Goal: Task Accomplishment & Management: Use online tool/utility

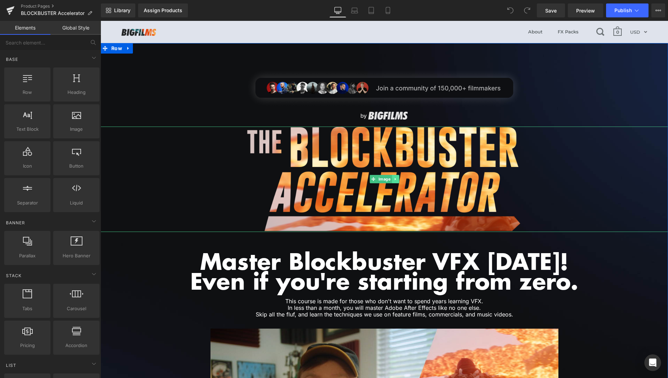
click at [395, 179] on icon at bounding box center [395, 179] width 1 height 2
click at [388, 180] on link at bounding box center [391, 179] width 7 height 8
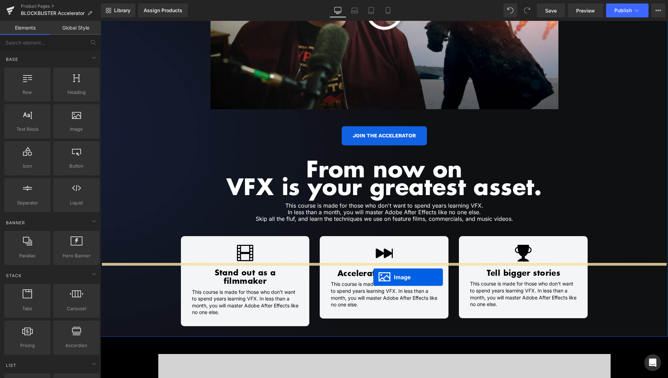
scroll to position [461, 0]
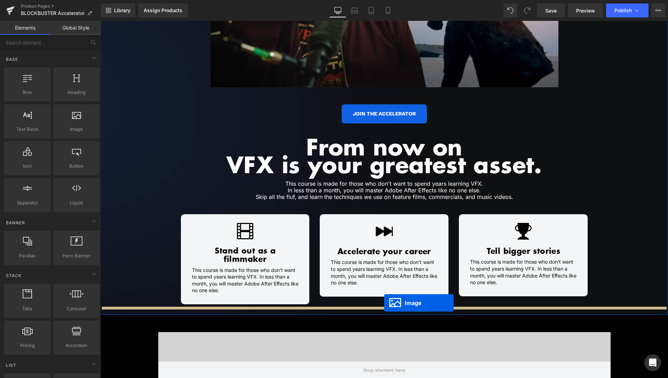
drag, startPoint x: 369, startPoint y: 293, endPoint x: 384, endPoint y: 303, distance: 18.1
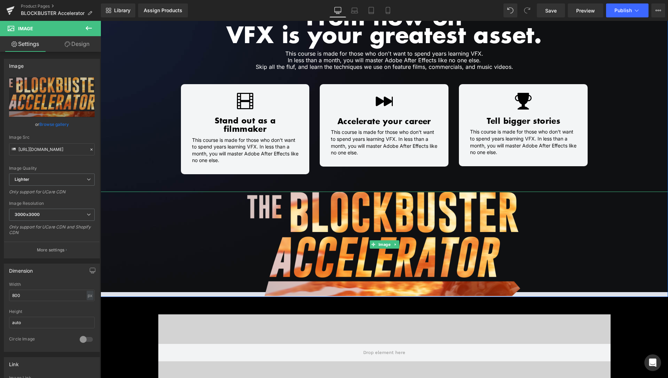
scroll to position [579, 0]
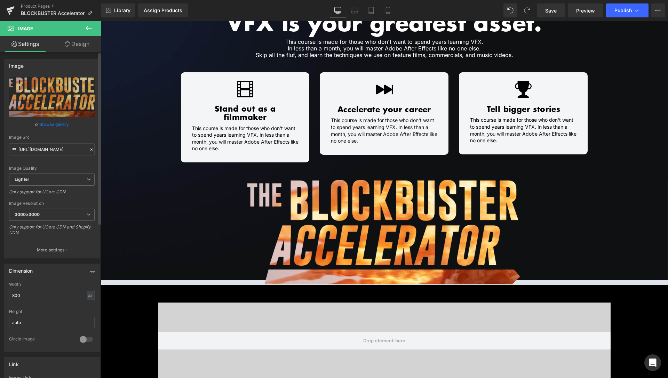
click at [55, 125] on link "Browse gallery" at bounding box center [54, 124] width 30 height 12
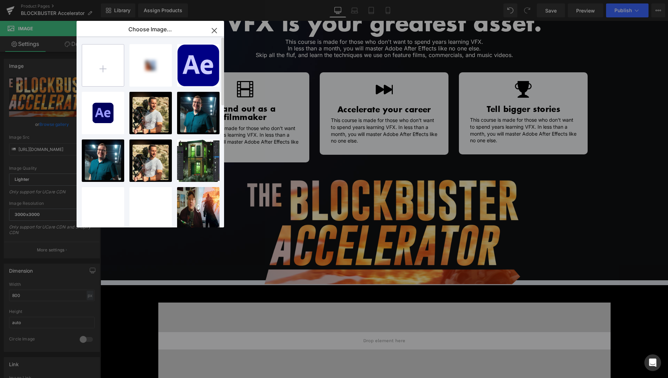
click at [106, 72] on input "file" at bounding box center [103, 66] width 42 height 42
type input "C:\fakepath\Light-1.png"
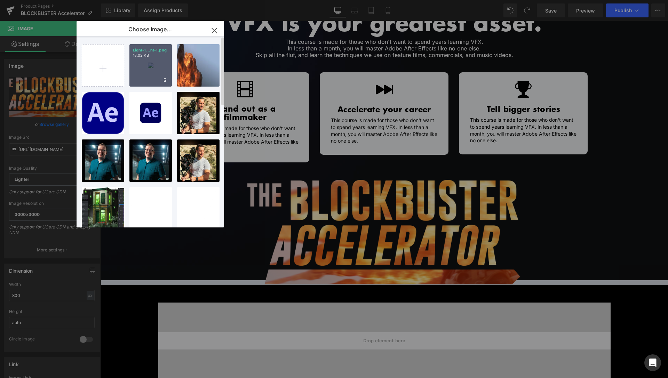
click at [143, 70] on div "Light-1...ht-1.png 18.02 KB" at bounding box center [150, 65] width 42 height 42
type input "[URL][DOMAIN_NAME]"
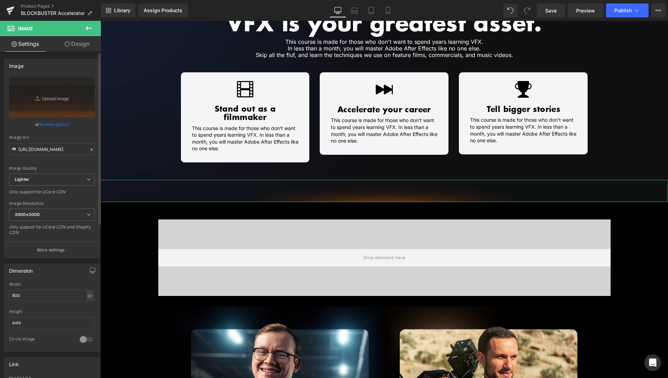
click at [61, 123] on link "Browse gallery" at bounding box center [54, 124] width 30 height 12
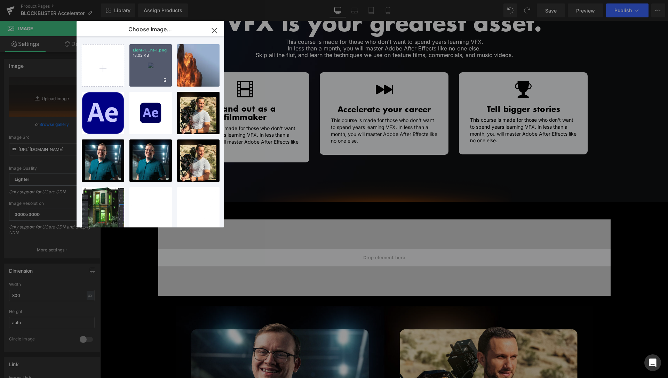
click at [154, 70] on div "Light-1...ht-1.png 18.02 KB" at bounding box center [150, 65] width 42 height 42
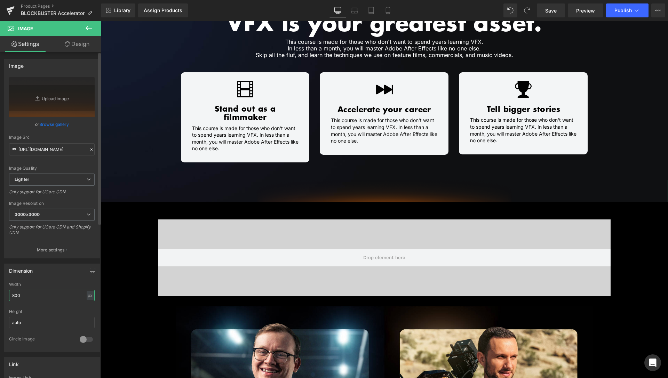
drag, startPoint x: 15, startPoint y: 295, endPoint x: 8, endPoint y: 295, distance: 7.0
click at [9, 295] on input "800" at bounding box center [52, 295] width 86 height 11
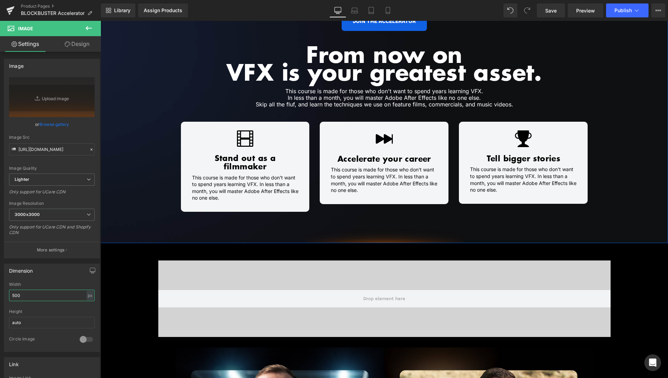
scroll to position [508, 0]
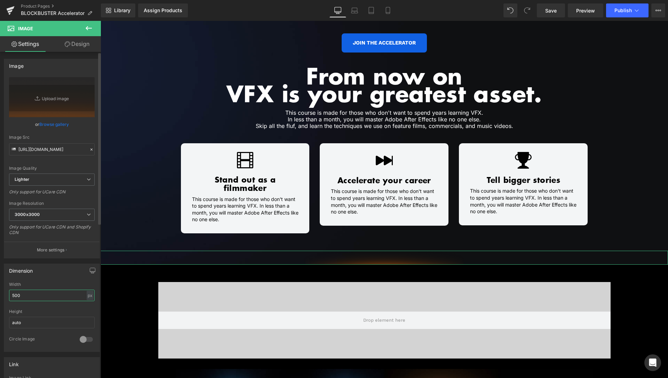
click at [9, 300] on input "500" at bounding box center [52, 295] width 86 height 11
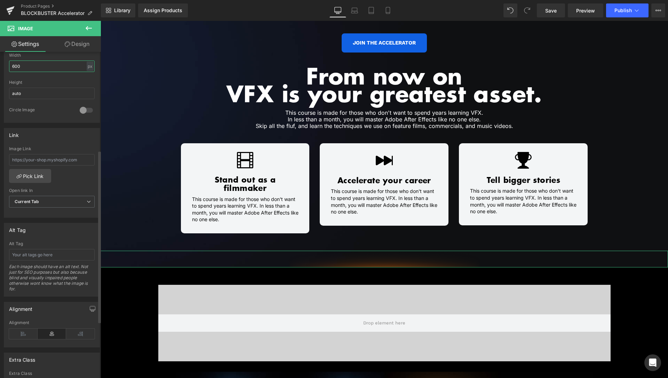
scroll to position [186, 0]
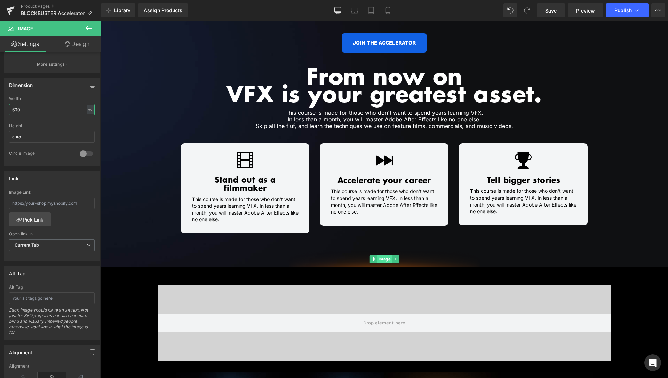
click at [381, 255] on span "Image" at bounding box center [384, 259] width 15 height 8
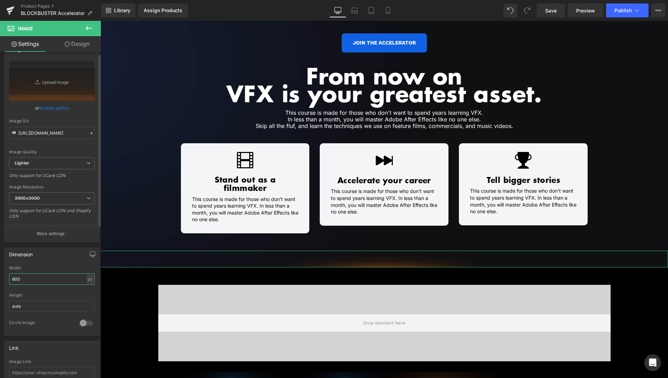
scroll to position [0, 0]
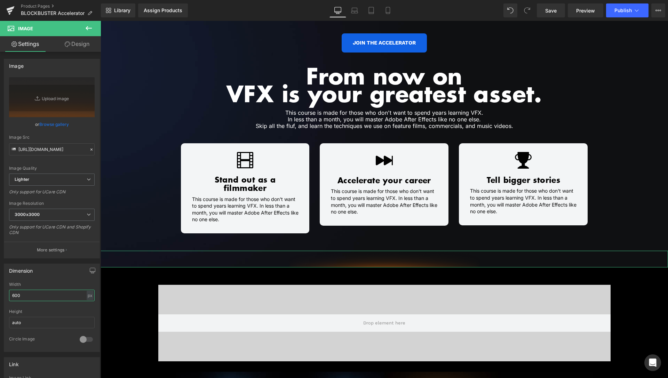
type input "600"
click at [83, 41] on link "Design" at bounding box center [77, 44] width 50 height 16
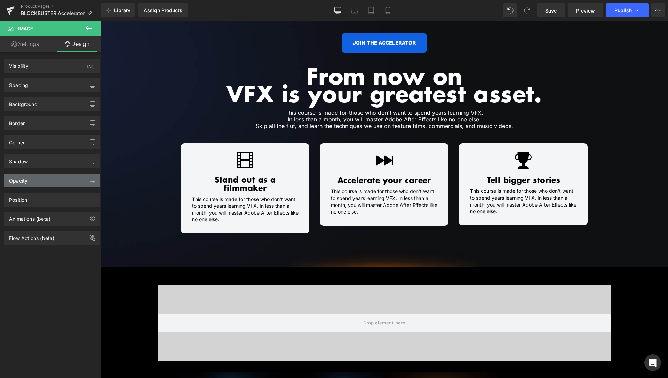
click at [32, 181] on div "Opacity" at bounding box center [51, 180] width 95 height 13
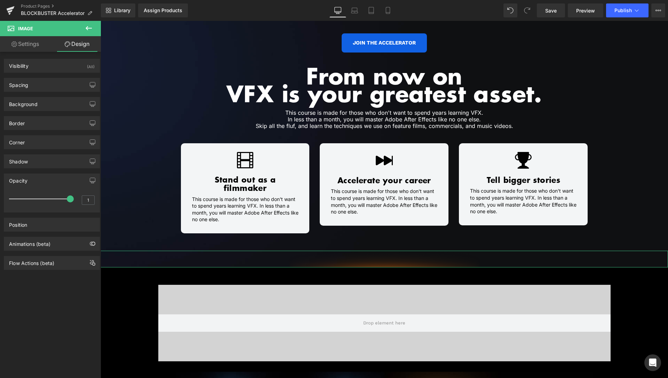
type input "0.7"
click at [44, 198] on div at bounding box center [42, 199] width 58 height 14
click at [559, 10] on link "Save" at bounding box center [551, 10] width 28 height 14
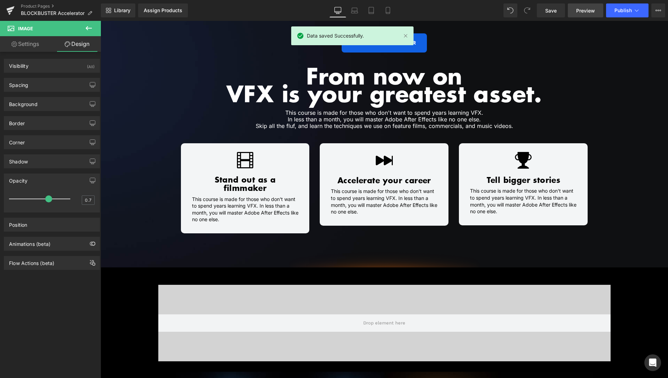
click at [583, 7] on span "Preview" at bounding box center [585, 10] width 19 height 7
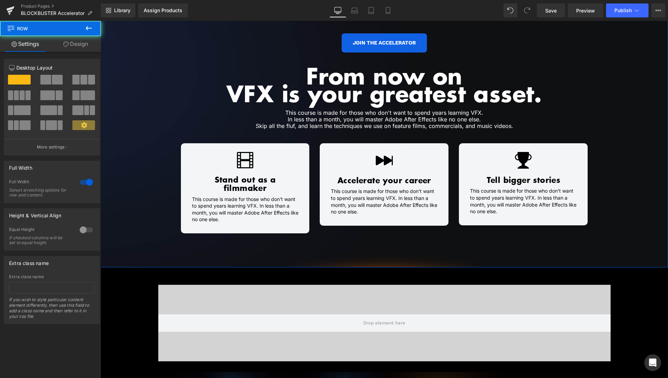
click at [79, 46] on link "Design" at bounding box center [75, 44] width 50 height 16
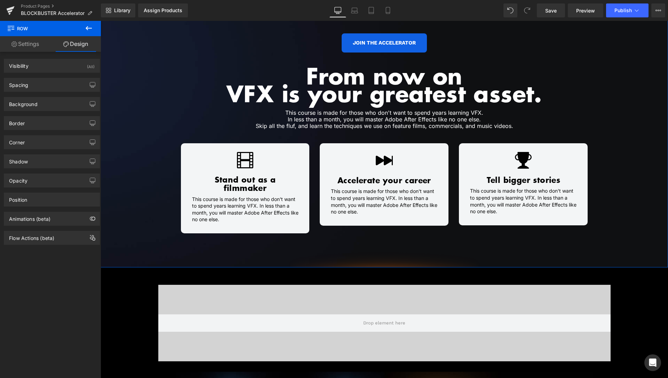
click at [42, 93] on div "Background Color & Image color transparent Color transparent 0 % [URL][DOMAIN_N…" at bounding box center [52, 101] width 104 height 19
click at [42, 88] on div "Spacing" at bounding box center [51, 84] width 95 height 13
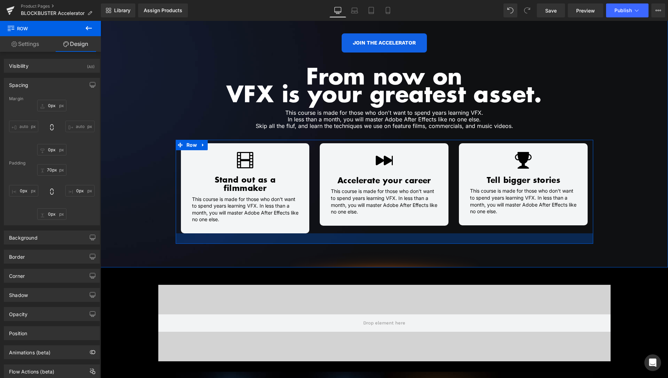
click at [194, 234] on div at bounding box center [385, 239] width 418 height 10
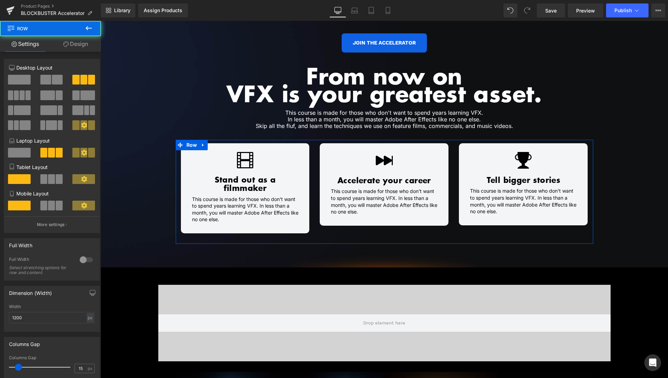
click at [75, 48] on link "Design" at bounding box center [75, 44] width 50 height 16
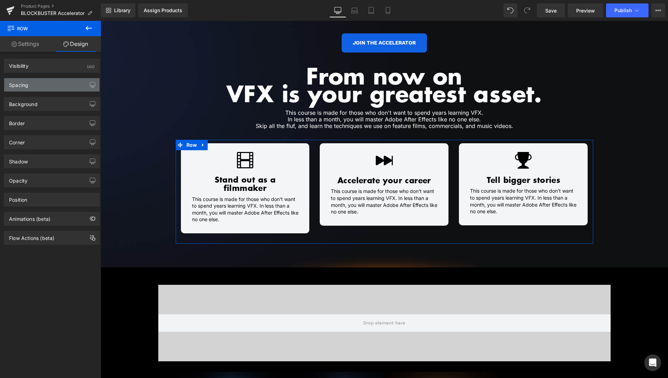
click at [45, 89] on div "Spacing" at bounding box center [51, 84] width 95 height 13
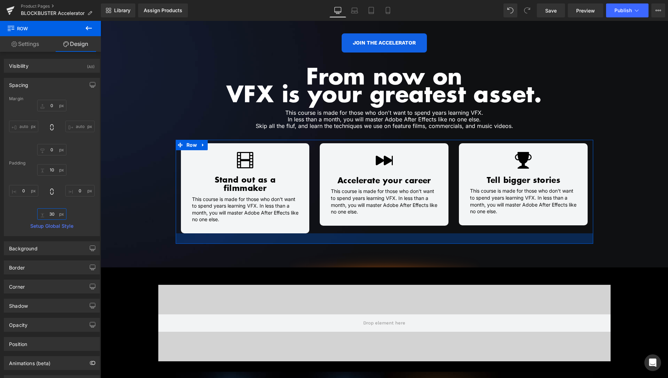
click at [52, 216] on input "30" at bounding box center [51, 213] width 29 height 11
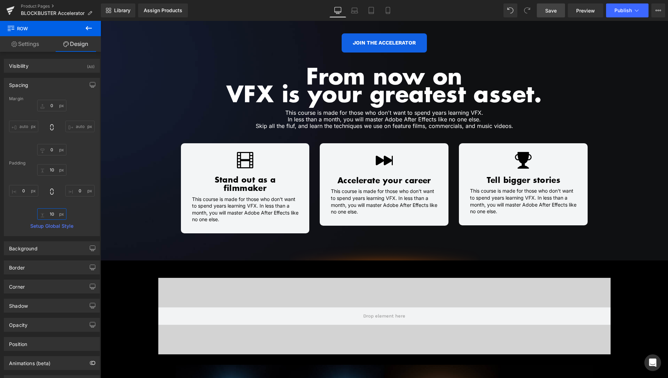
type input "10"
click at [559, 11] on link "Save" at bounding box center [551, 10] width 28 height 14
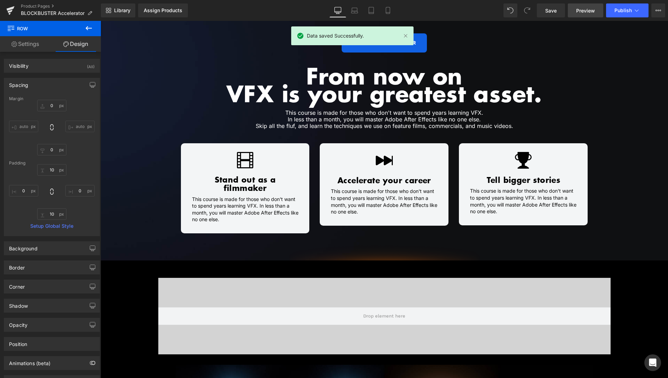
click at [587, 15] on link "Preview" at bounding box center [585, 10] width 35 height 14
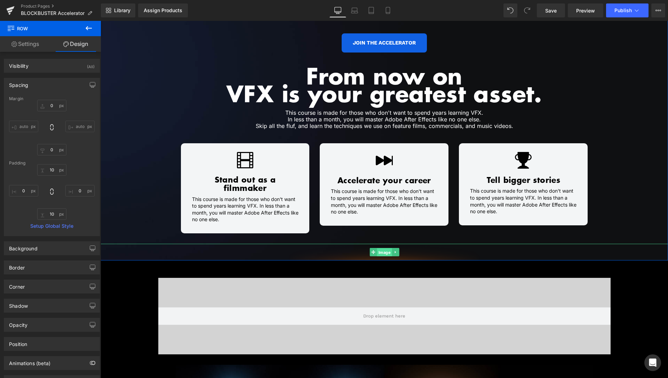
click at [379, 248] on span "Image" at bounding box center [384, 252] width 15 height 8
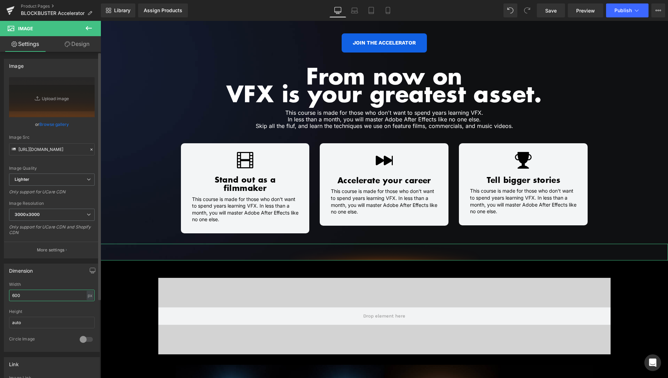
click at [14, 296] on input "600" at bounding box center [52, 295] width 86 height 11
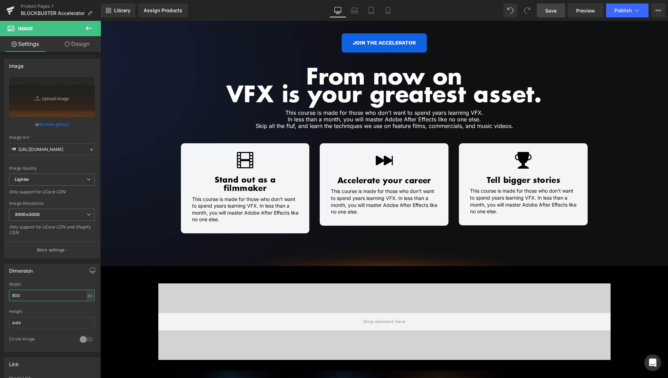
type input "800"
click at [552, 8] on span "Save" at bounding box center [550, 10] width 11 height 7
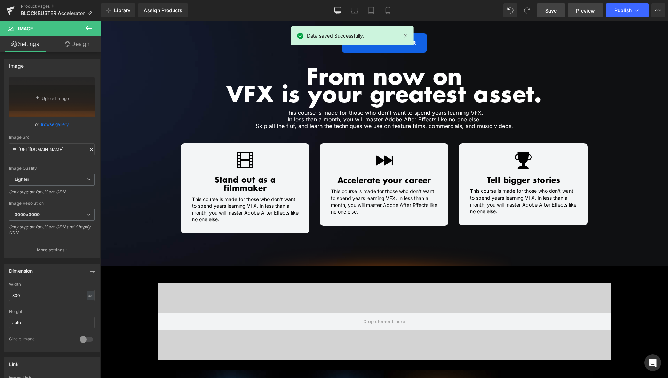
click at [587, 8] on span "Preview" at bounding box center [585, 10] width 19 height 7
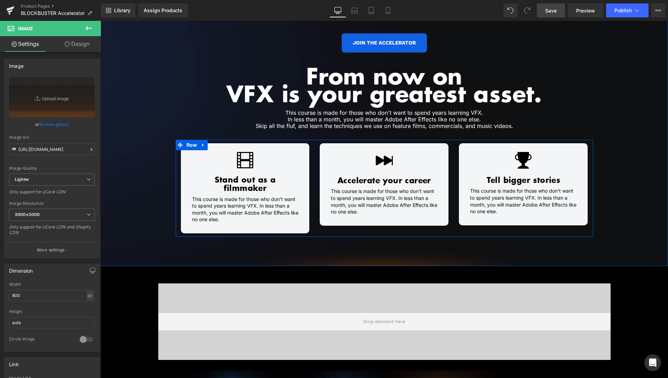
click at [311, 214] on div "Icon Stand out as a filmmaker Heading This course is made for those who don't w…" at bounding box center [245, 188] width 139 height 90
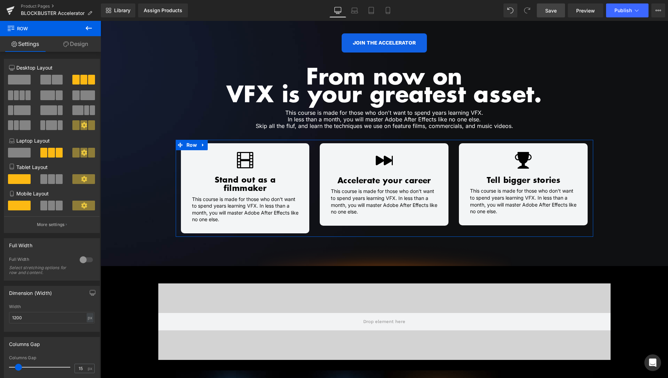
click at [72, 42] on link "Design" at bounding box center [75, 44] width 50 height 16
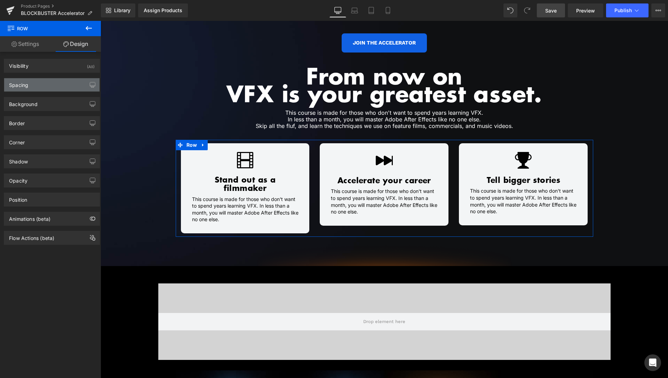
click at [49, 85] on div "Spacing" at bounding box center [51, 84] width 95 height 13
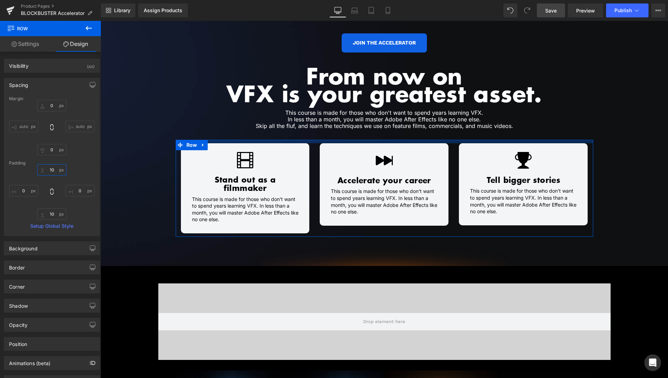
click at [51, 169] on input "10" at bounding box center [51, 169] width 29 height 11
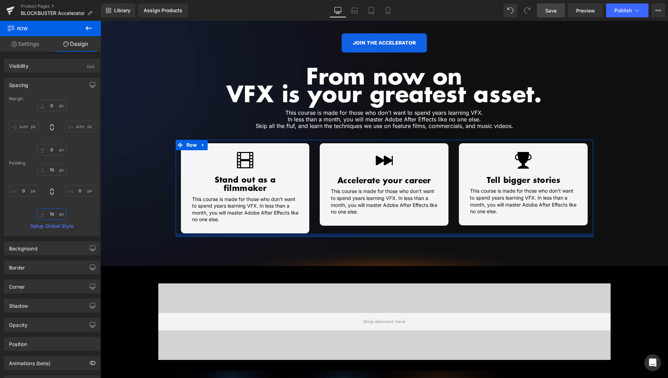
click at [53, 214] on input "10" at bounding box center [51, 213] width 29 height 11
type input "0"
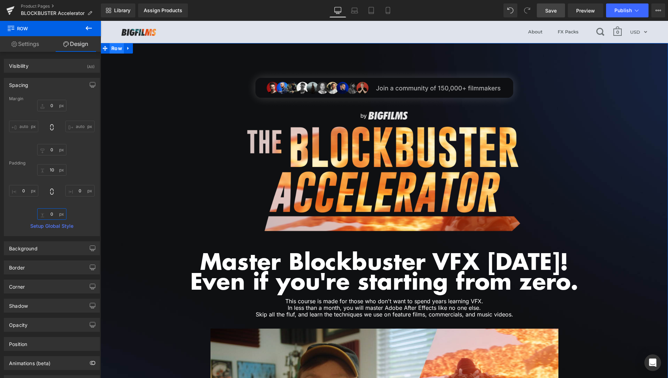
click at [114, 46] on span "Row" at bounding box center [117, 48] width 14 height 10
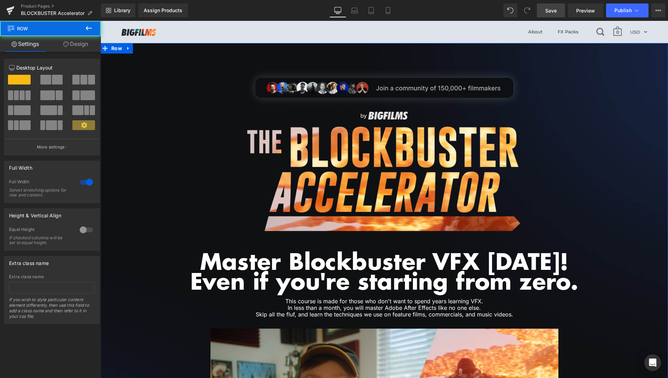
click at [78, 42] on link "Design" at bounding box center [75, 44] width 50 height 16
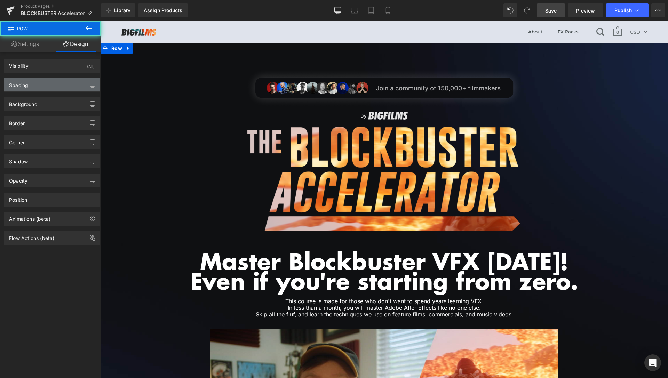
click at [43, 84] on div "Spacing" at bounding box center [51, 84] width 95 height 13
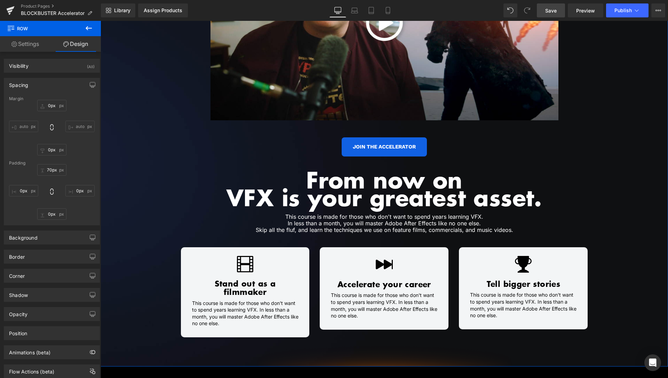
scroll to position [568, 0]
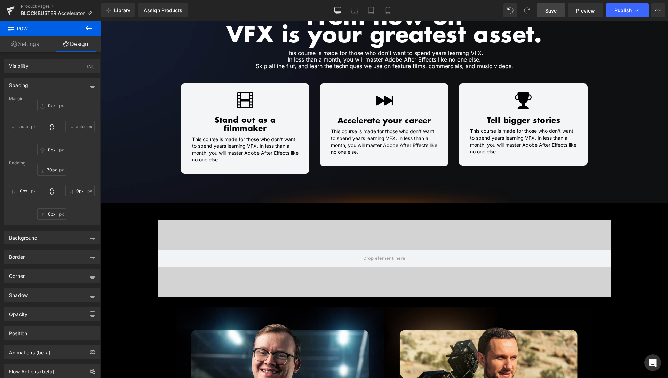
drag, startPoint x: 561, startPoint y: 10, endPoint x: 203, endPoint y: 0, distance: 358.2
click at [561, 10] on link "Save" at bounding box center [551, 10] width 28 height 14
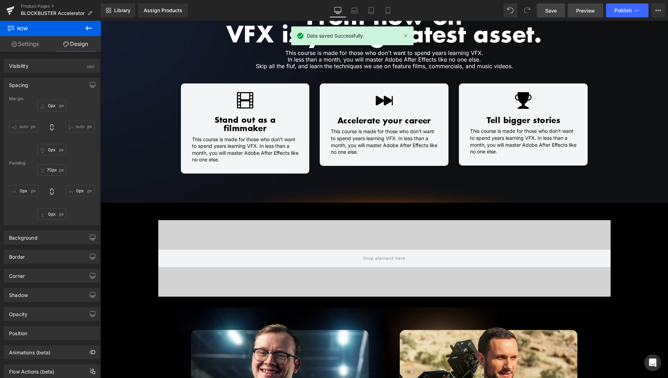
click at [587, 12] on span "Preview" at bounding box center [585, 10] width 19 height 7
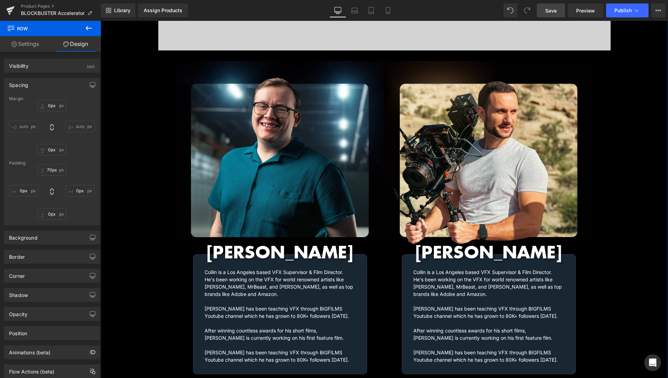
scroll to position [852, 0]
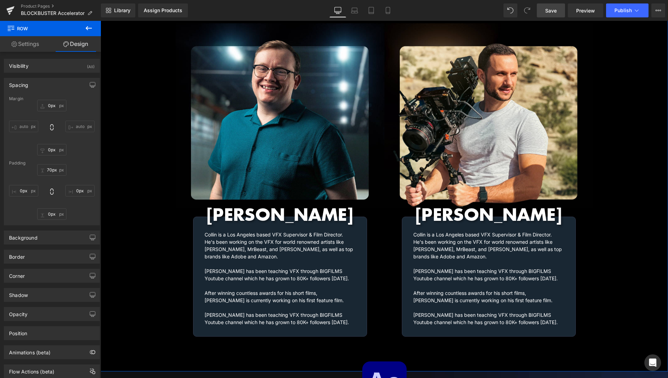
click at [282, 284] on h1 "Collin is a Los Angeles based VFX Supervisor & Film Director. He's been working…" at bounding box center [280, 267] width 151 height 73
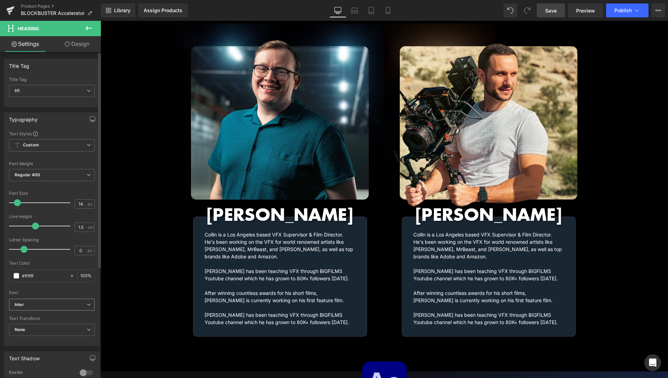
click at [70, 307] on b "Inter" at bounding box center [51, 305] width 72 height 6
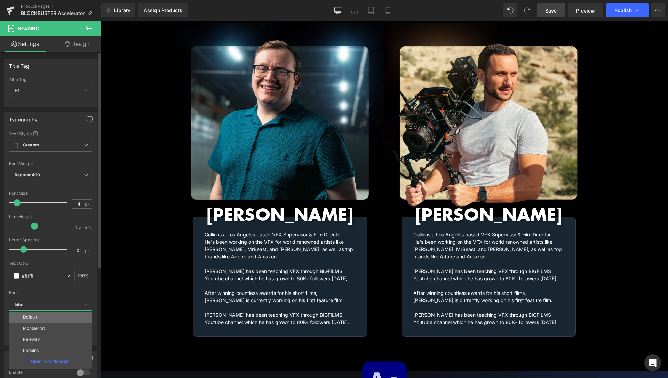
click at [45, 321] on li "Default" at bounding box center [52, 317] width 86 height 11
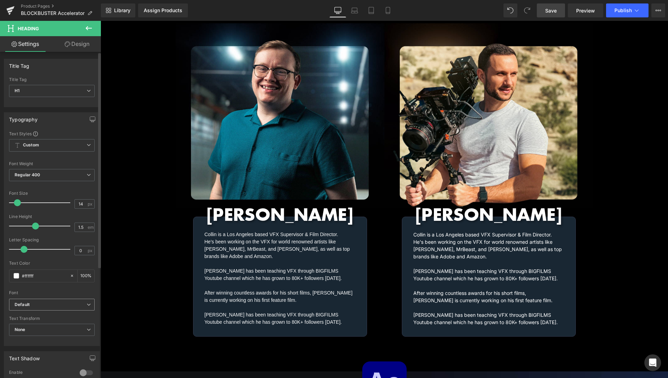
click at [46, 307] on b "Default" at bounding box center [51, 305] width 72 height 6
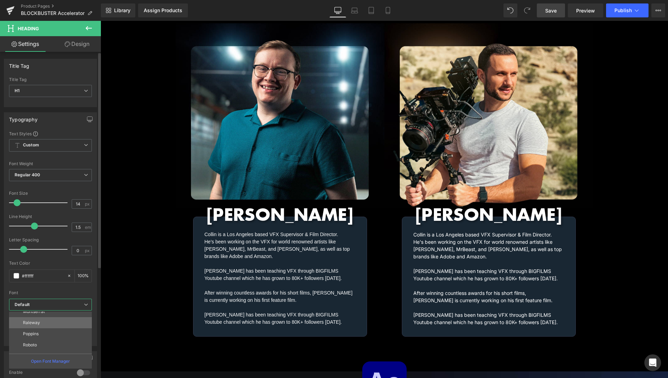
scroll to position [25, 0]
click at [32, 345] on li "Inter" at bounding box center [52, 347] width 86 height 11
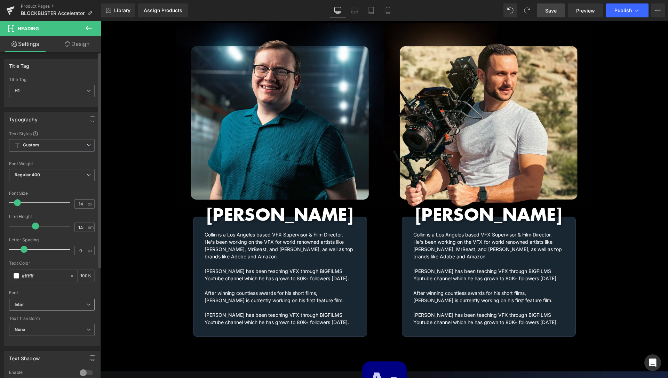
click at [32, 305] on b "Inter" at bounding box center [51, 305] width 72 height 6
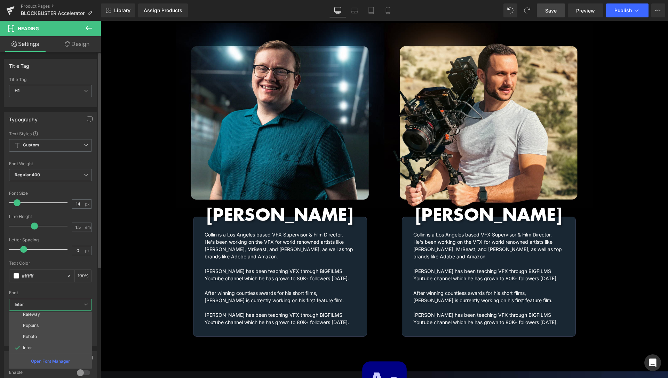
scroll to position [0, 0]
click at [37, 318] on p "Default" at bounding box center [30, 317] width 14 height 5
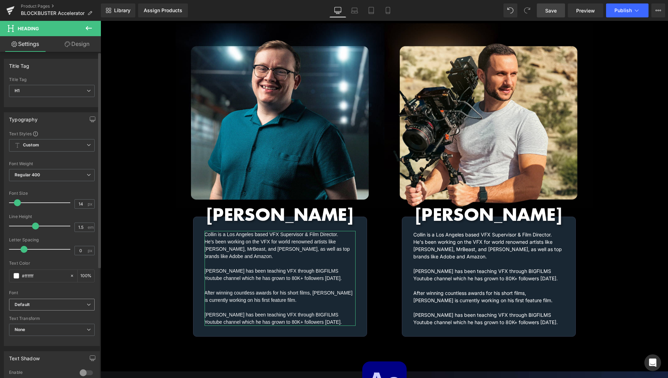
click at [52, 302] on span "Default" at bounding box center [52, 305] width 86 height 12
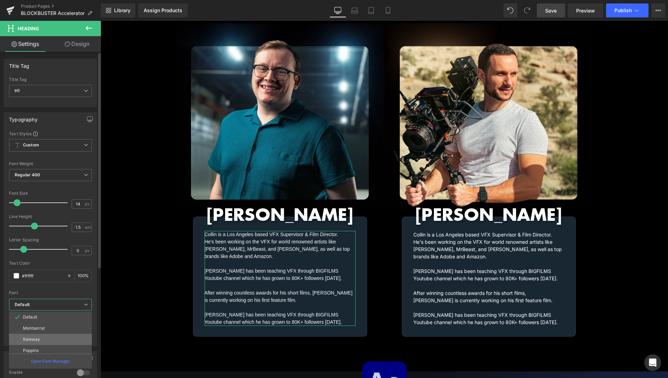
scroll to position [25, 0]
click at [39, 346] on li "Inter" at bounding box center [52, 347] width 86 height 11
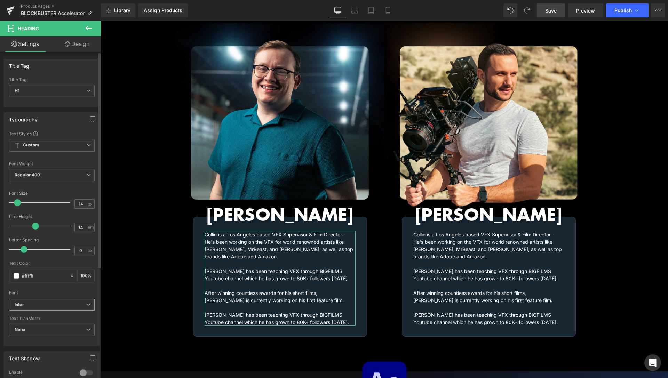
click at [66, 307] on b "Inter" at bounding box center [51, 305] width 72 height 6
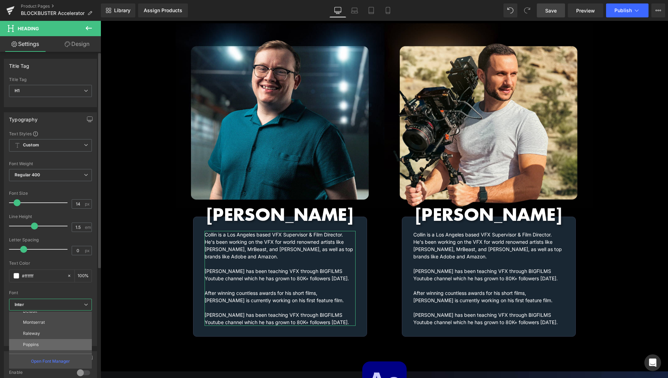
scroll to position [0, 0]
click at [53, 321] on li "Default" at bounding box center [52, 317] width 86 height 11
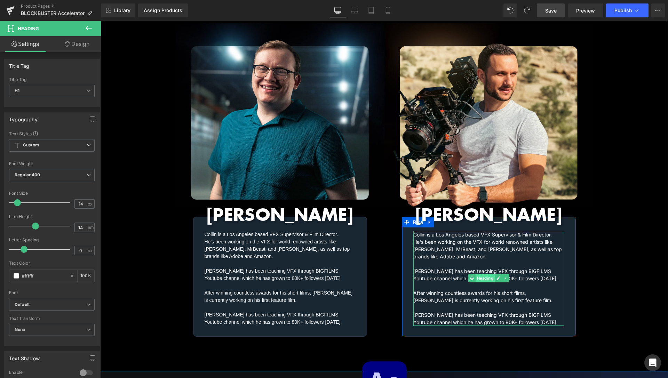
click at [485, 274] on span "Heading" at bounding box center [484, 278] width 19 height 8
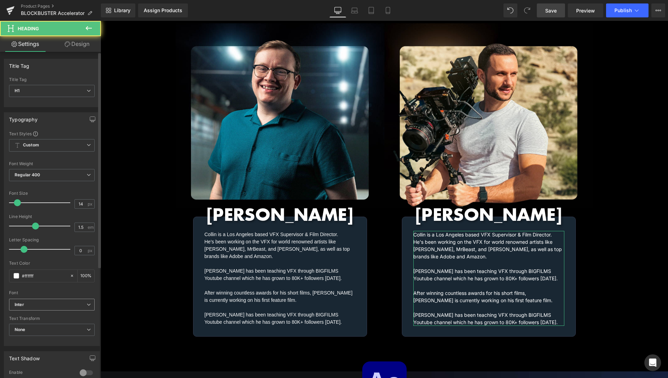
click at [68, 303] on b "Inter" at bounding box center [51, 305] width 72 height 6
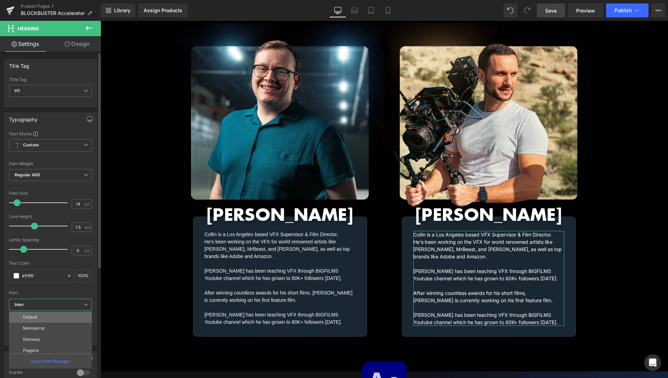
click at [44, 316] on li "Default" at bounding box center [52, 317] width 86 height 11
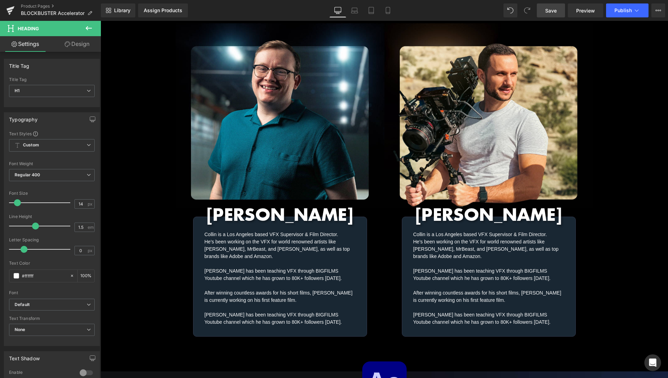
click at [560, 12] on link "Save" at bounding box center [551, 10] width 28 height 14
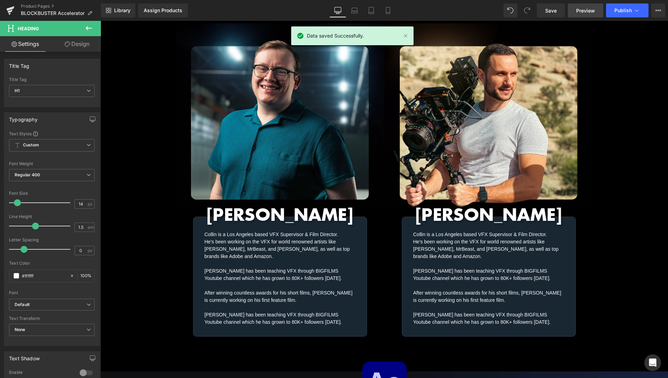
click at [583, 8] on span "Preview" at bounding box center [585, 10] width 19 height 7
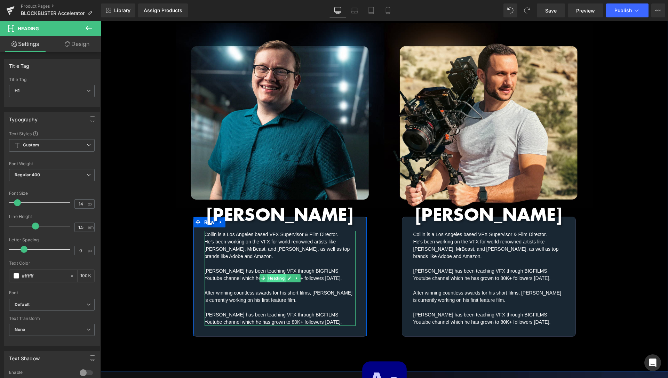
click at [271, 274] on span "Heading" at bounding box center [276, 278] width 19 height 8
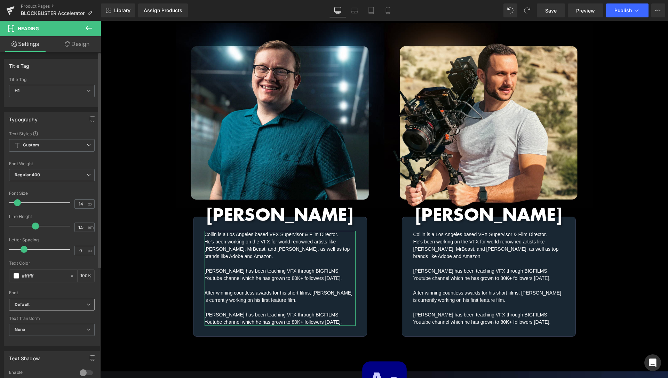
click at [73, 307] on b "Default" at bounding box center [51, 305] width 72 height 6
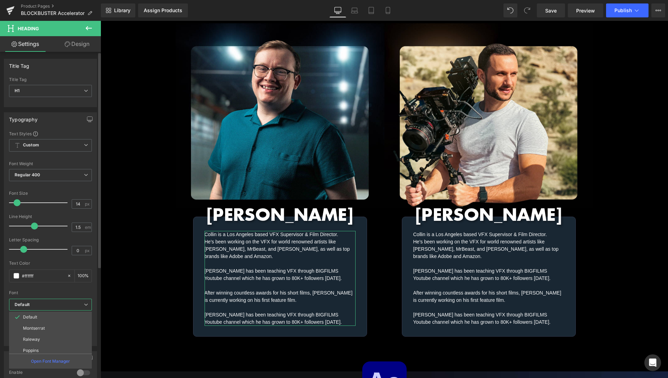
click at [73, 306] on b "Default" at bounding box center [49, 305] width 69 height 6
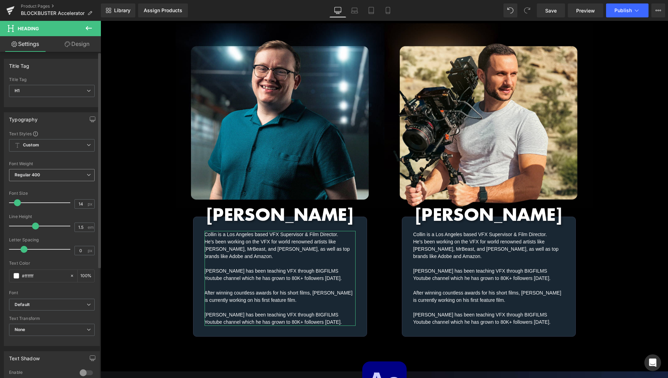
click at [40, 172] on span "Regular 400" at bounding box center [52, 175] width 86 height 12
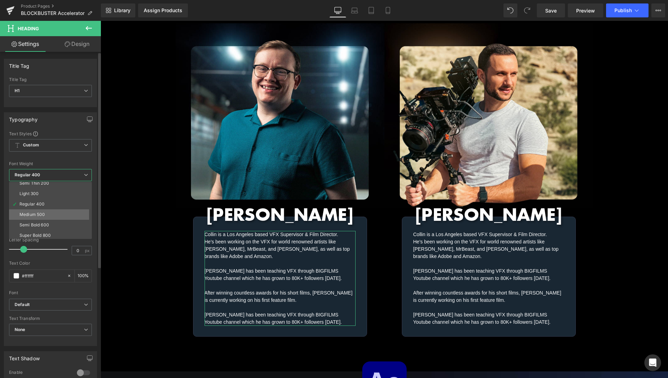
scroll to position [25, 0]
click at [44, 204] on div "Medium 500" at bounding box center [31, 204] width 25 height 5
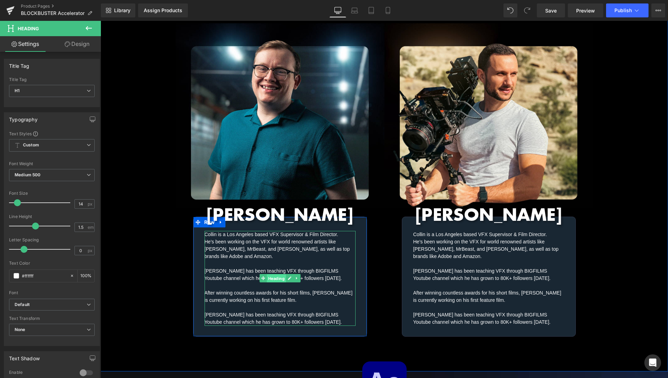
click at [277, 275] on span "Heading" at bounding box center [276, 279] width 19 height 8
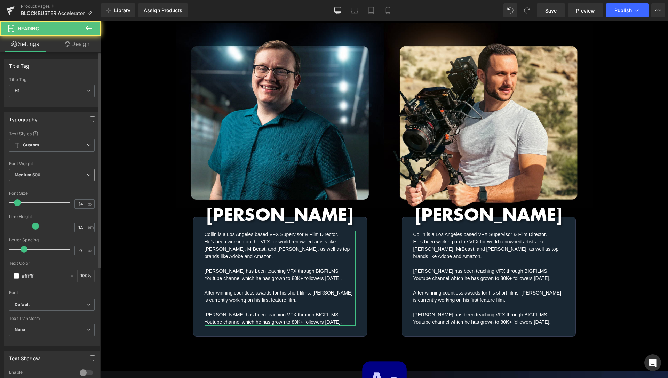
click at [39, 181] on span "Medium 500" at bounding box center [52, 175] width 86 height 12
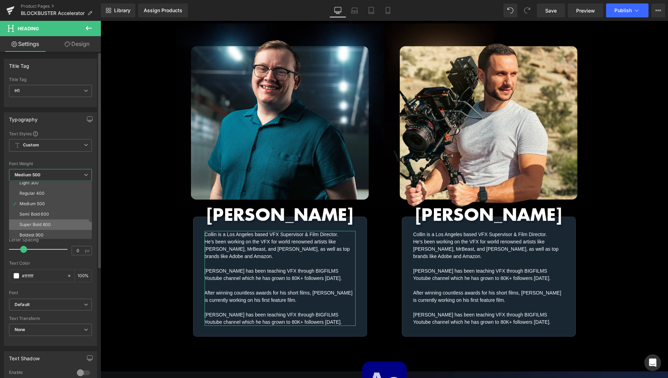
click at [39, 225] on div "Super Bold 800" at bounding box center [34, 224] width 31 height 5
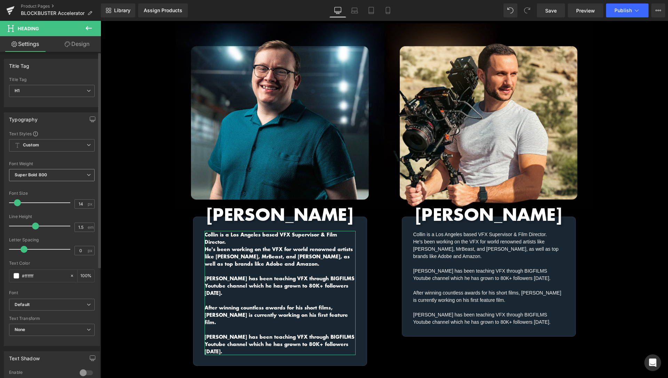
click at [44, 176] on b "Super Bold 800" at bounding box center [31, 174] width 32 height 5
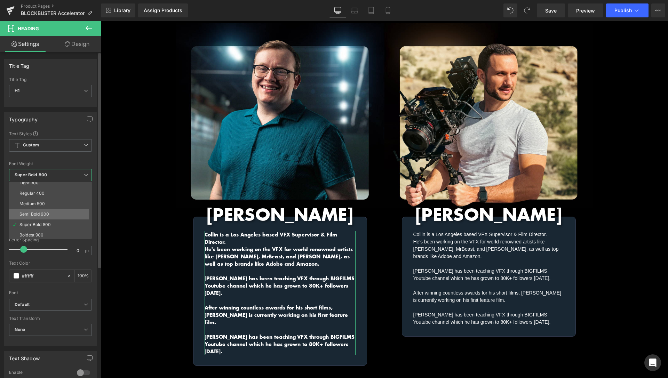
click at [42, 214] on div "Semi Bold 600" at bounding box center [34, 214] width 30 height 5
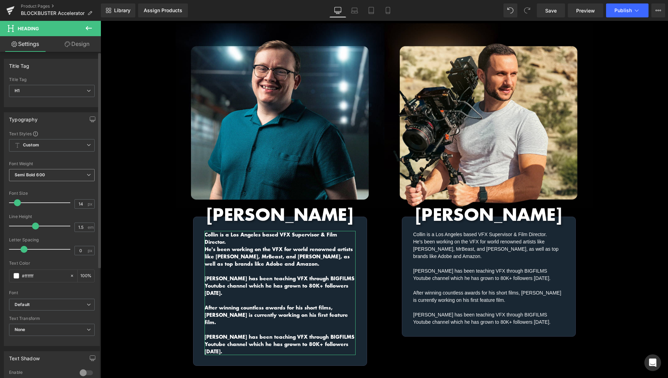
click at [41, 173] on b "Semi Bold 600" at bounding box center [30, 174] width 30 height 5
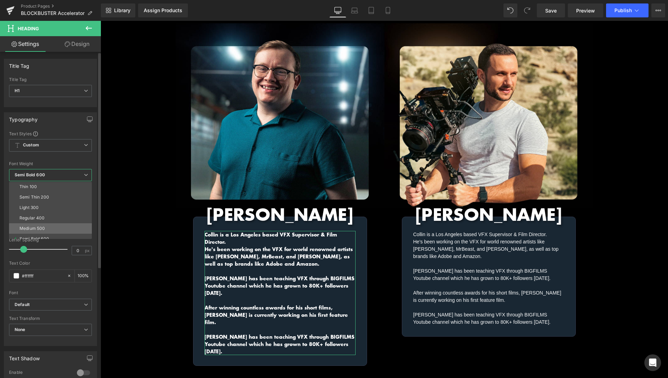
scroll to position [0, 0]
click at [41, 197] on div "Semi Thin 200" at bounding box center [34, 197] width 30 height 5
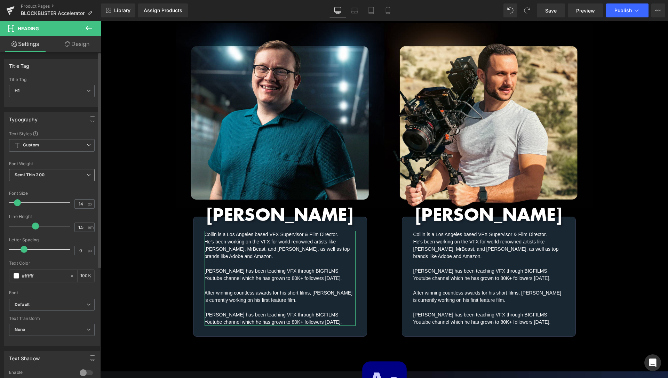
click at [42, 175] on b "Semi Thin 200" at bounding box center [30, 174] width 30 height 5
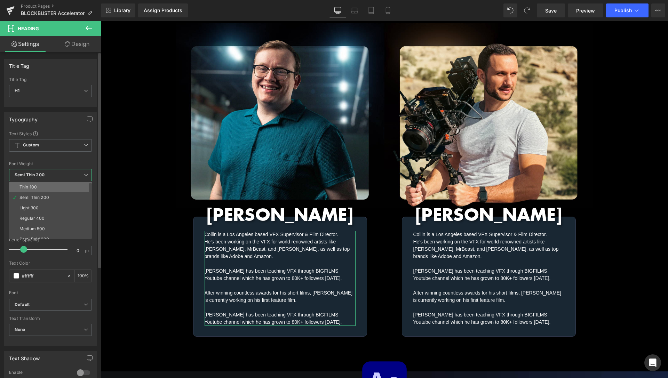
click at [39, 186] on li "Thin 100" at bounding box center [52, 187] width 86 height 10
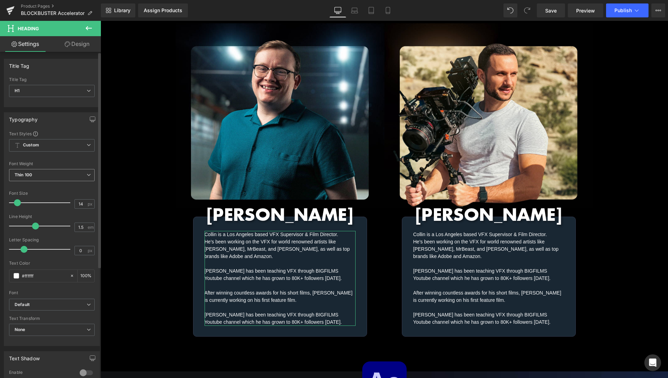
click at [45, 173] on span "Thin 100" at bounding box center [52, 175] width 86 height 12
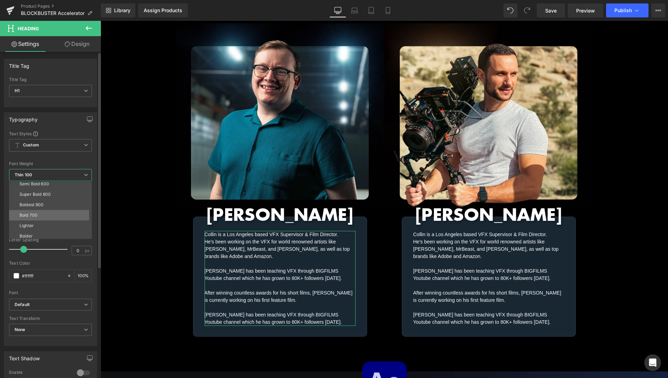
scroll to position [58, 0]
click at [44, 222] on li "Lighter" at bounding box center [52, 223] width 86 height 10
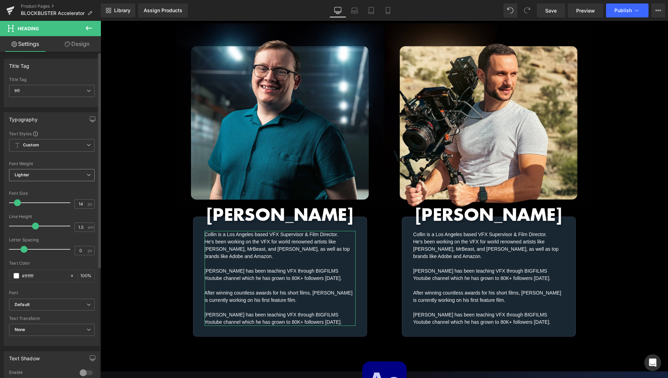
click at [44, 177] on span "Lighter" at bounding box center [52, 175] width 86 height 12
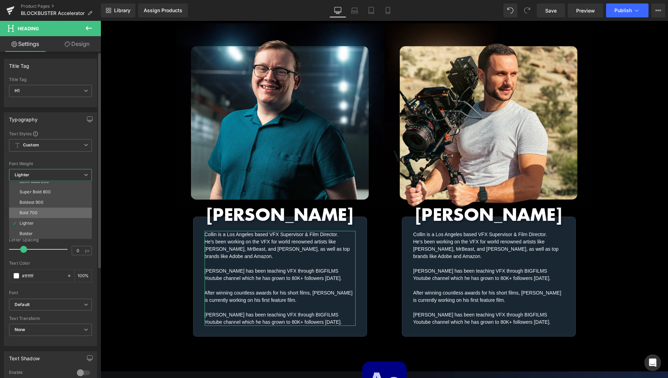
click at [38, 213] on li "Bold 700" at bounding box center [52, 213] width 86 height 10
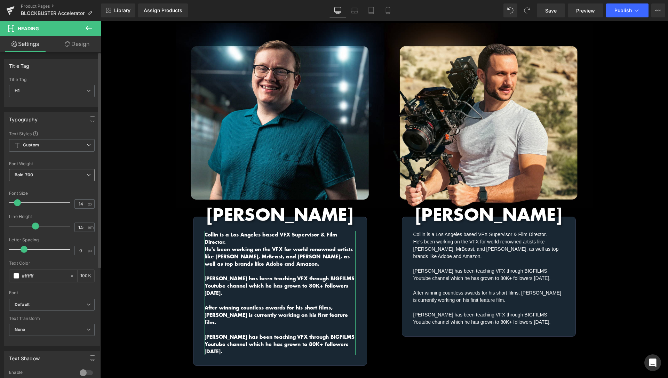
click at [47, 177] on span "Bold 700" at bounding box center [52, 175] width 86 height 12
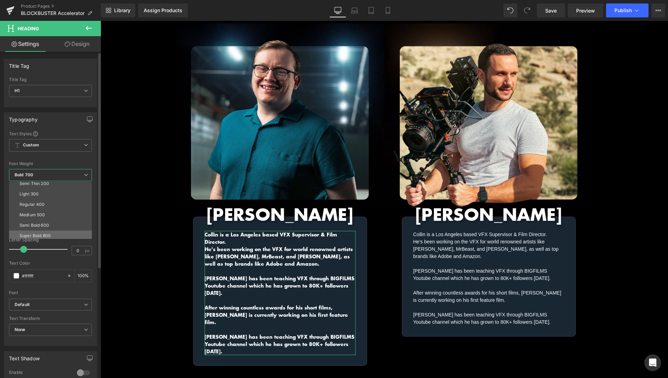
scroll to position [0, 0]
click at [46, 216] on li "Regular 400" at bounding box center [52, 218] width 86 height 10
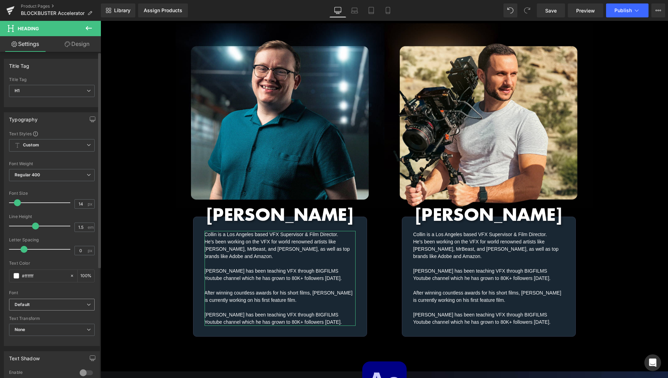
click at [48, 301] on span "Default" at bounding box center [52, 305] width 86 height 12
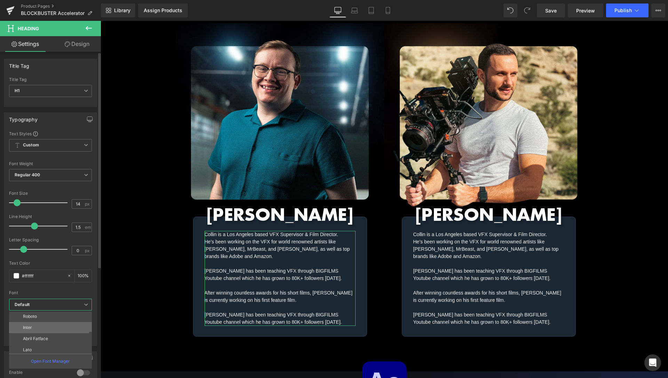
scroll to position [50, 0]
click at [34, 323] on li "Inter" at bounding box center [52, 322] width 86 height 11
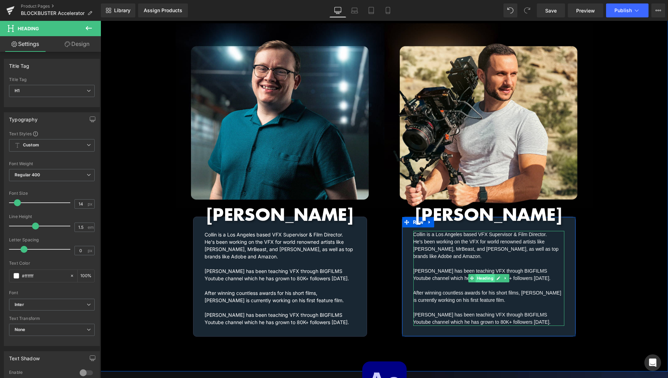
click at [486, 274] on span "Heading" at bounding box center [484, 278] width 19 height 8
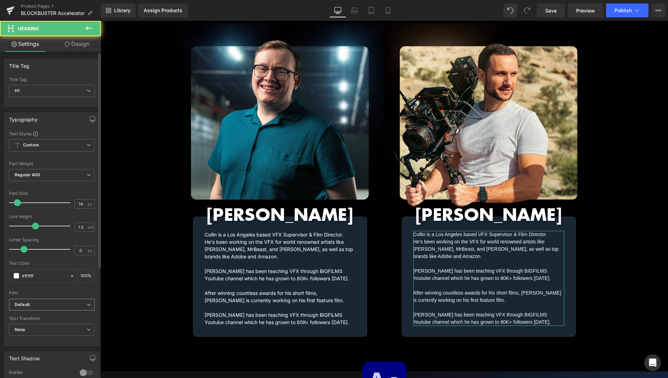
click at [38, 308] on span "Default" at bounding box center [52, 305] width 86 height 12
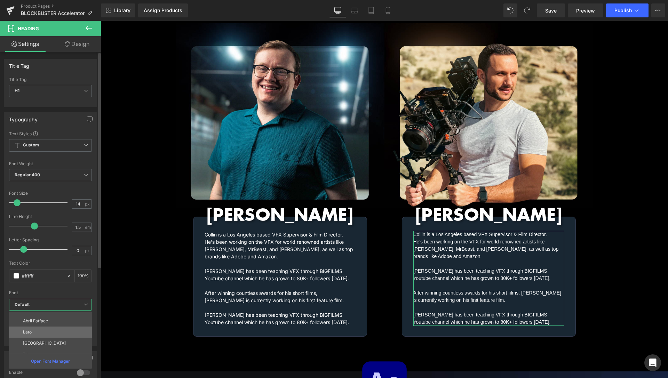
scroll to position [70, 0]
click at [38, 327] on li "Lato" at bounding box center [52, 325] width 86 height 11
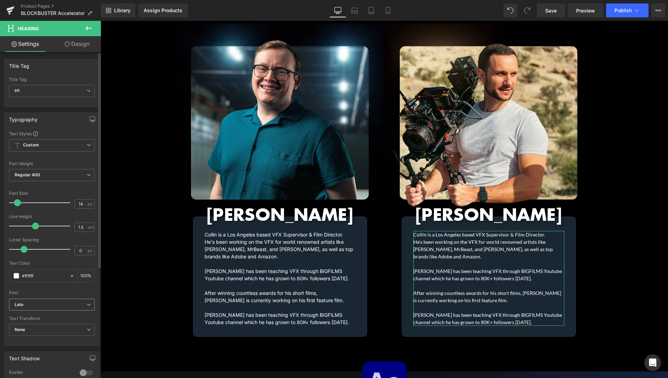
click at [49, 306] on b "Lato" at bounding box center [51, 305] width 72 height 6
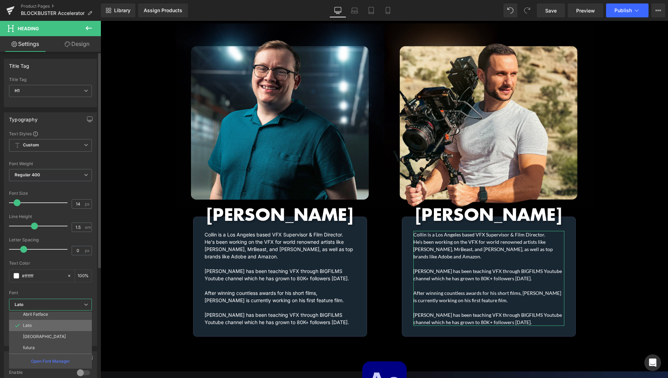
scroll to position [45, 0]
click at [46, 328] on li "Inter" at bounding box center [52, 328] width 86 height 11
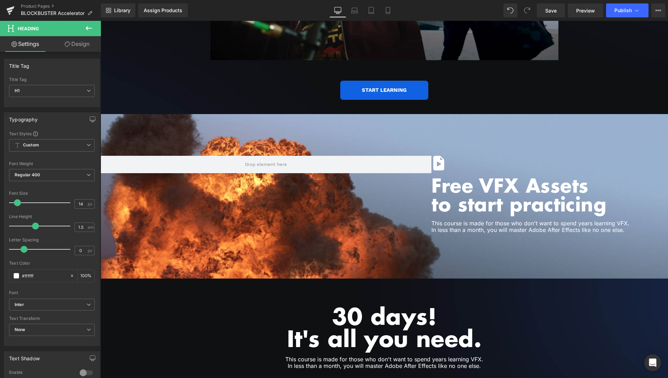
scroll to position [1491, 0]
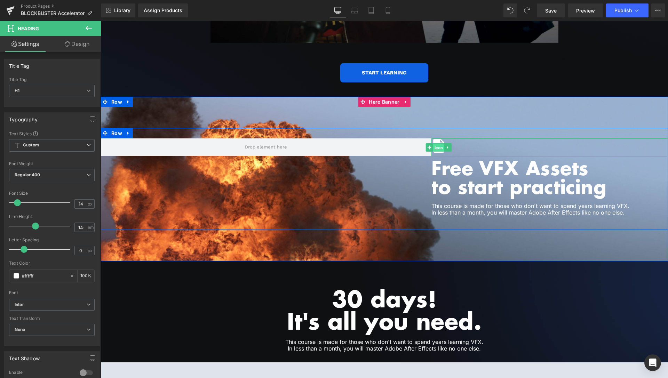
click at [434, 143] on span "Icon" at bounding box center [438, 147] width 11 height 8
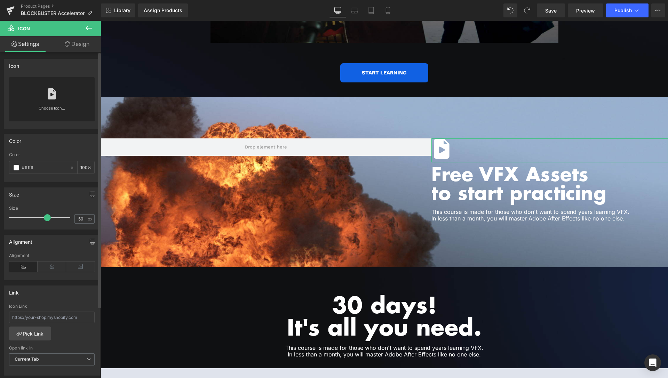
type input "58"
drag, startPoint x: 36, startPoint y: 218, endPoint x: 44, endPoint y: 215, distance: 8.8
click at [44, 215] on span at bounding box center [45, 217] width 7 height 7
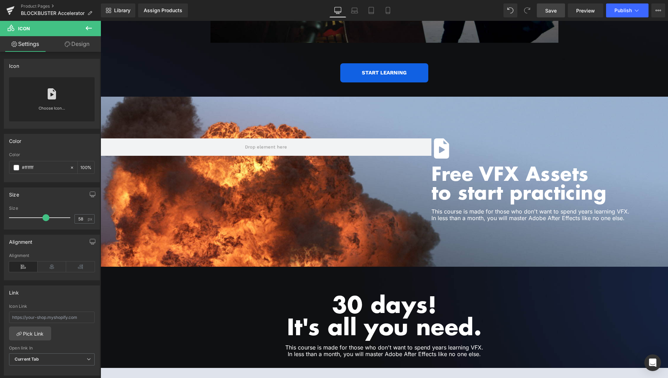
click at [552, 10] on span "Save" at bounding box center [550, 10] width 11 height 7
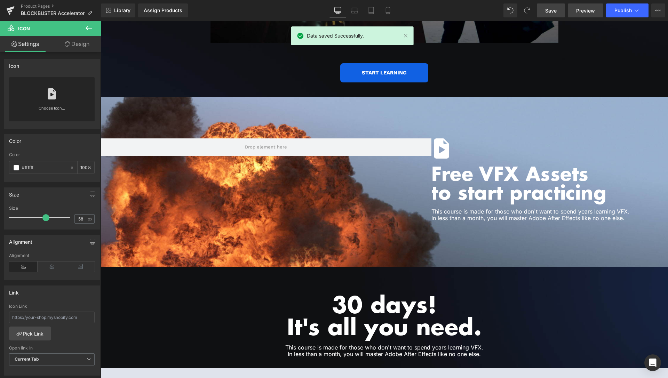
click at [584, 9] on span "Preview" at bounding box center [585, 10] width 19 height 7
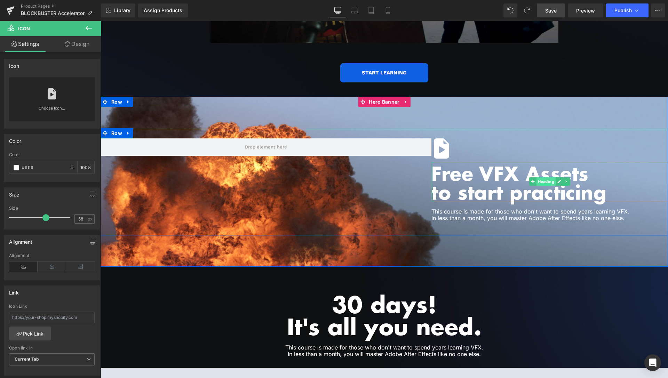
click at [545, 177] on span "Heading" at bounding box center [546, 181] width 19 height 8
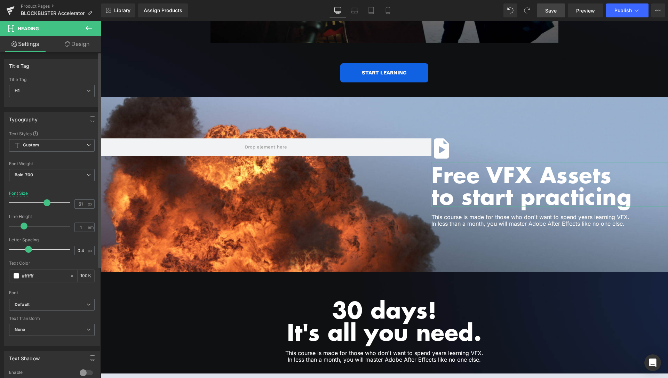
type input "60"
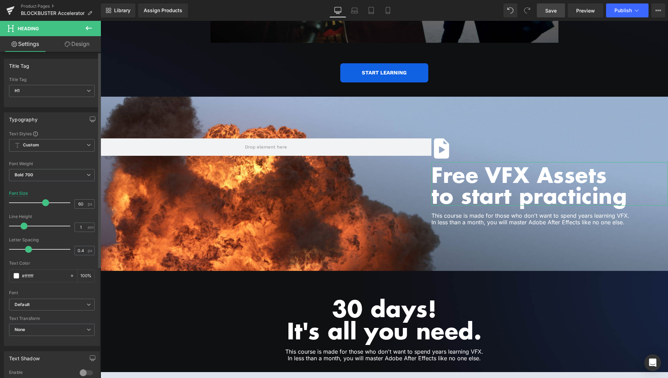
drag, startPoint x: 39, startPoint y: 202, endPoint x: 43, endPoint y: 202, distance: 3.5
click at [43, 202] on span at bounding box center [45, 202] width 7 height 7
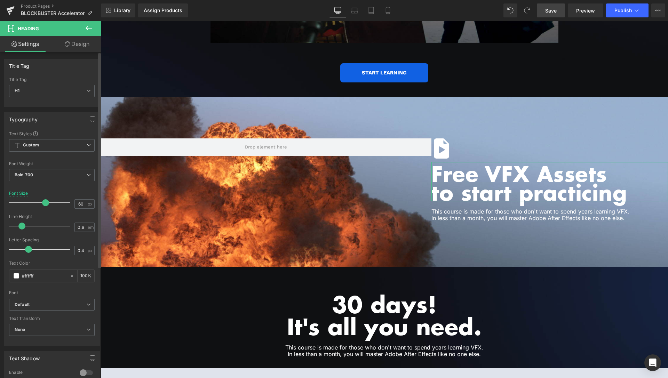
click at [20, 227] on span at bounding box center [21, 226] width 7 height 7
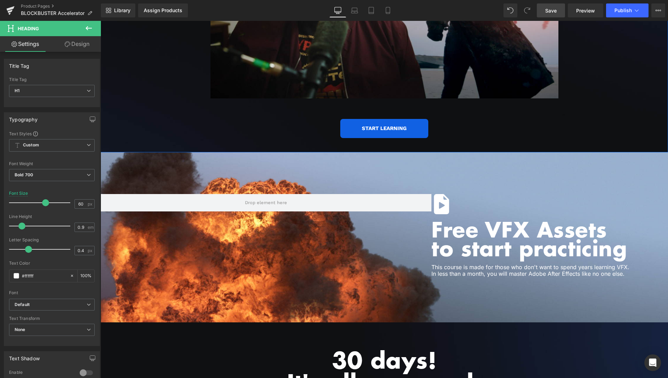
scroll to position [1420, 0]
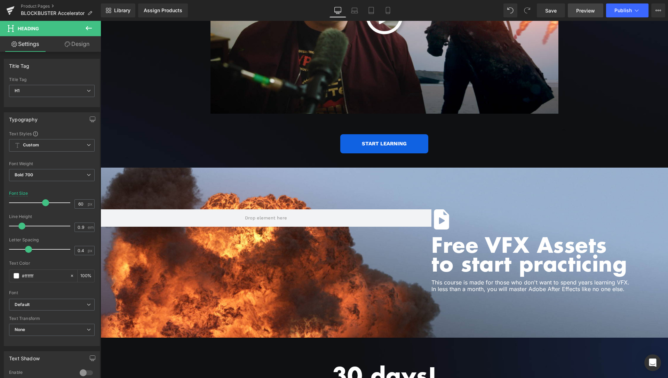
drag, startPoint x: 547, startPoint y: 8, endPoint x: 585, endPoint y: 10, distance: 37.7
click at [547, 8] on span "Save" at bounding box center [550, 10] width 11 height 7
click at [584, 6] on link "Preview" at bounding box center [585, 10] width 35 height 14
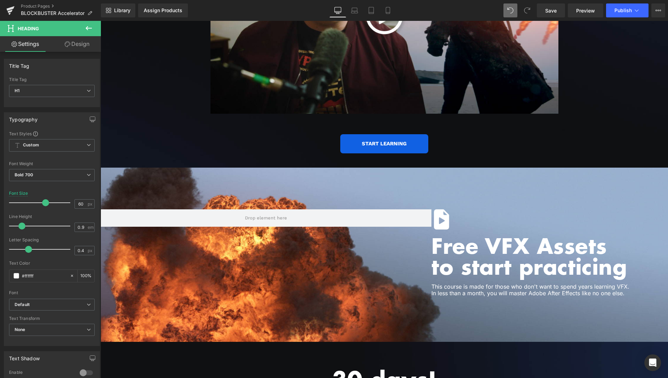
type input "1"
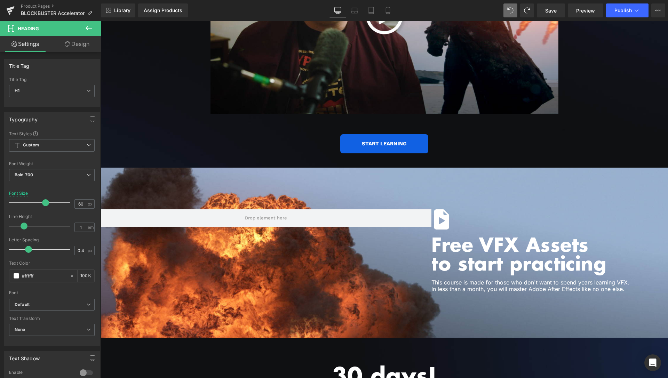
type input "54"
click at [558, 8] on link "Save" at bounding box center [551, 10] width 28 height 14
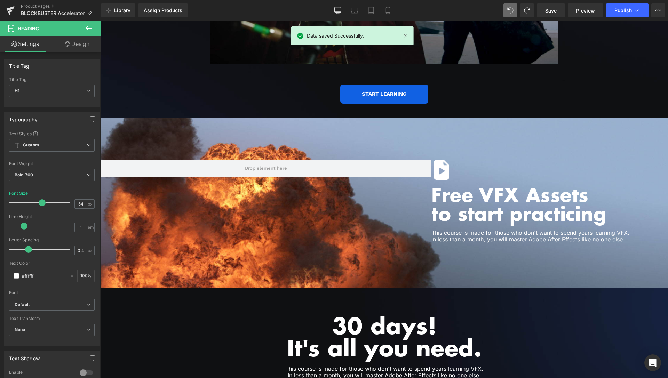
scroll to position [1491, 0]
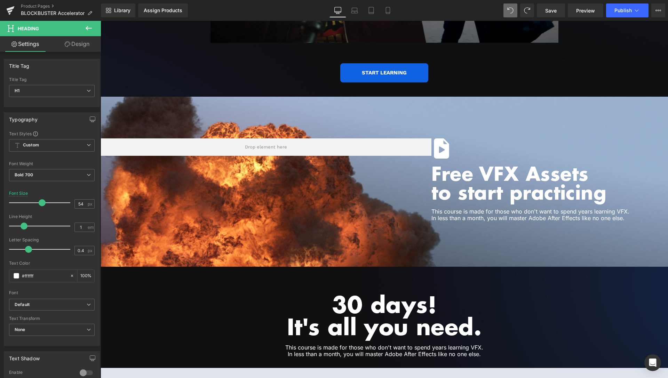
click at [91, 29] on icon at bounding box center [89, 28] width 6 height 4
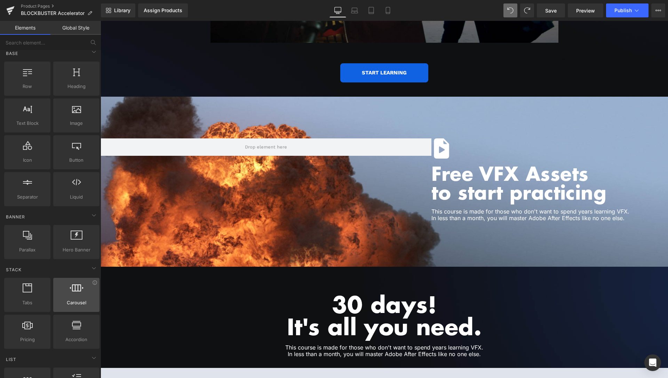
scroll to position [0, 0]
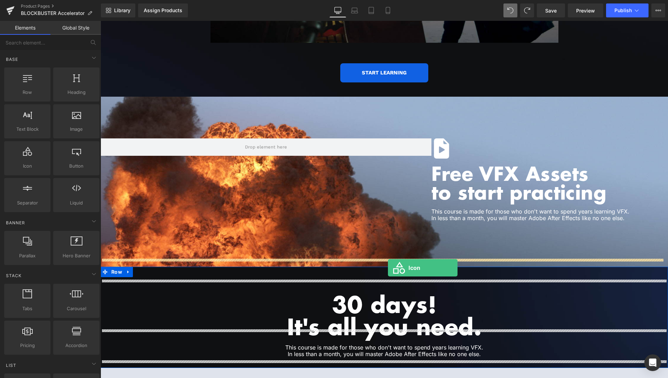
drag, startPoint x: 130, startPoint y: 185, endPoint x: 388, endPoint y: 268, distance: 270.4
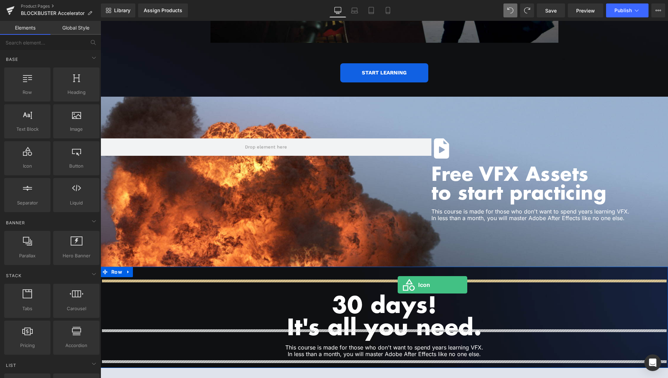
drag, startPoint x: 122, startPoint y: 179, endPoint x: 398, endPoint y: 285, distance: 295.7
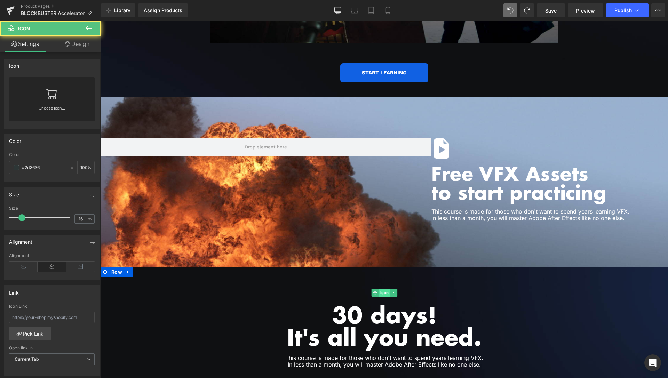
click at [380, 289] on span "Icon" at bounding box center [384, 293] width 11 height 8
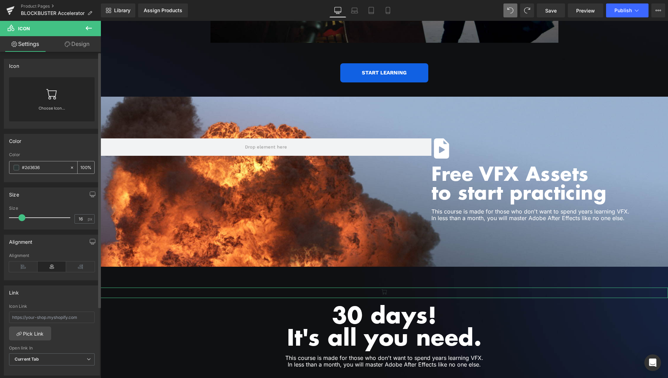
click at [17, 170] on span at bounding box center [17, 168] width 6 height 6
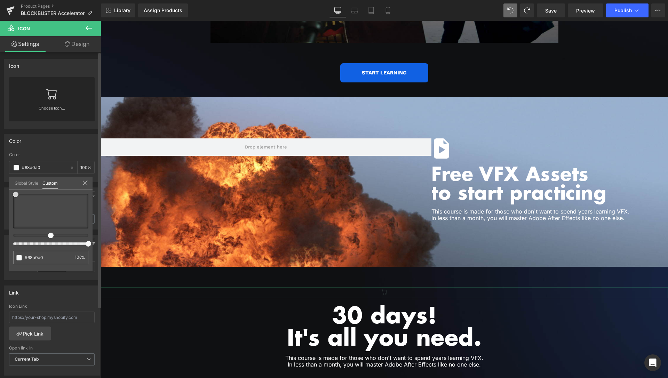
type input "#68a0a0"
type input "#f9fafa"
drag, startPoint x: 16, startPoint y: 195, endPoint x: 0, endPoint y: 184, distance: 19.0
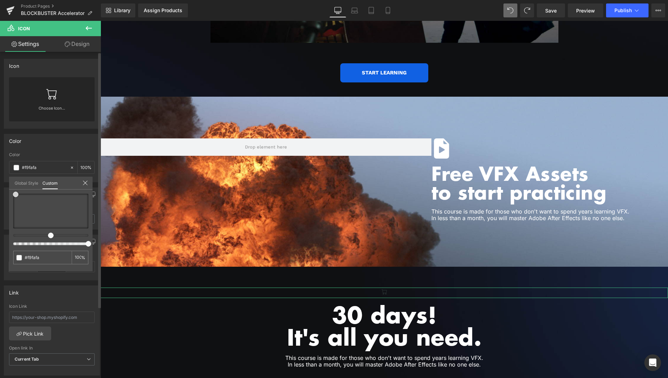
click at [0, 182] on div "Color rgba(249, 250, 250, 1) Color #f9fafa 100 % Global Style Custom Setup Glob…" at bounding box center [52, 156] width 104 height 54
type input "#ffffff"
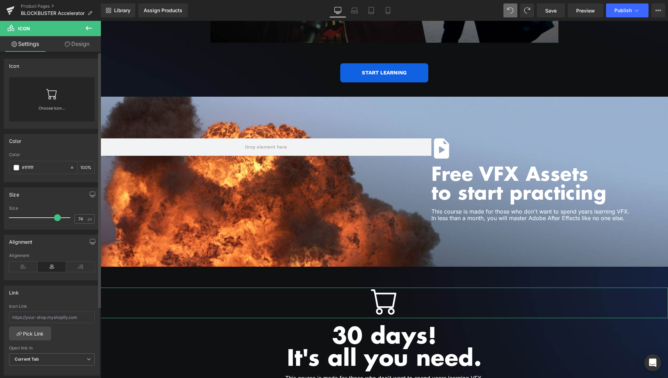
type input "72"
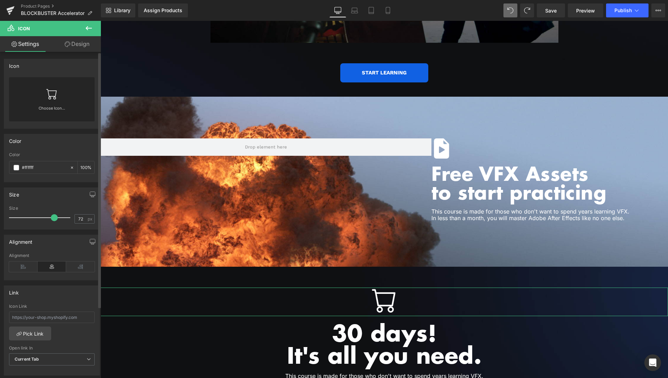
drag, startPoint x: 24, startPoint y: 218, endPoint x: 53, endPoint y: 215, distance: 29.3
click at [53, 215] on div at bounding box center [42, 218] width 58 height 14
click at [48, 109] on link "Choose Icon..." at bounding box center [52, 113] width 86 height 16
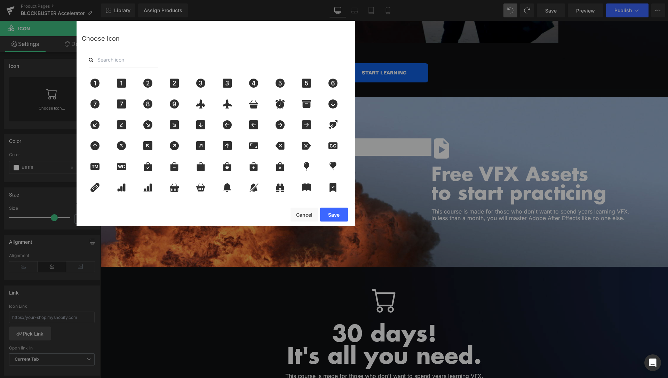
click at [125, 59] on input "text" at bounding box center [124, 59] width 70 height 15
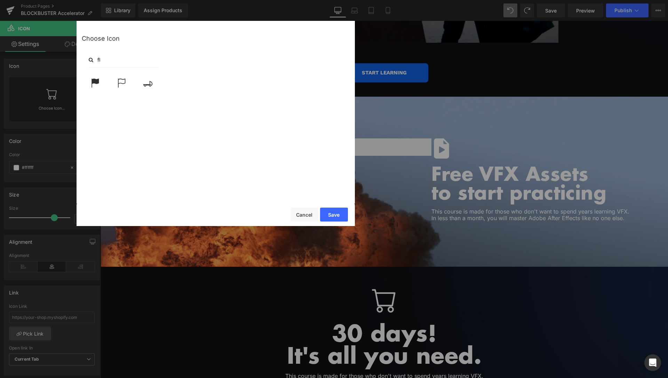
type input "f"
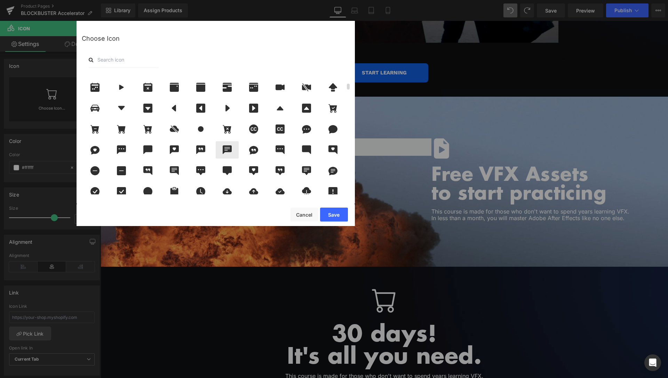
scroll to position [234, 0]
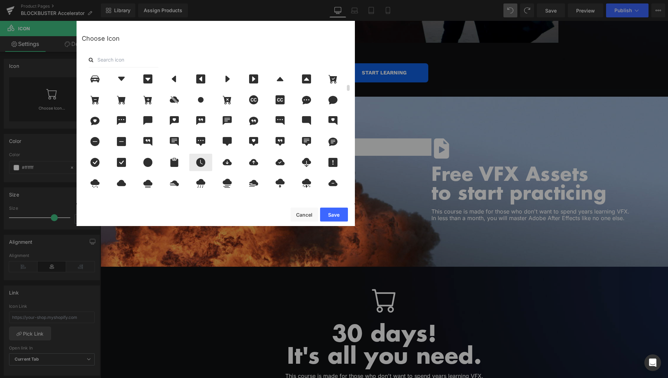
click at [200, 161] on icon at bounding box center [200, 162] width 9 height 9
click at [336, 217] on button "Save" at bounding box center [334, 215] width 28 height 14
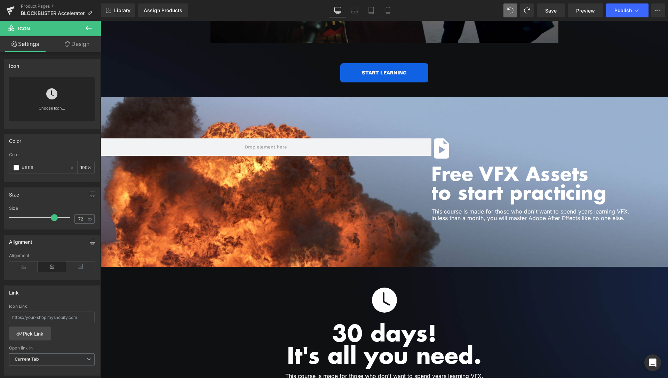
click at [380, 298] on span "Icon" at bounding box center [384, 302] width 11 height 8
drag, startPoint x: 48, startPoint y: 218, endPoint x: 261, endPoint y: 151, distance: 223.2
click at [51, 218] on span at bounding box center [54, 217] width 7 height 7
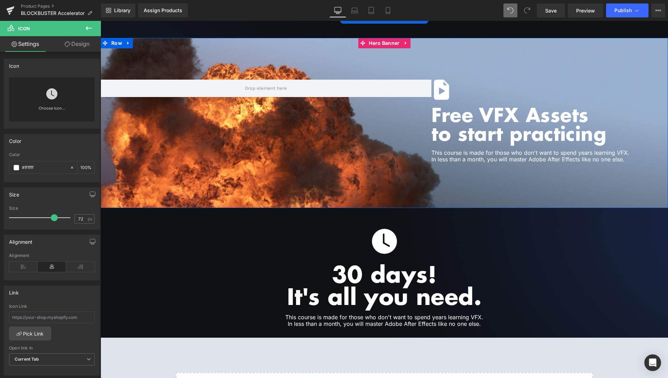
scroll to position [1526, 0]
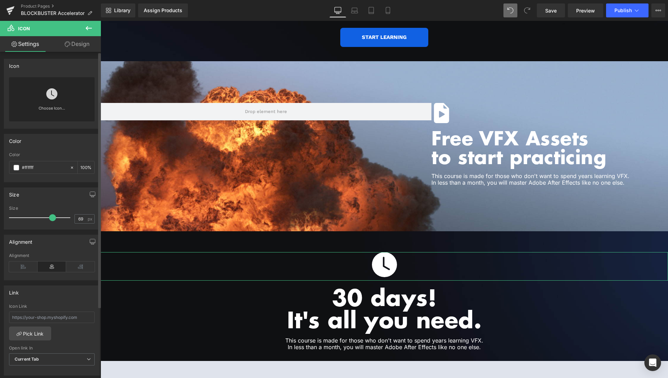
type input "68"
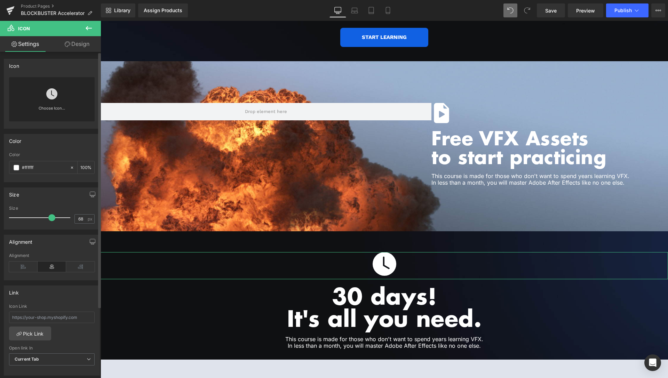
drag, startPoint x: 48, startPoint y: 219, endPoint x: 63, endPoint y: 172, distance: 49.3
click at [48, 219] on span at bounding box center [51, 217] width 7 height 7
click at [57, 110] on link "Choose Icon..." at bounding box center [52, 113] width 86 height 16
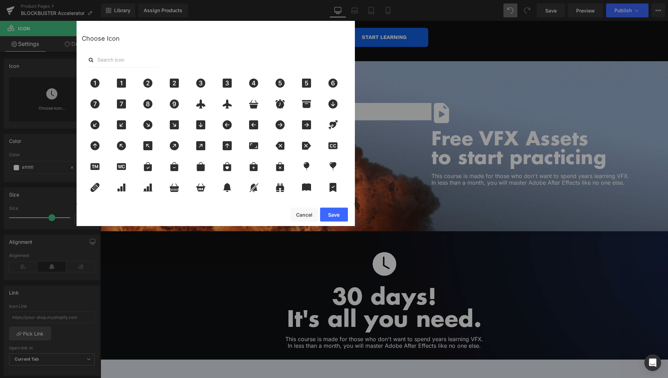
click at [178, 60] on div at bounding box center [216, 59] width 268 height 15
drag, startPoint x: 144, startPoint y: 57, endPoint x: 139, endPoint y: 61, distance: 6.7
click at [144, 58] on input "text" at bounding box center [124, 59] width 70 height 15
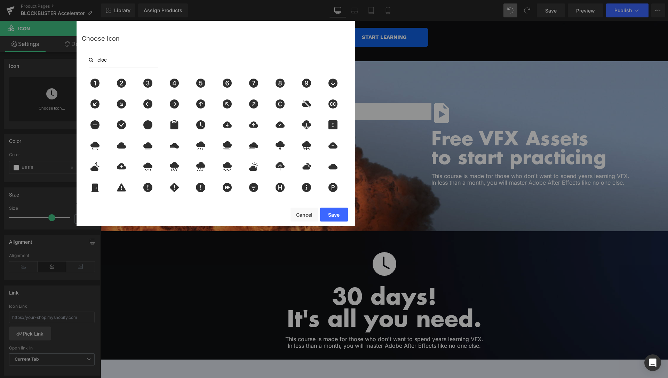
type input "clock"
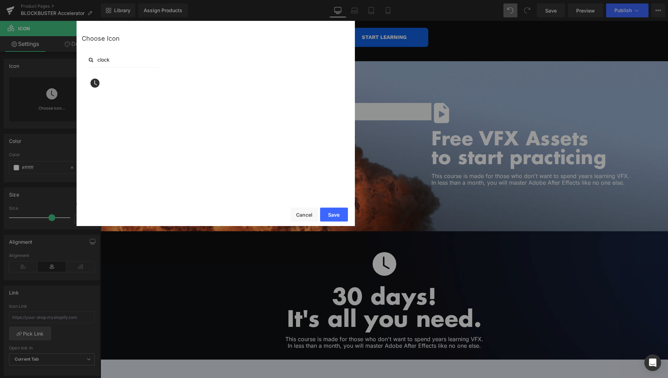
drag, startPoint x: 116, startPoint y: 62, endPoint x: 97, endPoint y: 62, distance: 19.2
click at [97, 62] on input "clock" at bounding box center [124, 59] width 70 height 15
type input "t"
type input "alarm"
click at [89, 85] on icon at bounding box center [95, 83] width 15 height 9
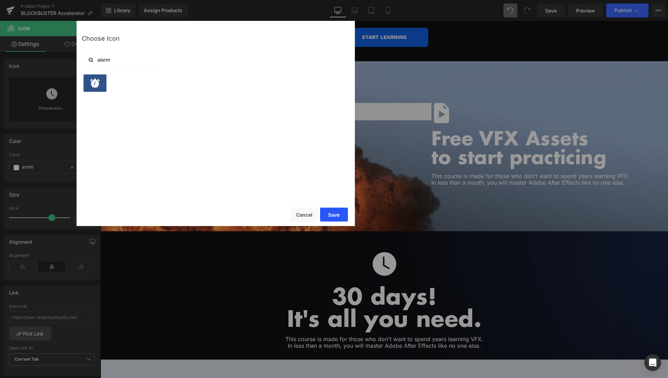
click at [333, 214] on button "Save" at bounding box center [334, 215] width 28 height 14
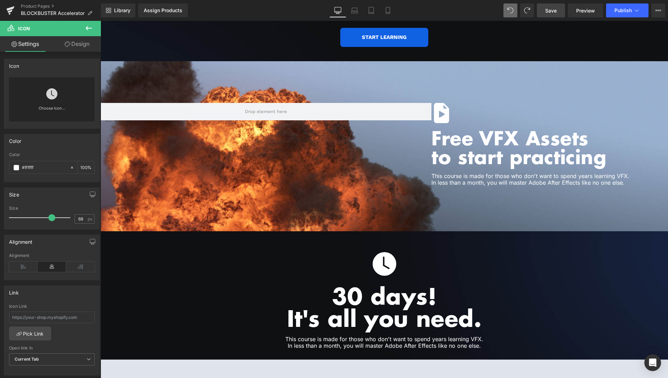
click at [549, 11] on span "Save" at bounding box center [550, 10] width 11 height 7
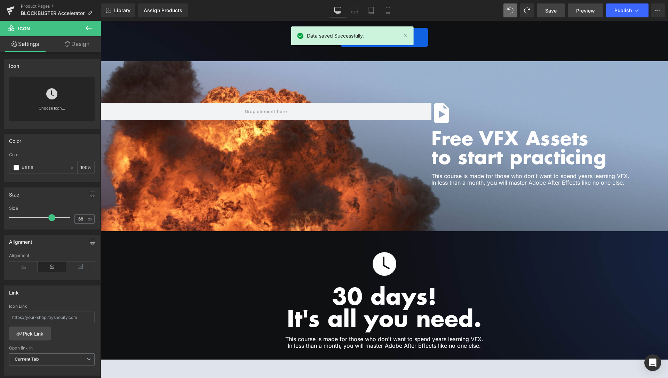
click at [585, 14] on span "Preview" at bounding box center [585, 10] width 19 height 7
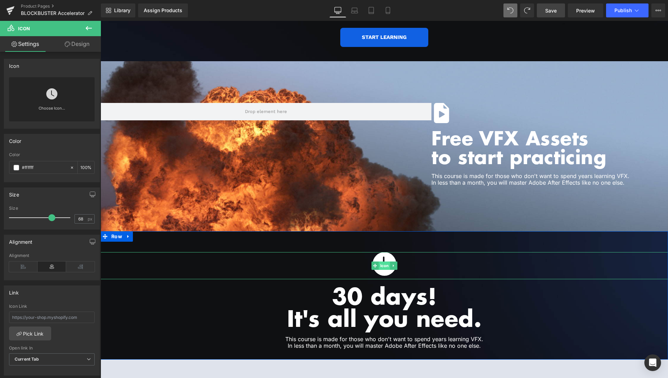
click at [385, 262] on span "Icon" at bounding box center [384, 266] width 11 height 8
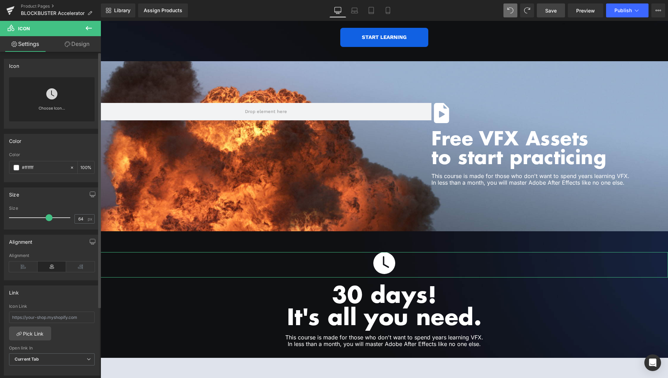
type input "65"
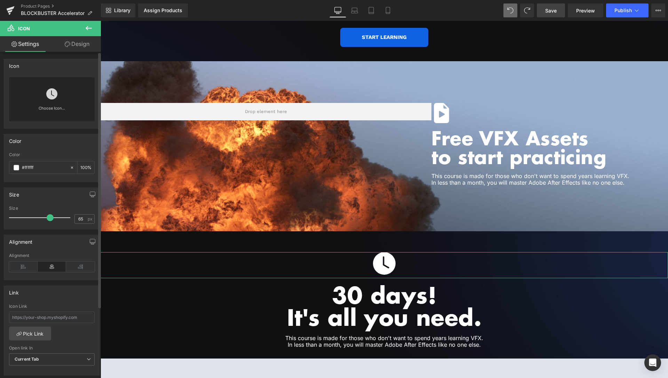
click at [47, 217] on span at bounding box center [50, 217] width 7 height 7
click at [56, 102] on div "Choose Icon..." at bounding box center [52, 99] width 86 height 44
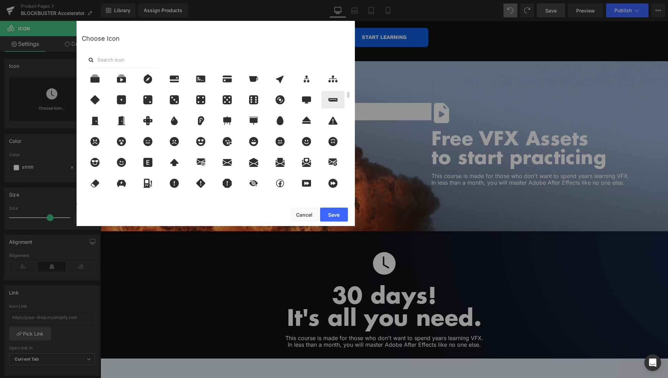
scroll to position [409, 0]
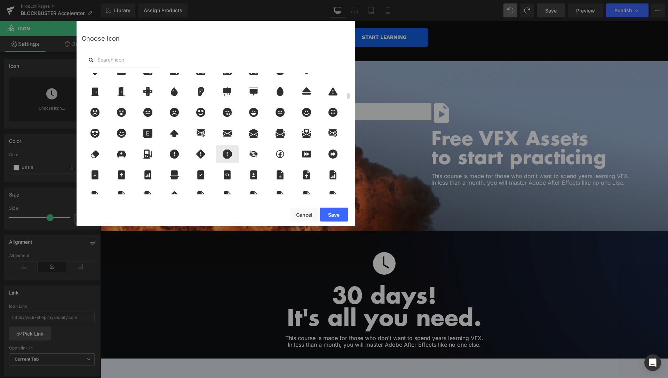
click at [227, 152] on icon at bounding box center [227, 154] width 15 height 9
drag, startPoint x: 326, startPoint y: 215, endPoint x: 225, endPoint y: 194, distance: 103.5
click at [326, 215] on button "Save" at bounding box center [334, 215] width 28 height 14
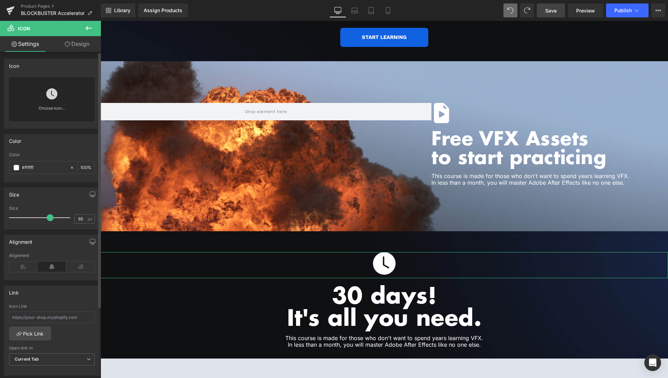
click at [52, 105] on link at bounding box center [51, 91] width 11 height 28
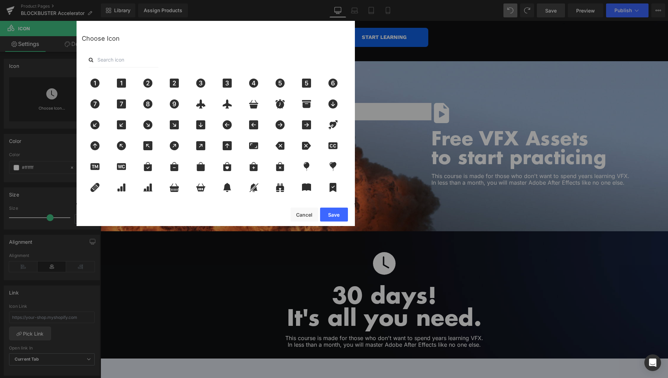
click at [193, 57] on div at bounding box center [216, 59] width 268 height 15
click at [191, 56] on div at bounding box center [216, 59] width 268 height 15
click at [180, 57] on div at bounding box center [216, 59] width 268 height 15
drag, startPoint x: 161, startPoint y: 61, endPoint x: 140, endPoint y: 60, distance: 21.6
click at [153, 60] on div at bounding box center [216, 59] width 268 height 15
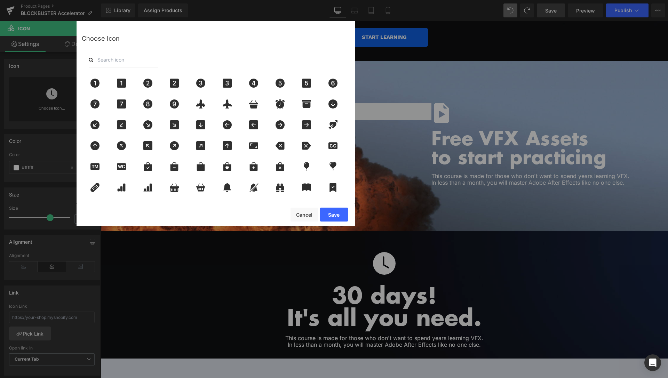
click at [111, 60] on input "text" at bounding box center [124, 59] width 70 height 15
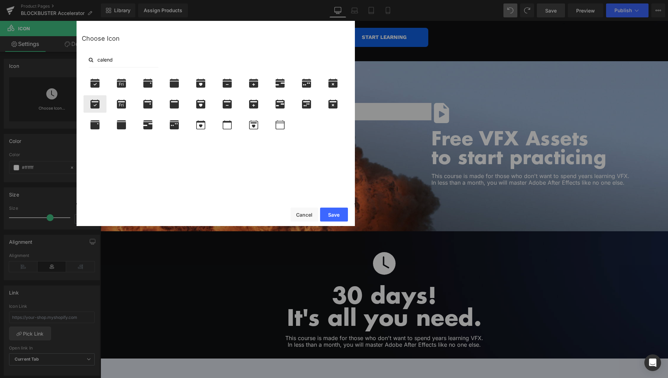
type input "calend"
click at [97, 103] on icon at bounding box center [94, 104] width 9 height 9
click at [347, 218] on button "Save" at bounding box center [334, 215] width 28 height 14
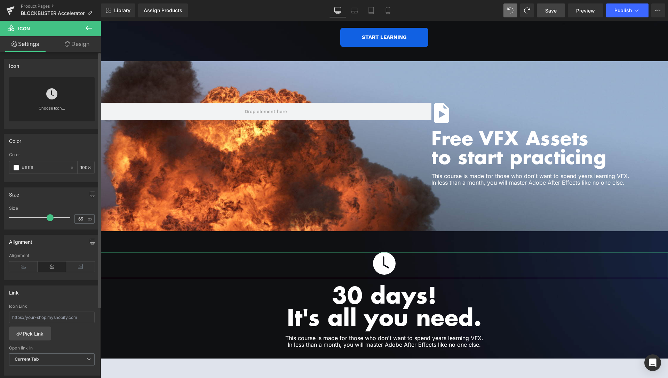
click at [47, 108] on link "Choose Icon..." at bounding box center [52, 113] width 86 height 16
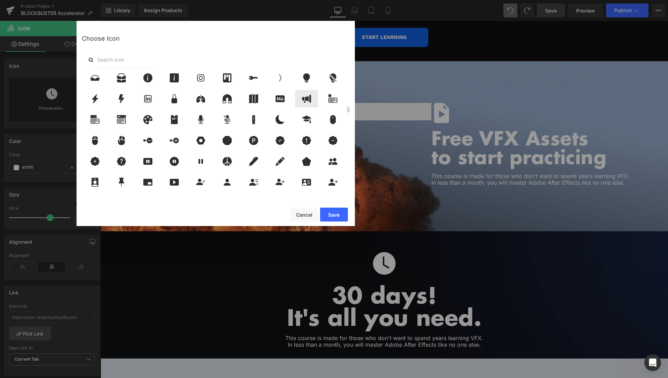
scroll to position [702, 0]
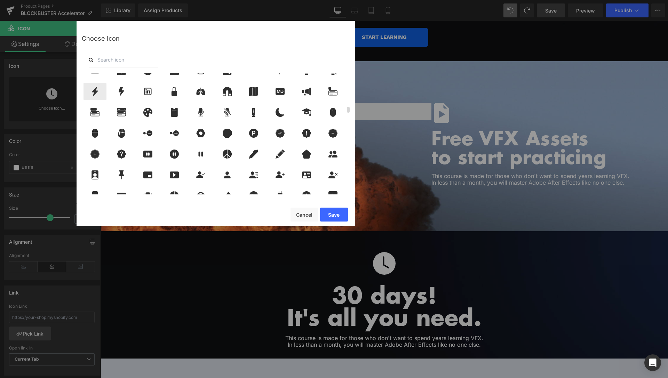
click at [96, 90] on icon at bounding box center [95, 91] width 6 height 9
click at [333, 215] on button "Save" at bounding box center [334, 215] width 28 height 14
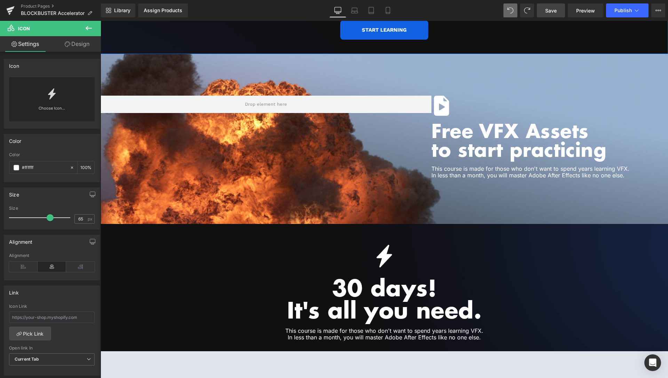
scroll to position [1562, 0]
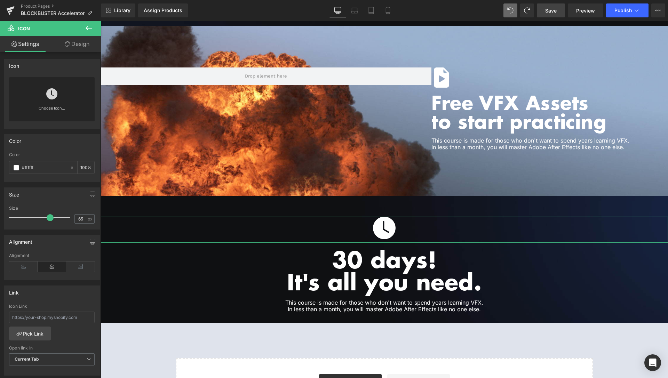
click at [73, 42] on link "Design" at bounding box center [77, 44] width 50 height 16
click at [0, 0] on div "Spacing" at bounding box center [0, 0] width 0 height 0
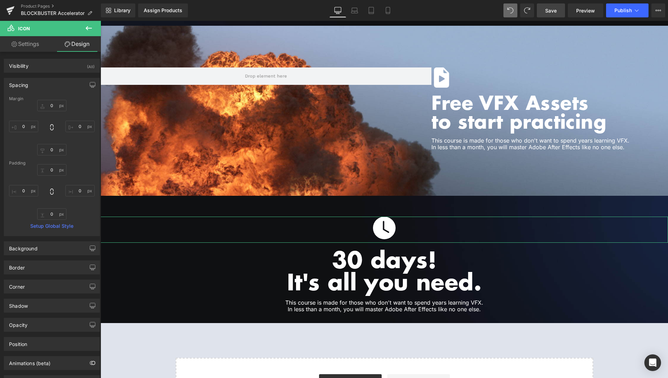
click at [52, 87] on div "Spacing" at bounding box center [51, 84] width 95 height 13
type input "0"
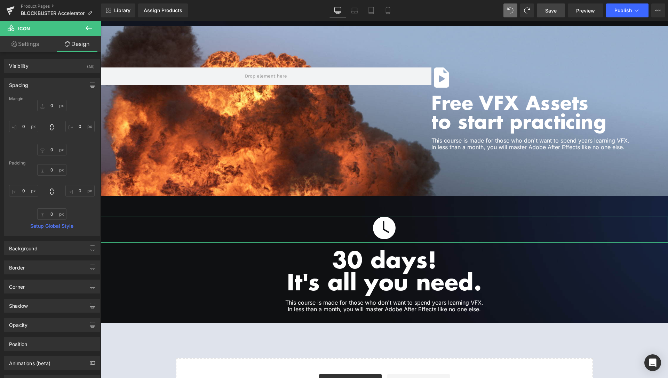
type input "0"
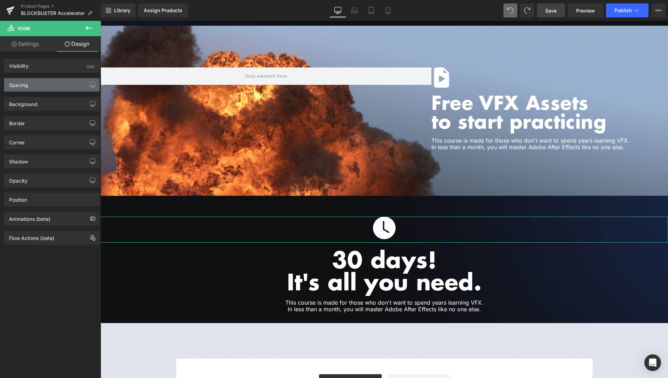
click at [51, 87] on div "Spacing" at bounding box center [51, 84] width 95 height 13
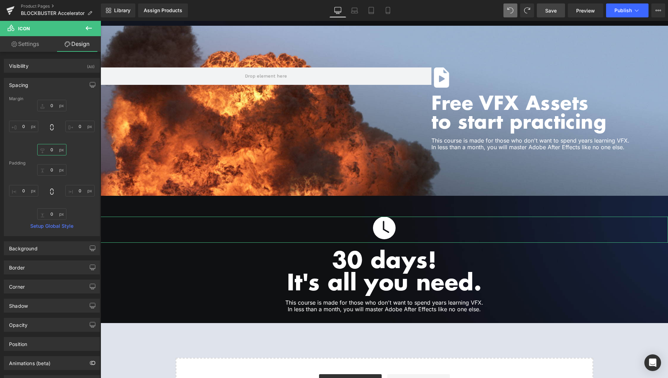
click at [50, 150] on input "0" at bounding box center [51, 149] width 29 height 11
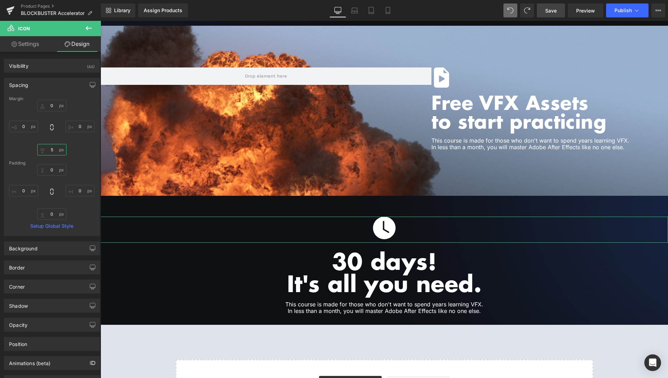
click at [45, 149] on input "5" at bounding box center [51, 149] width 29 height 11
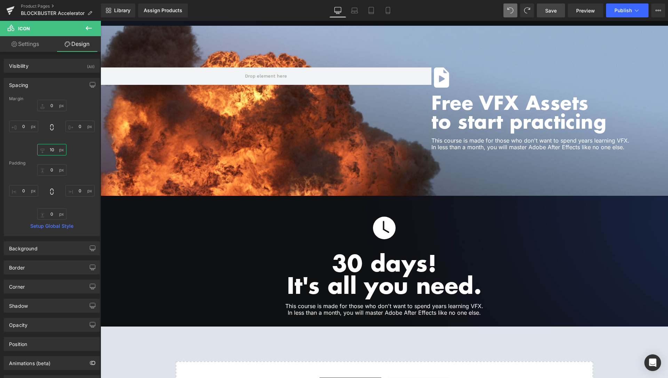
type input "10"
click at [544, 14] on link "Save" at bounding box center [551, 10] width 28 height 14
click at [595, 9] on span "Preview" at bounding box center [585, 10] width 19 height 7
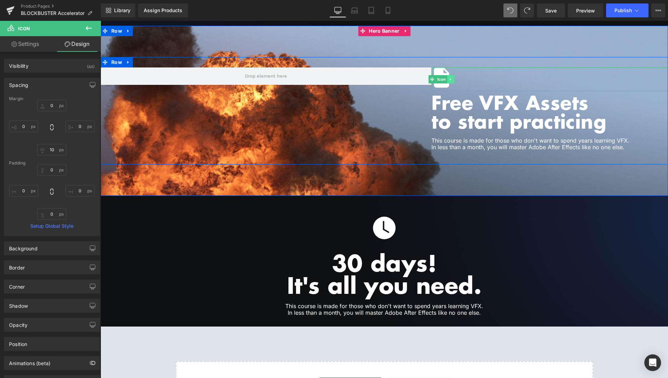
click at [449, 77] on icon at bounding box center [451, 79] width 4 height 4
click at [453, 77] on icon at bounding box center [455, 79] width 4 height 4
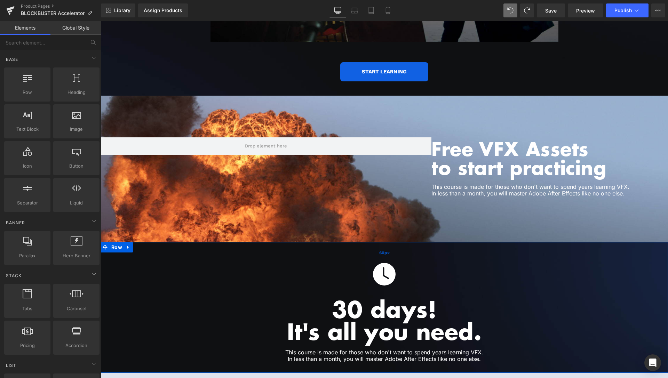
scroll to position [1491, 0]
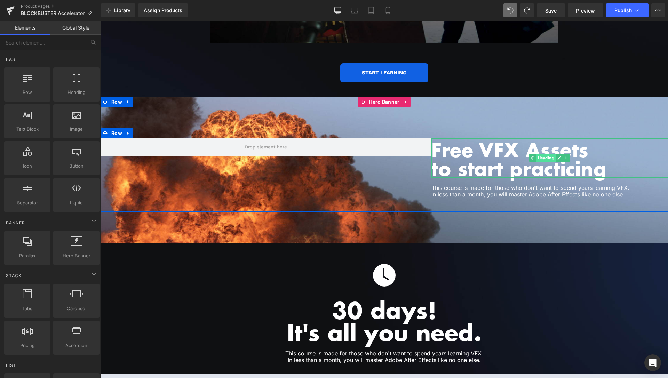
click at [550, 154] on span "Heading" at bounding box center [546, 158] width 19 height 8
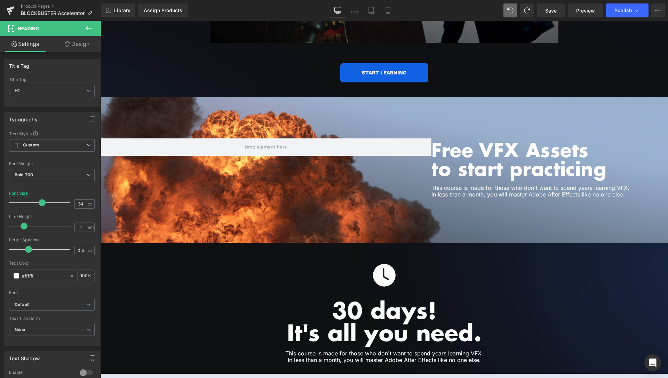
click at [83, 44] on link "Design" at bounding box center [77, 44] width 50 height 16
click at [0, 0] on div "Spacing" at bounding box center [0, 0] width 0 height 0
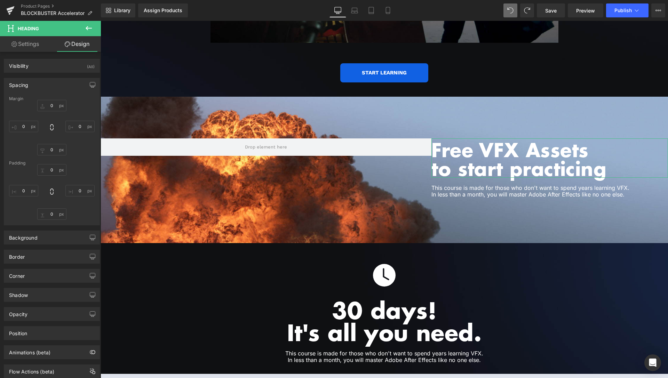
type input "0"
type input "5"
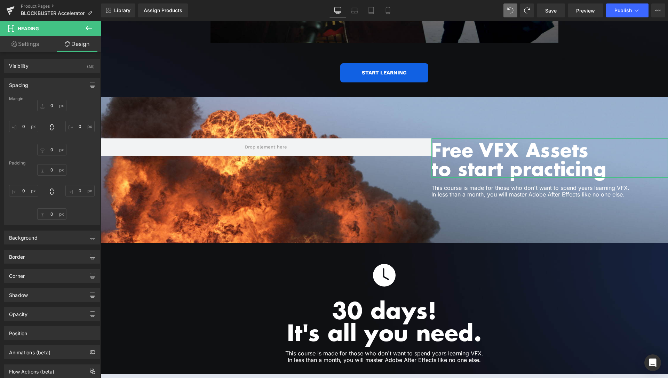
type input "0"
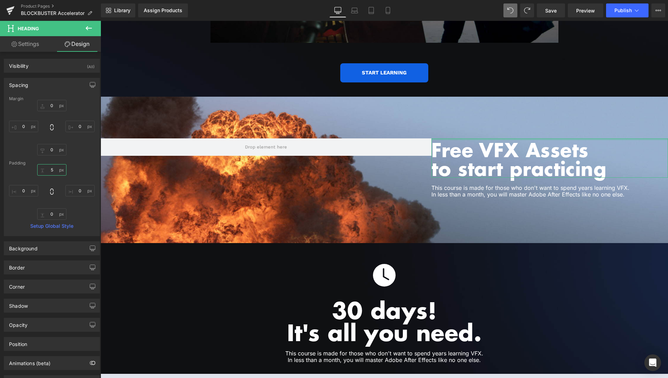
click at [50, 170] on input "5" at bounding box center [51, 169] width 29 height 11
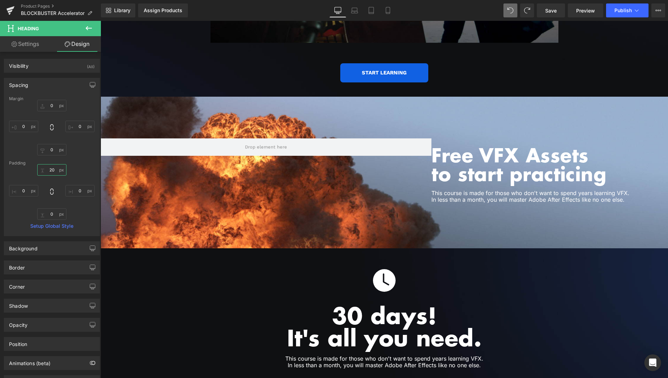
type input "20"
click at [547, 3] on div "Library Assign Products Product Preview No product match your search. Please tr…" at bounding box center [384, 10] width 567 height 21
click at [554, 9] on span "Save" at bounding box center [550, 10] width 11 height 7
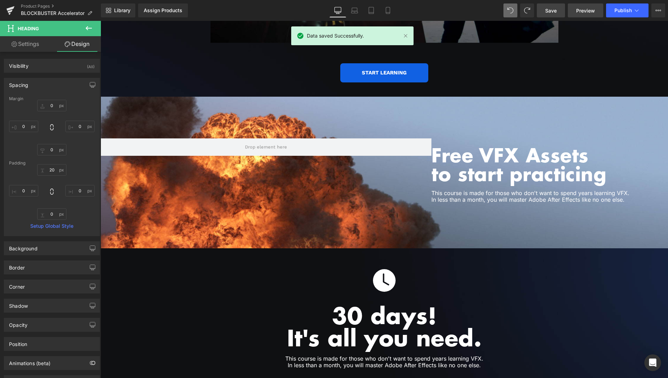
click at [584, 6] on link "Preview" at bounding box center [585, 10] width 35 height 14
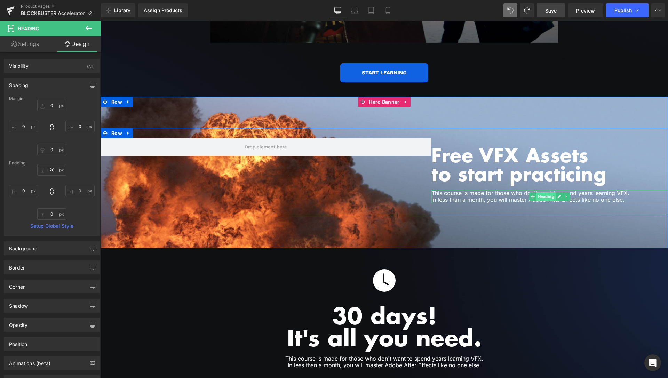
click at [540, 192] on span "Heading" at bounding box center [546, 196] width 19 height 8
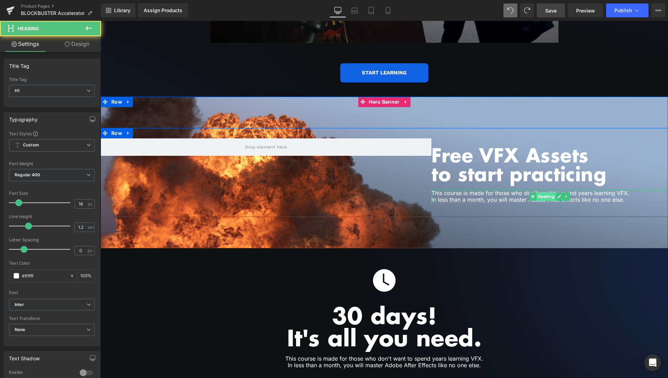
click at [70, 40] on link "Design" at bounding box center [77, 44] width 50 height 16
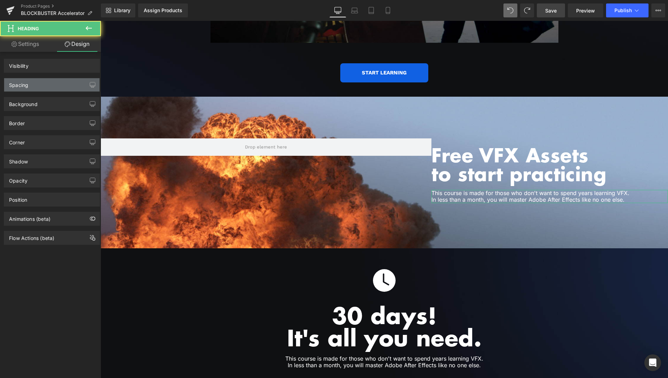
click at [40, 89] on div "Spacing" at bounding box center [51, 84] width 95 height 13
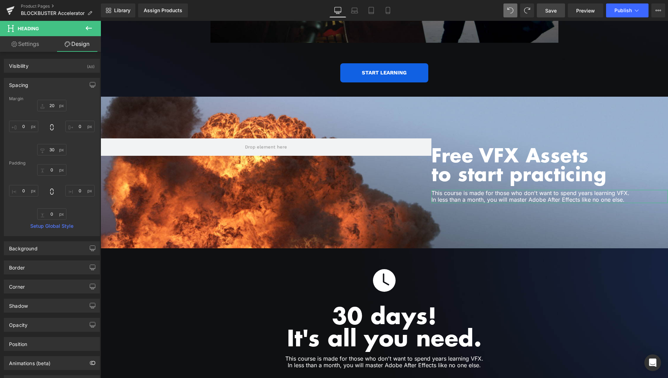
type input "20"
type input "0"
type input "30"
type input "0"
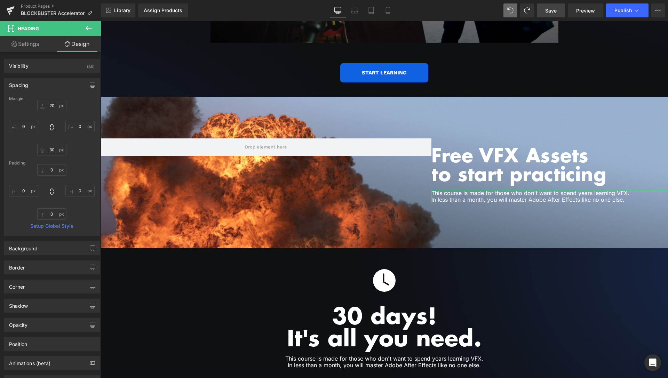
type input "0"
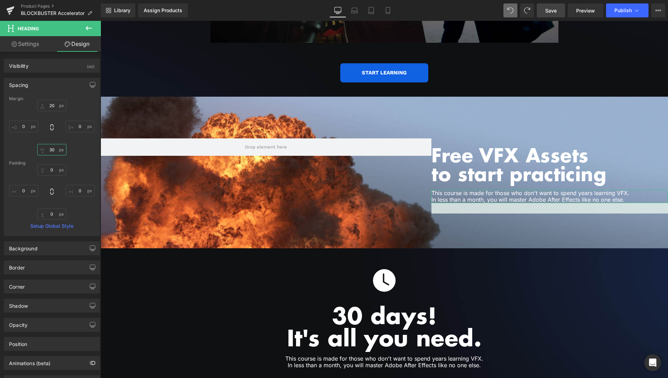
click at [47, 149] on input "30" at bounding box center [51, 149] width 29 height 11
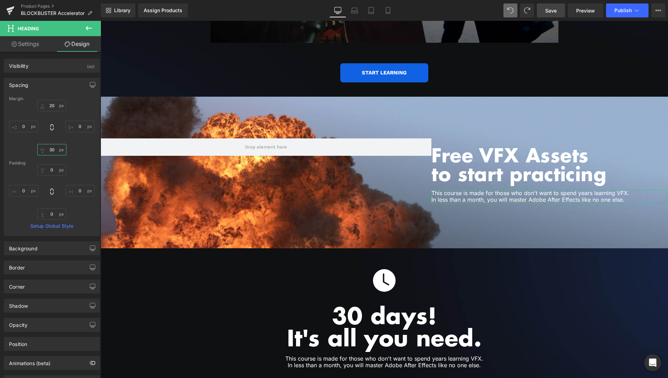
type input "0"
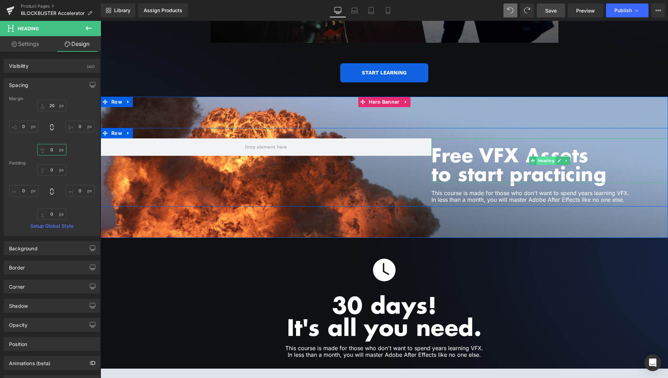
click at [543, 157] on span "Heading" at bounding box center [546, 161] width 19 height 8
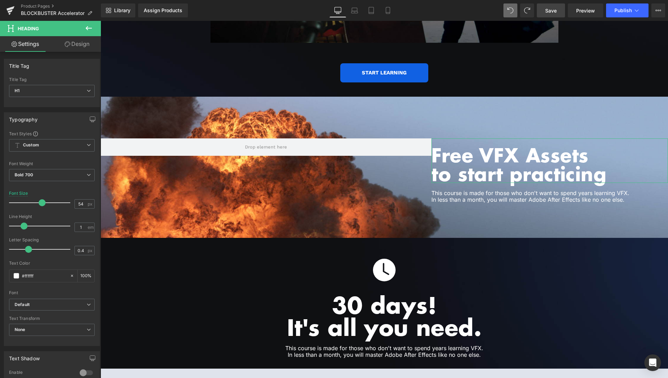
click at [77, 45] on link "Design" at bounding box center [77, 44] width 50 height 16
click at [0, 0] on div "Spacing" at bounding box center [0, 0] width 0 height 0
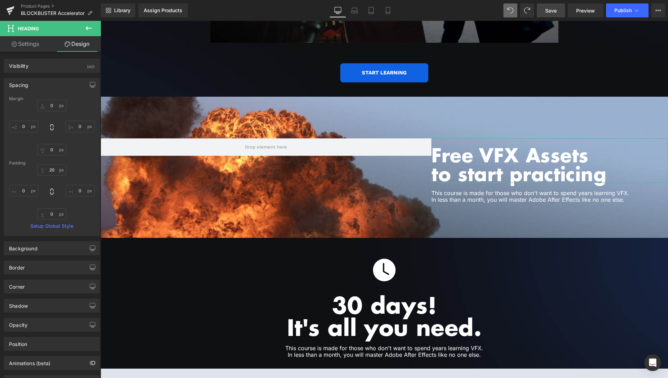
click at [48, 176] on div "20px 20 0px 0 0px 0 0px 0" at bounding box center [52, 192] width 86 height 56
click at [47, 172] on input "20" at bounding box center [51, 169] width 29 height 11
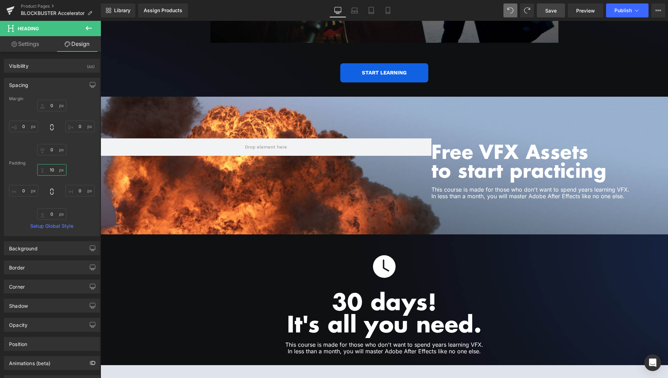
type input "10"
click at [540, 12] on link "Save" at bounding box center [551, 10] width 28 height 14
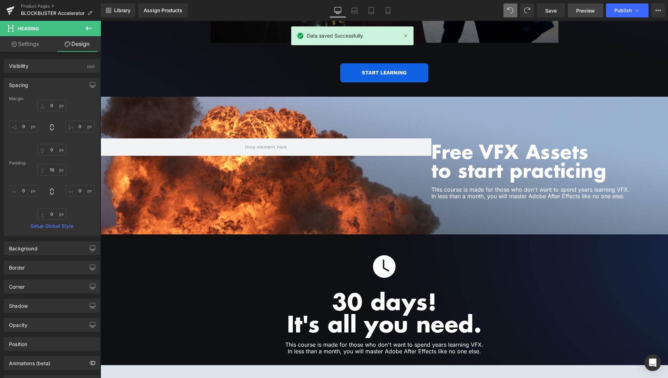
click at [584, 8] on span "Preview" at bounding box center [585, 10] width 19 height 7
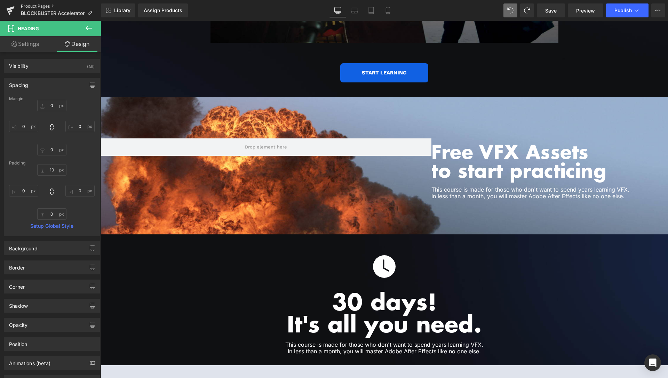
click at [38, 5] on link "Product Pages" at bounding box center [61, 6] width 80 height 6
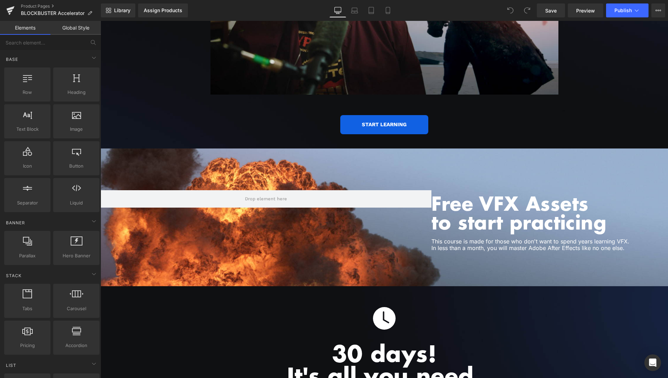
scroll to position [1455, 0]
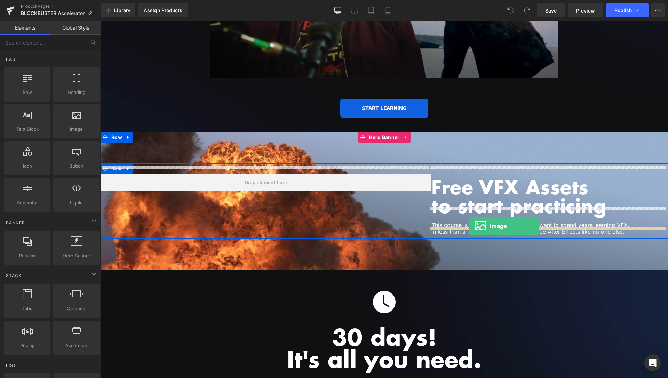
drag, startPoint x: 174, startPoint y: 148, endPoint x: 469, endPoint y: 226, distance: 305.8
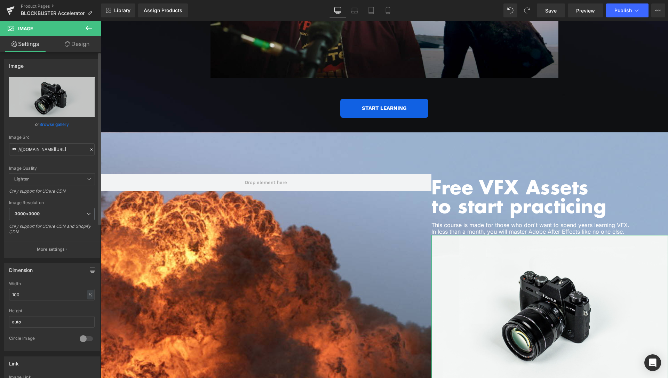
click at [57, 122] on link "Browse gallery" at bounding box center [54, 124] width 30 height 12
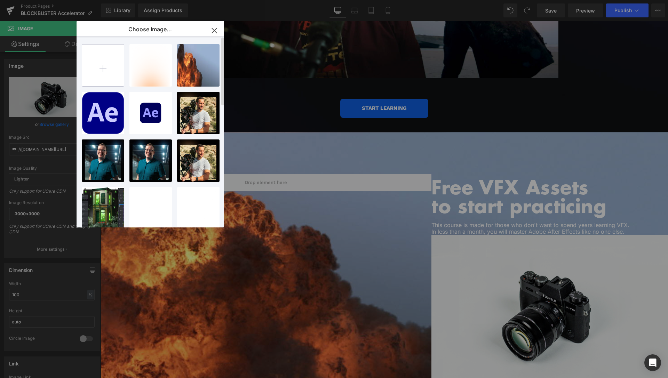
click at [97, 66] on input "file" at bounding box center [103, 66] width 42 height 42
type input "C:\fakepath\Free-2.png"
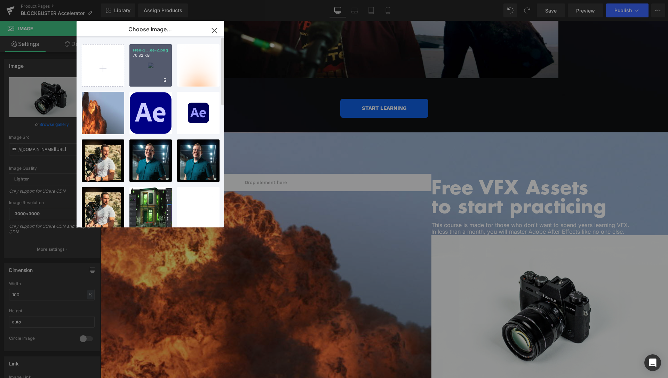
drag, startPoint x: 148, startPoint y: 60, endPoint x: 9, endPoint y: 81, distance: 141.2
click at [148, 60] on div "Free-2...ee-2.png 76.82 KB" at bounding box center [150, 65] width 42 height 42
type input "https://ucarecdn.com/5555f9e0-5341-4ae2-aeb3-6de88ecf3c27/-/format/auto/-/previ…"
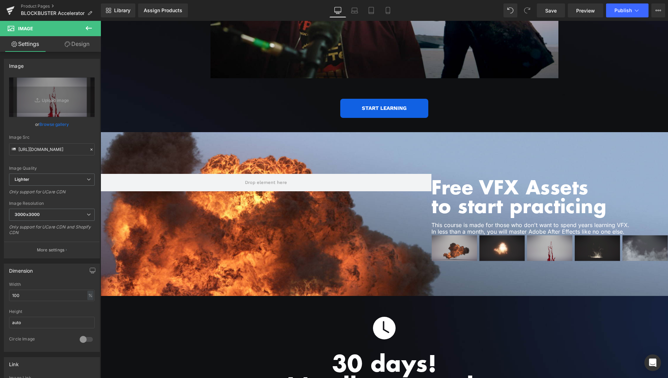
click at [83, 44] on link "Design" at bounding box center [77, 44] width 50 height 16
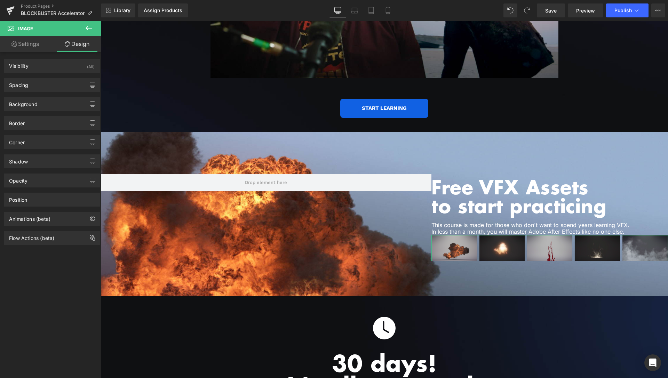
type input "0"
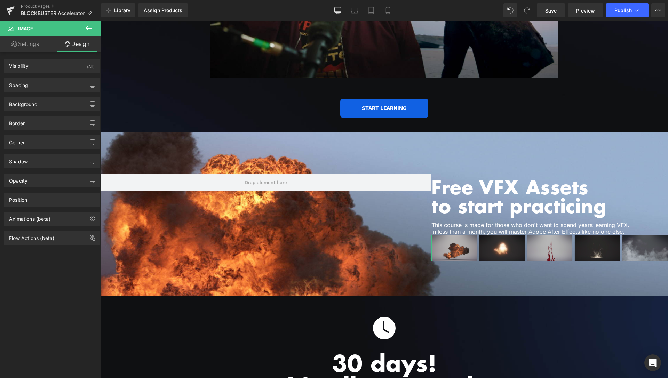
type input "0"
click at [54, 80] on div "Spacing" at bounding box center [51, 84] width 95 height 13
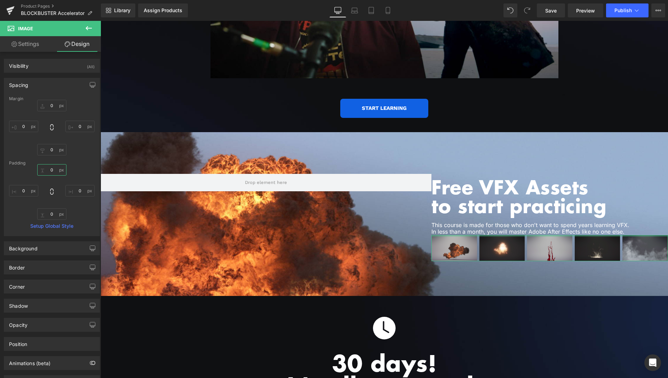
click at [52, 173] on input "0" at bounding box center [51, 169] width 29 height 11
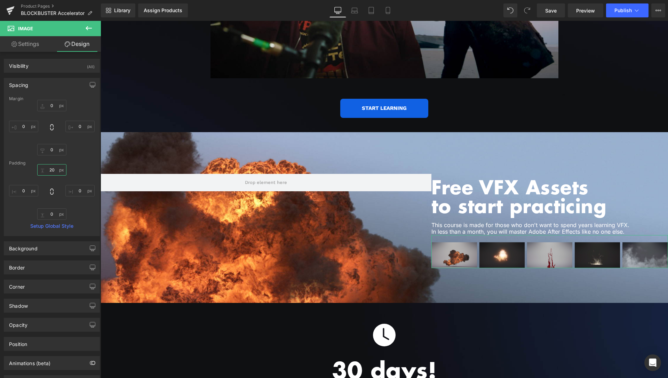
click at [49, 173] on input "20" at bounding box center [51, 169] width 29 height 11
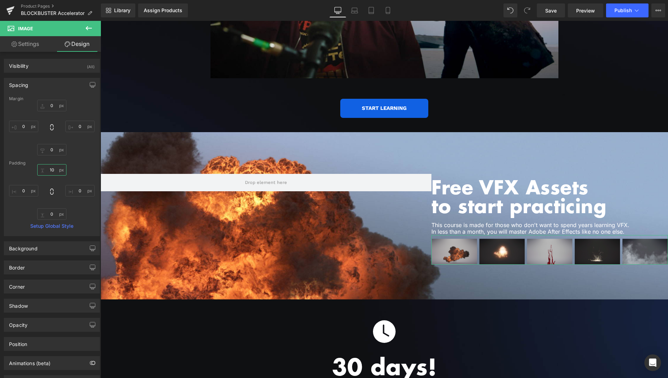
type input "10"
click at [83, 45] on link "Design" at bounding box center [77, 44] width 50 height 16
click at [66, 62] on div "Visibility (All)" at bounding box center [51, 65] width 95 height 13
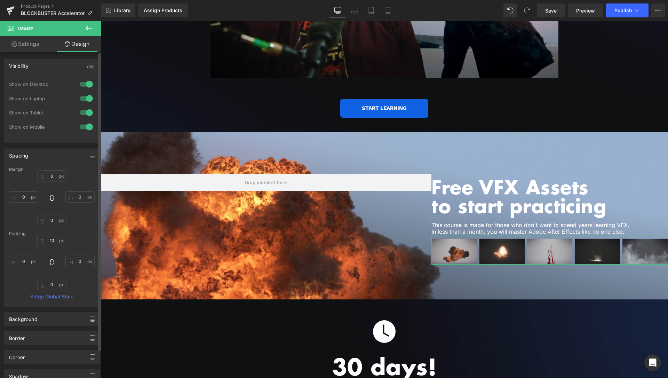
click at [67, 65] on div "Visibility (All)" at bounding box center [51, 65] width 95 height 13
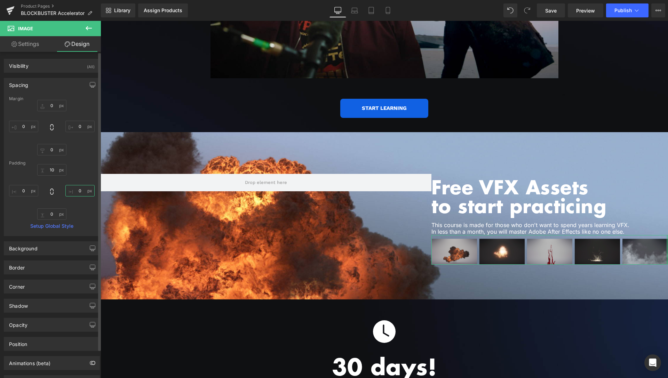
click at [73, 192] on input "0" at bounding box center [79, 190] width 29 height 11
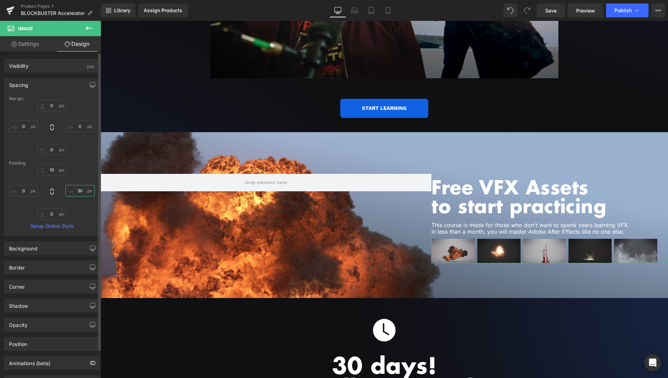
click at [72, 188] on input "30" at bounding box center [79, 190] width 29 height 11
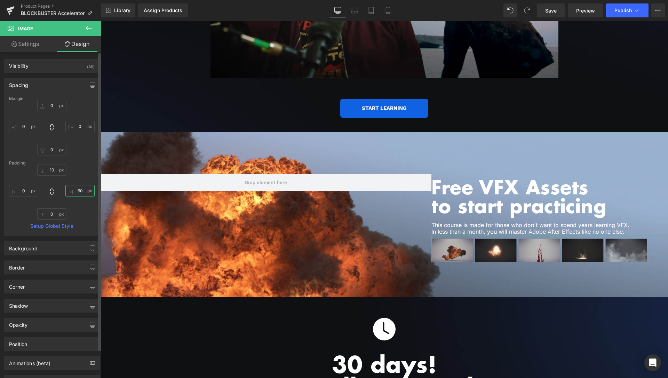
click at [72, 188] on input "60" at bounding box center [79, 190] width 29 height 11
type input "60"
click at [548, 10] on span "Save" at bounding box center [550, 10] width 11 height 7
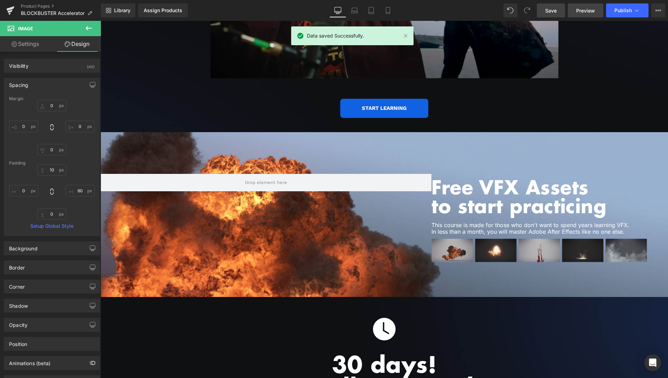
click at [575, 8] on link "Preview" at bounding box center [585, 10] width 35 height 14
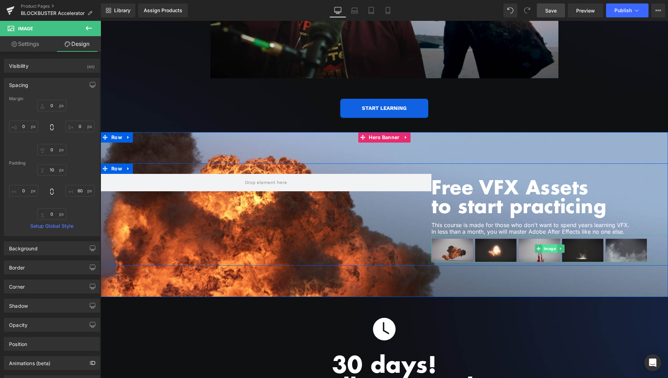
click at [547, 245] on span "Image" at bounding box center [550, 249] width 15 height 8
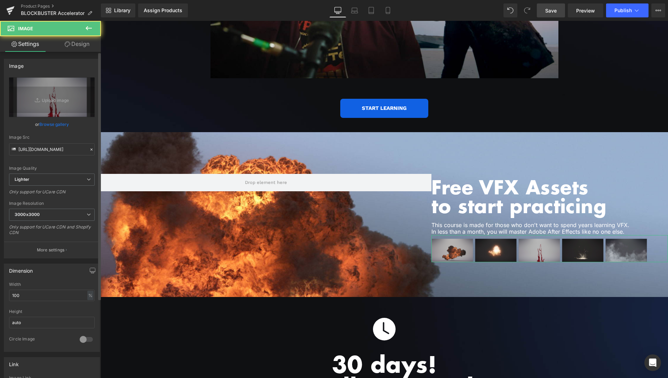
click at [55, 122] on link "Browse gallery" at bounding box center [54, 124] width 30 height 12
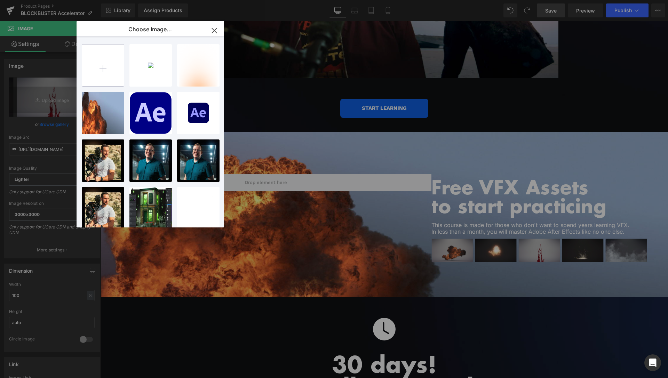
click at [85, 62] on input "file" at bounding box center [103, 66] width 42 height 42
type input "C:\fakepath\Free-3.png"
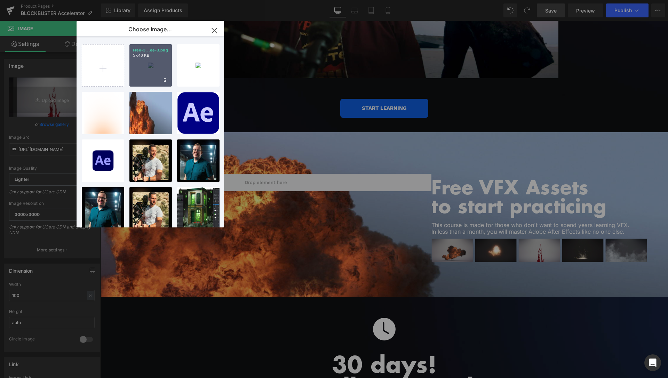
click at [149, 68] on div "Free-3...ee-3.png 57.46 KB" at bounding box center [150, 65] width 42 height 42
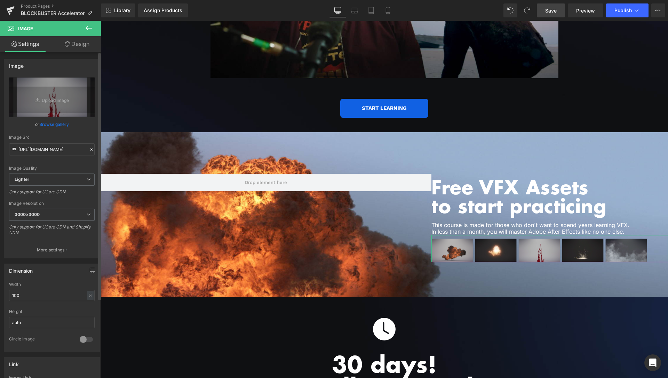
click at [62, 122] on link "Browse gallery" at bounding box center [54, 124] width 30 height 12
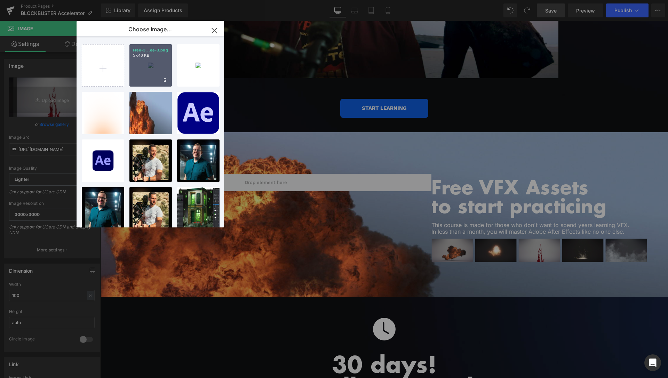
click at [157, 70] on div "Free-3...ee-3.png 57.46 KB" at bounding box center [150, 65] width 42 height 42
type input "https://ucarecdn.com/989f02cc-3f53-4378-8e27-572f4ff75119/-/format/auto/-/previ…"
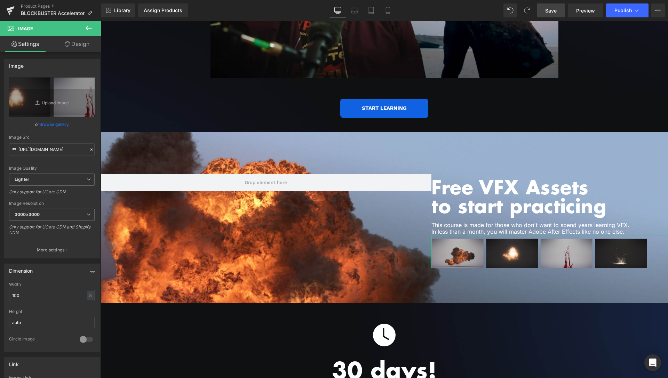
click at [81, 46] on link "Design" at bounding box center [77, 44] width 50 height 16
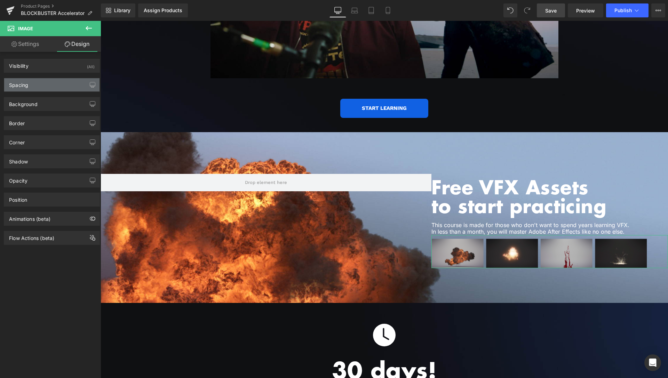
click at [41, 84] on div "Spacing" at bounding box center [51, 84] width 95 height 13
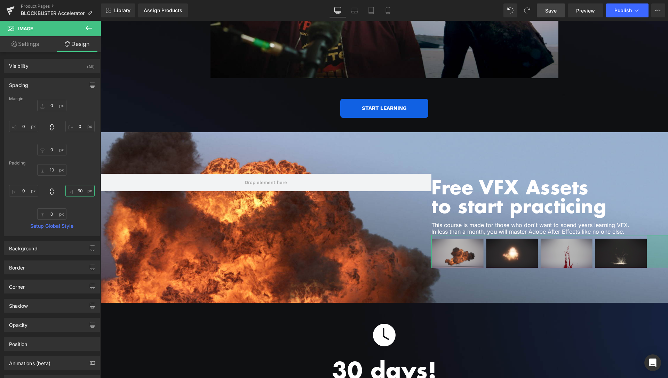
click at [78, 190] on input "60" at bounding box center [79, 190] width 29 height 11
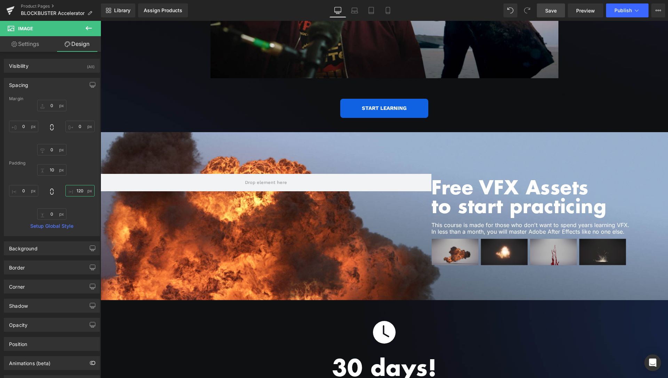
type input "120"
click at [561, 11] on link "Save" at bounding box center [551, 10] width 28 height 14
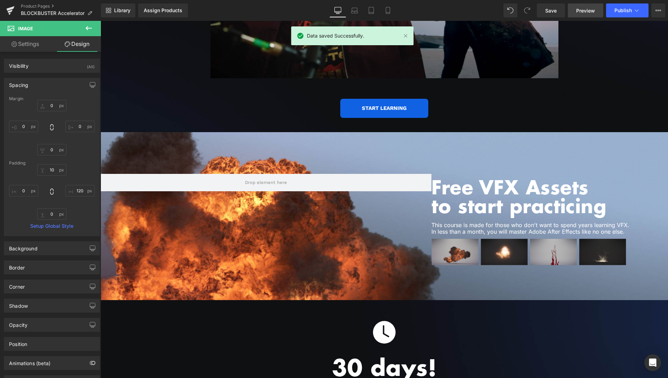
click at [582, 9] on span "Preview" at bounding box center [585, 10] width 19 height 7
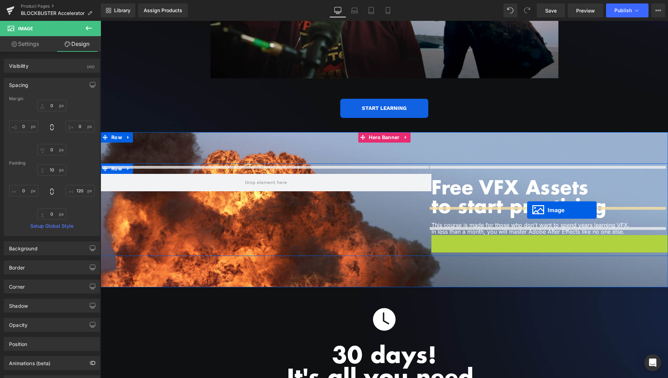
drag, startPoint x: 537, startPoint y: 242, endPoint x: 527, endPoint y: 210, distance: 32.9
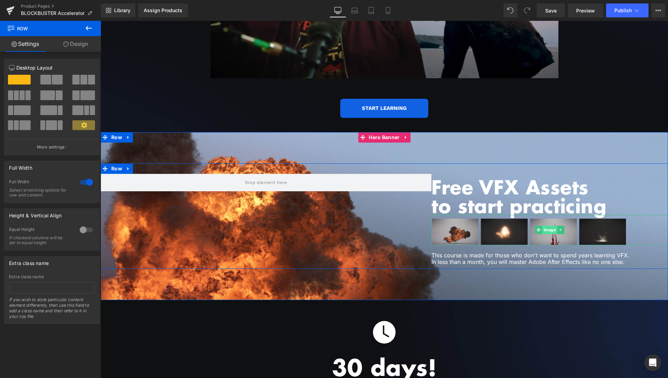
click at [548, 226] on span "Image" at bounding box center [550, 230] width 15 height 8
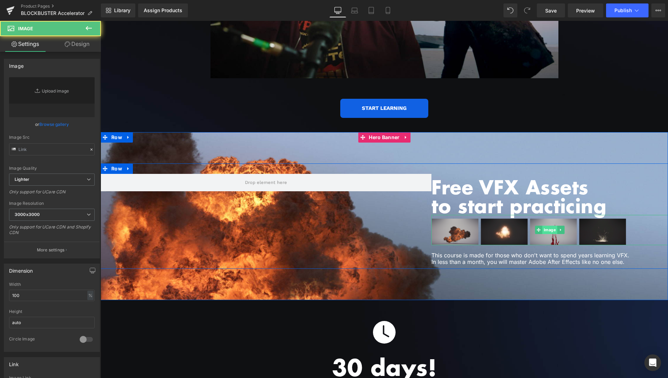
type input "https://ucarecdn.com/989f02cc-3f53-4378-8e27-572f4ff75119/-/format/auto/-/previ…"
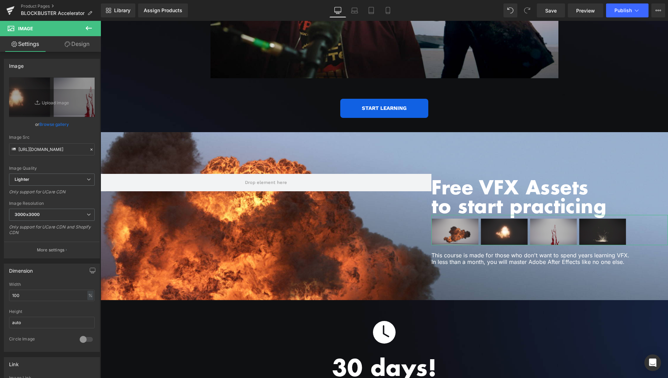
click at [80, 48] on link "Design" at bounding box center [77, 44] width 50 height 16
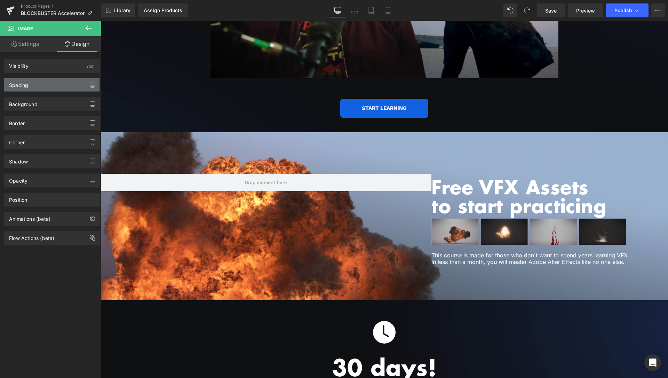
click at [55, 82] on div "Spacing" at bounding box center [51, 84] width 95 height 13
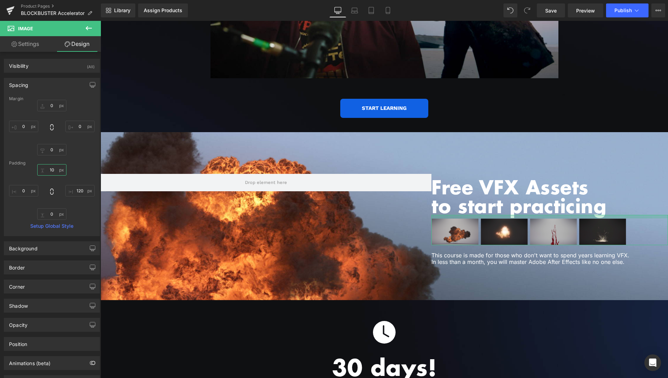
click at [49, 171] on input "10" at bounding box center [51, 169] width 29 height 11
click at [50, 172] on input "10" at bounding box center [51, 169] width 29 height 11
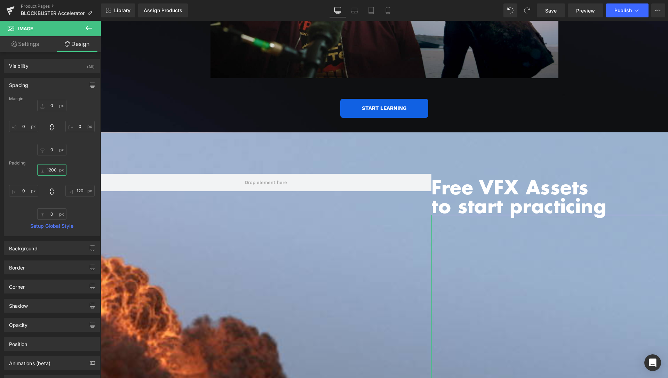
click at [50, 172] on input "1200" at bounding box center [51, 169] width 29 height 11
type input "20"
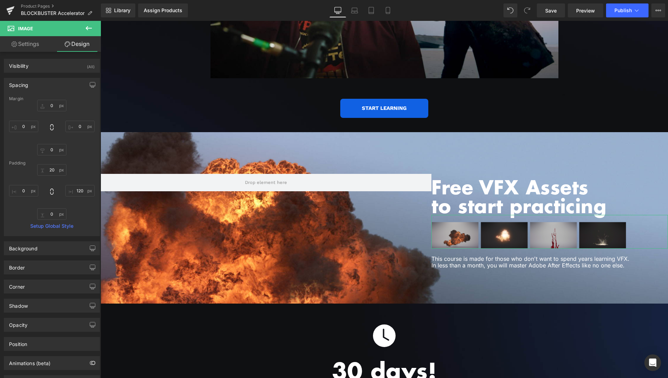
click at [41, 46] on link "Settings" at bounding box center [25, 44] width 50 height 16
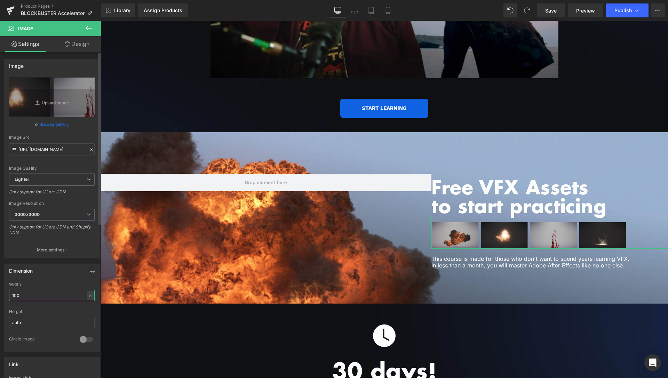
click at [9, 296] on input "100" at bounding box center [52, 295] width 86 height 11
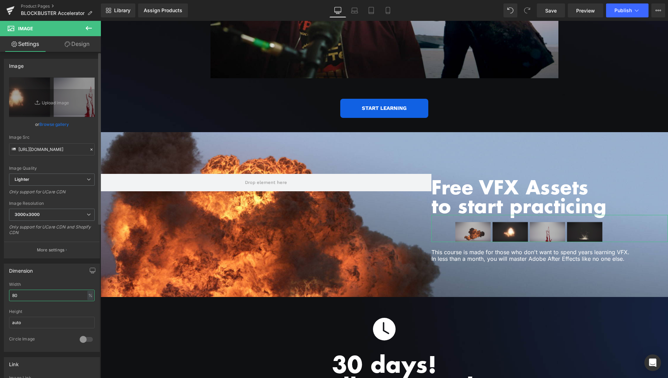
click at [25, 297] on input "80" at bounding box center [52, 295] width 86 height 11
type input "100"
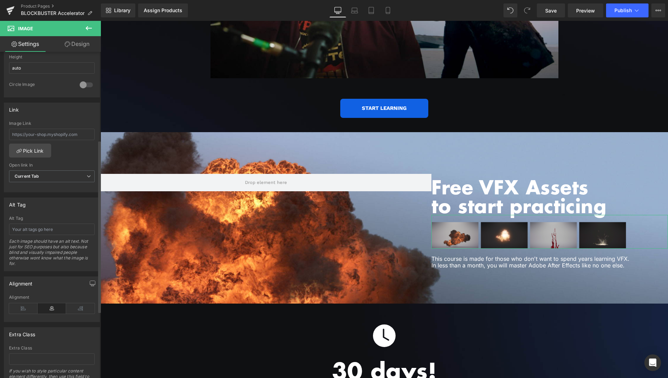
scroll to position [284, 0]
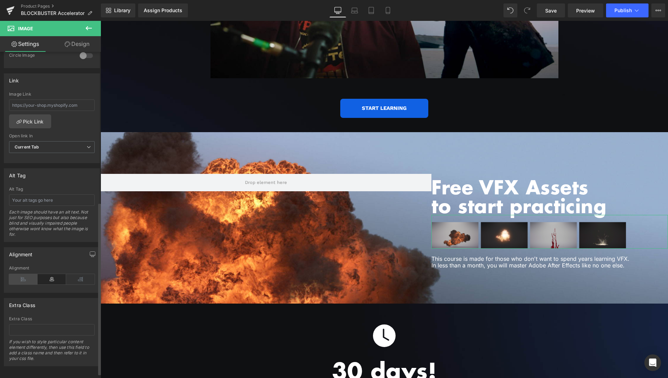
click at [22, 281] on icon at bounding box center [23, 279] width 29 height 10
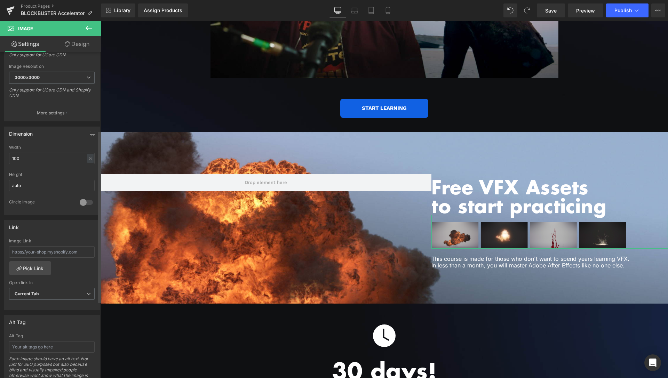
scroll to position [35, 0]
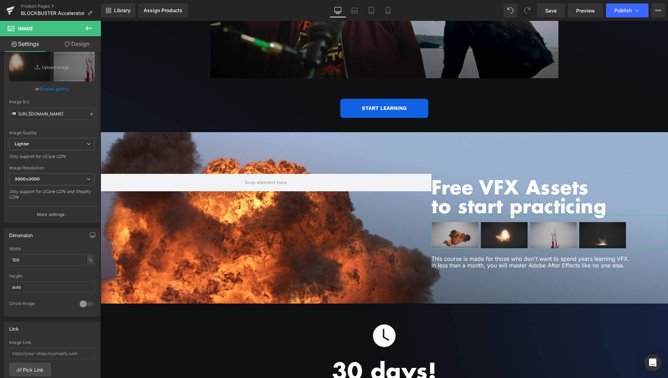
click at [80, 46] on link "Design" at bounding box center [77, 44] width 50 height 16
type input "0"
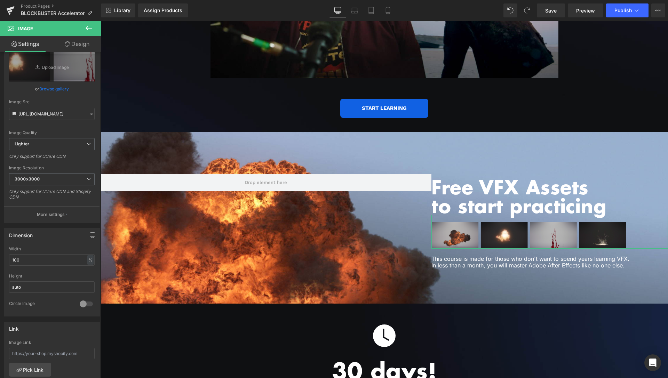
type input "20"
type input "120"
type input "0"
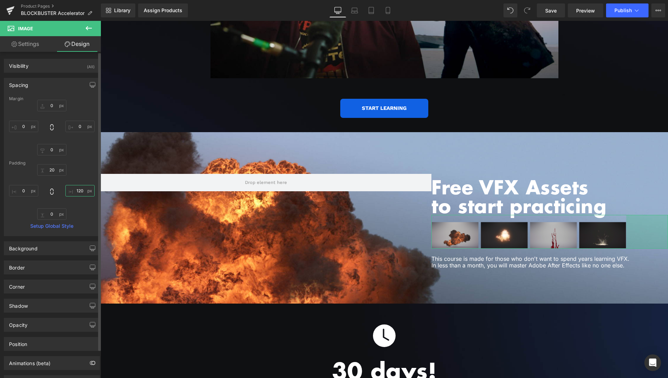
click at [73, 189] on input "120" at bounding box center [79, 190] width 29 height 11
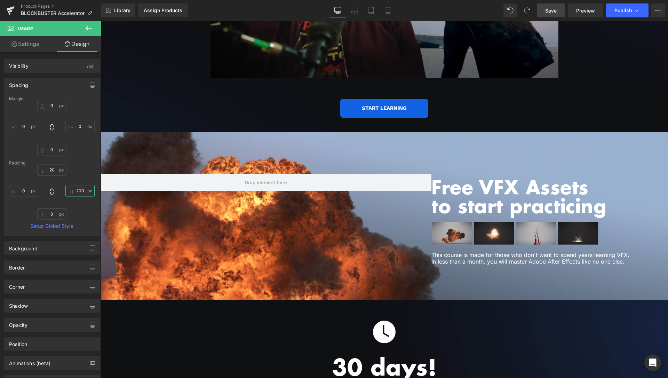
type input "200"
click at [553, 14] on span "Save" at bounding box center [550, 10] width 11 height 7
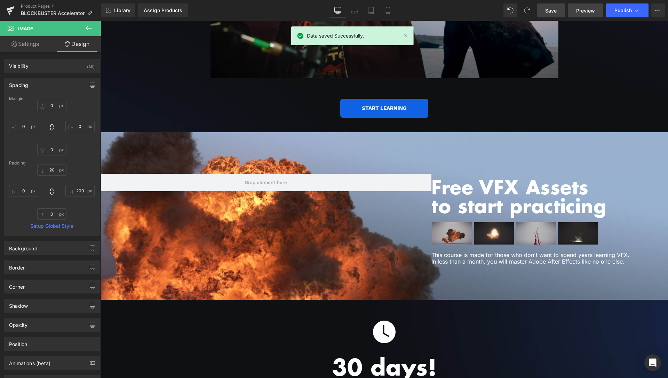
click at [588, 9] on span "Preview" at bounding box center [585, 10] width 19 height 7
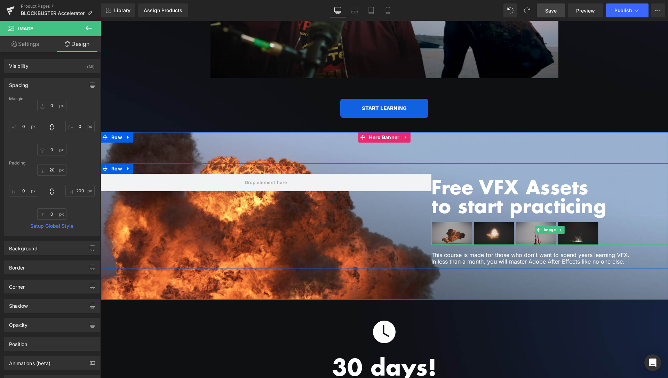
click at [545, 226] on span "Image" at bounding box center [550, 230] width 15 height 8
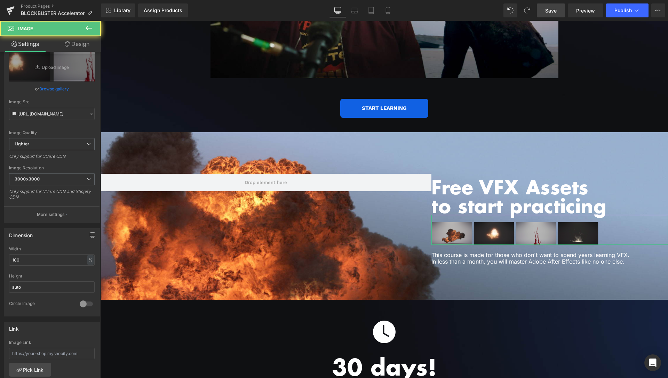
click at [78, 48] on link "Design" at bounding box center [77, 44] width 50 height 16
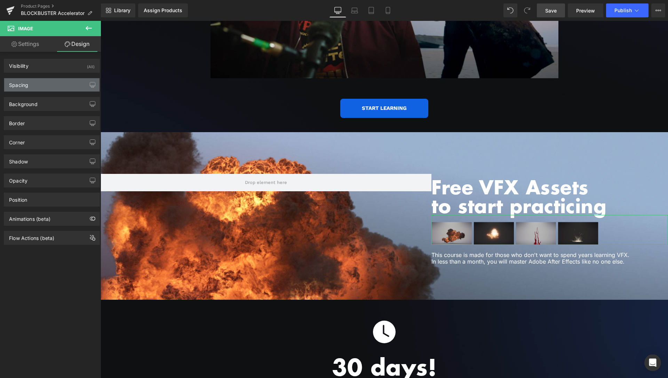
click at [26, 85] on div "Spacing" at bounding box center [18, 83] width 19 height 10
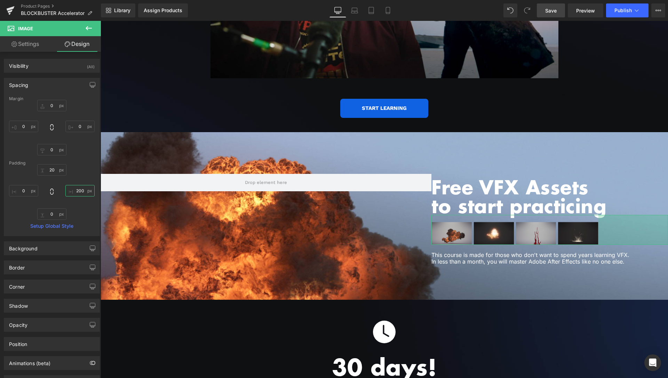
click at [71, 189] on input "200" at bounding box center [79, 190] width 29 height 11
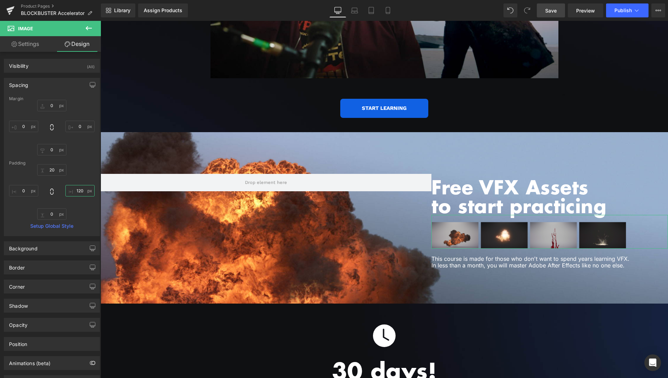
type input "120"
click at [26, 46] on link "Settings" at bounding box center [25, 44] width 50 height 16
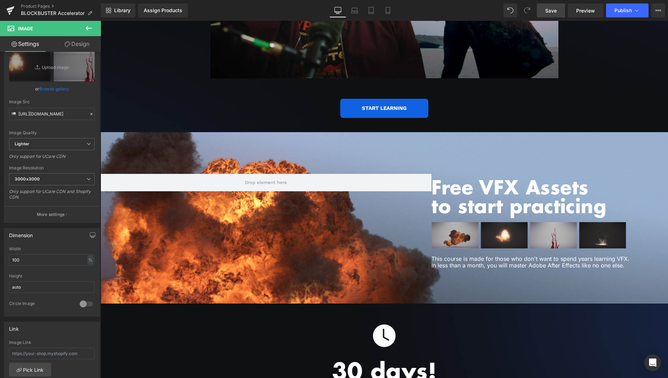
click at [546, 13] on link "Save" at bounding box center [551, 10] width 28 height 14
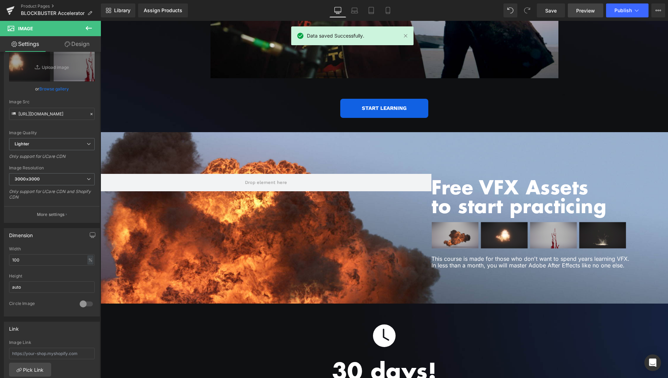
click at [581, 10] on span "Preview" at bounding box center [585, 10] width 19 height 7
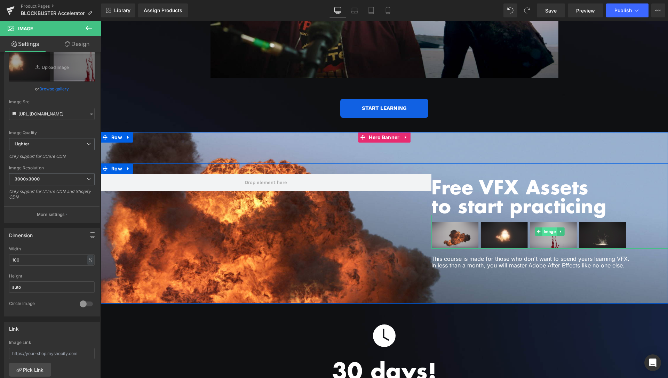
click at [546, 228] on span "Image" at bounding box center [550, 232] width 15 height 8
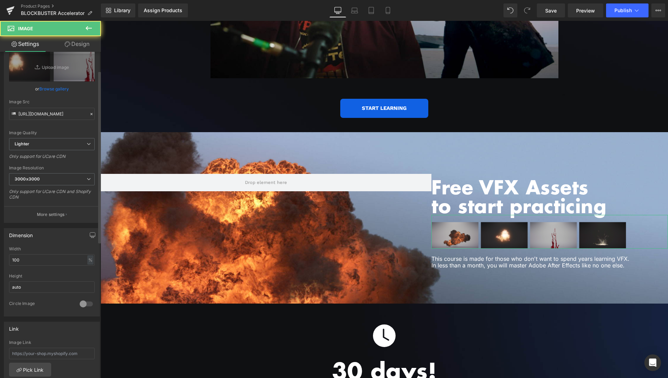
click at [53, 85] on link "Browse gallery" at bounding box center [54, 89] width 30 height 12
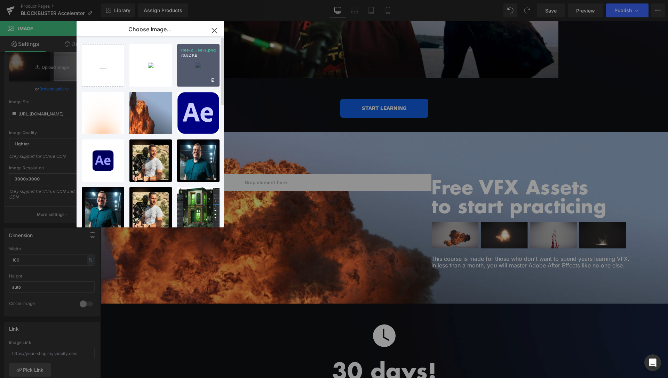
drag, startPoint x: 201, startPoint y: 62, endPoint x: 165, endPoint y: 34, distance: 45.1
click at [201, 62] on div "Free-2...ee-2.png 76.82 KB" at bounding box center [198, 65] width 42 height 42
type input "https://ucarecdn.com/5555f9e0-5341-4ae2-aeb3-6de88ecf3c27/-/format/auto/-/previ…"
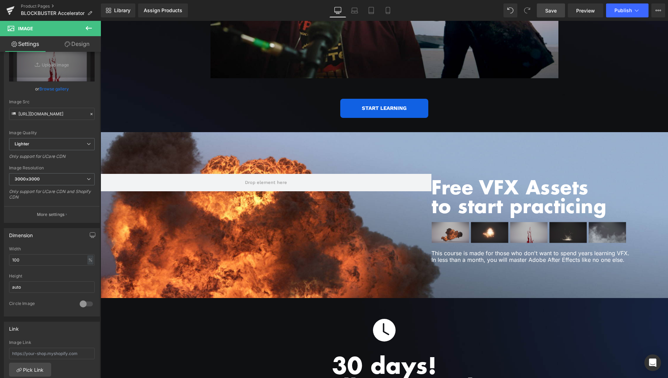
click at [555, 10] on span "Save" at bounding box center [550, 10] width 11 height 7
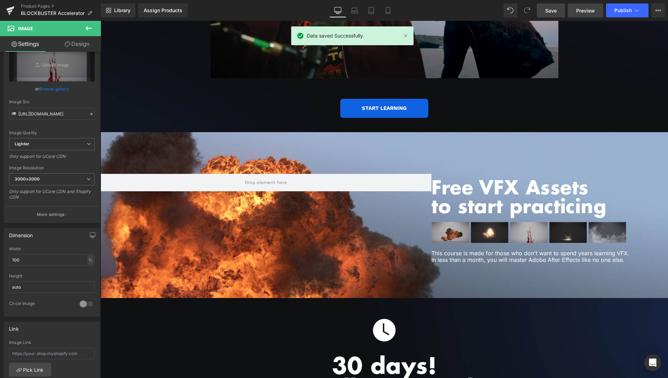
click at [585, 8] on span "Preview" at bounding box center [585, 10] width 19 height 7
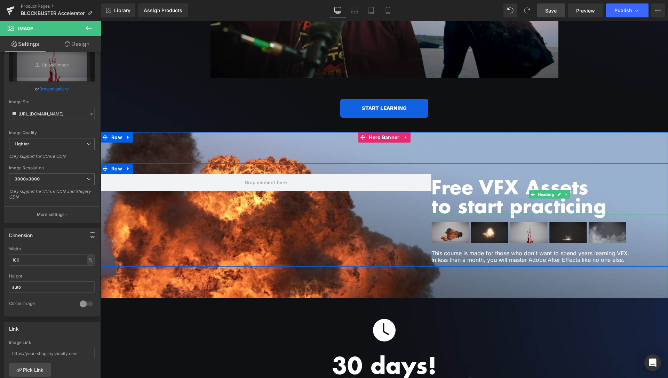
click at [607, 196] on h1 "to start practicing" at bounding box center [550, 205] width 237 height 19
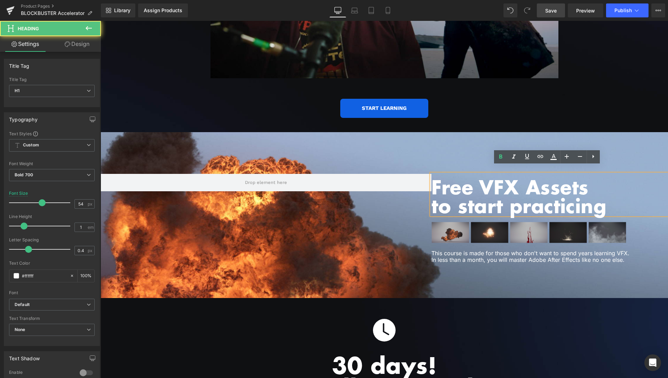
click at [599, 199] on h1 "to start practicing" at bounding box center [550, 205] width 237 height 19
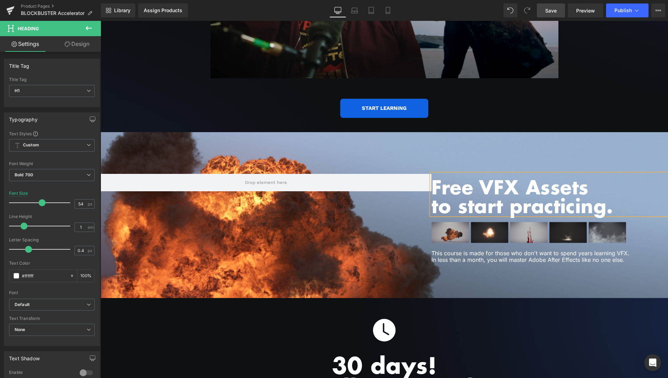
click at [556, 12] on span "Save" at bounding box center [550, 10] width 11 height 7
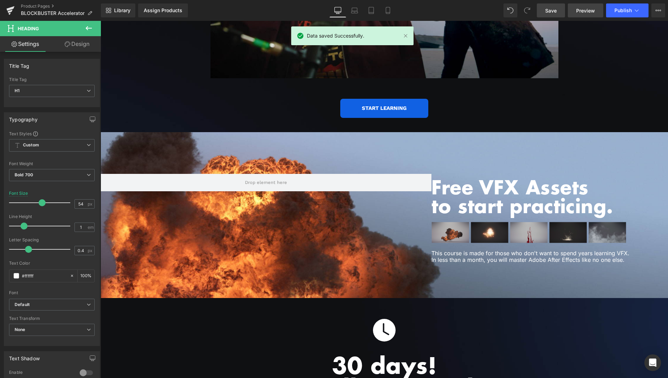
click at [581, 9] on span "Preview" at bounding box center [585, 10] width 19 height 7
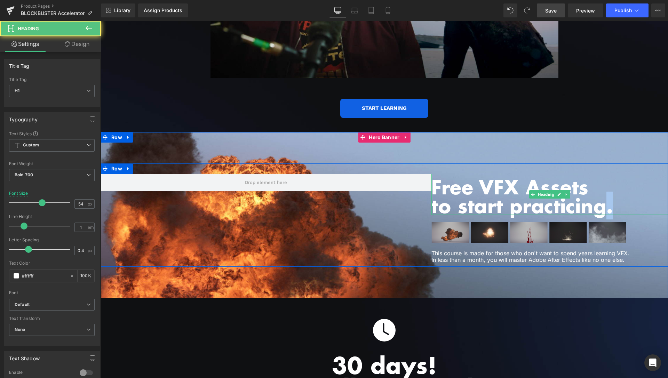
click at [607, 197] on h1 "to start practicing." at bounding box center [550, 205] width 237 height 19
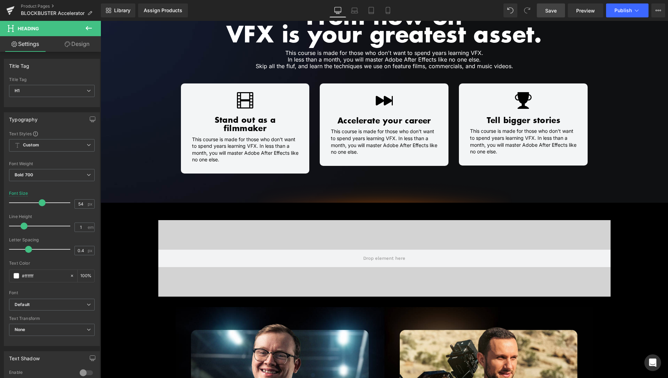
scroll to position [390, 0]
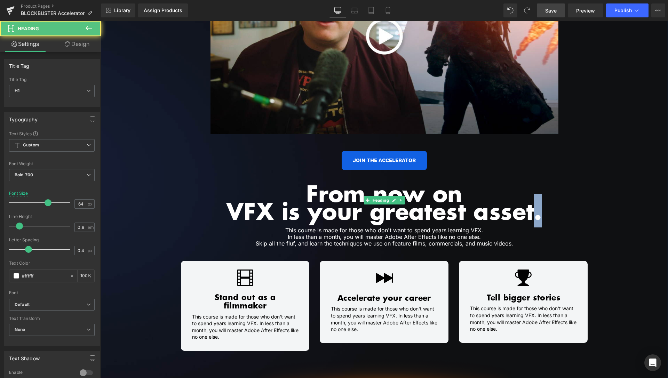
click at [537, 212] on h1 "VFX is your greatest asset." at bounding box center [385, 211] width 568 height 18
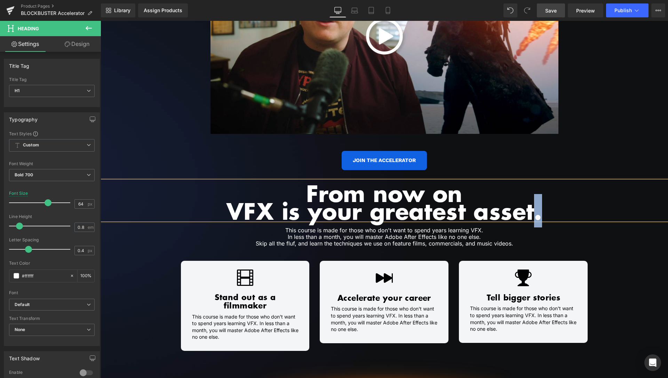
click at [537, 211] on h1 "VFX is your greatest asset." at bounding box center [385, 211] width 568 height 18
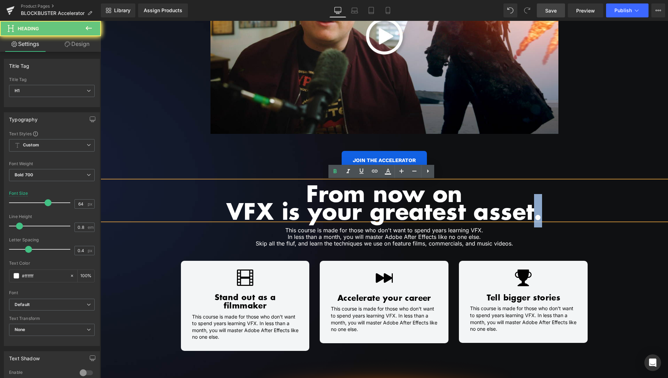
click at [535, 213] on h1 "VFX is your greatest asset." at bounding box center [385, 211] width 568 height 18
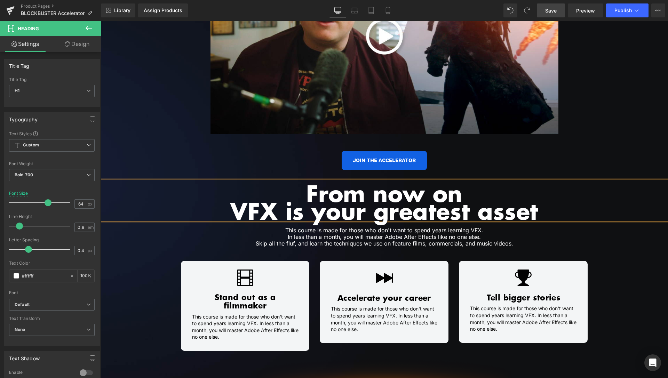
click at [564, 9] on link "Save" at bounding box center [551, 10] width 28 height 14
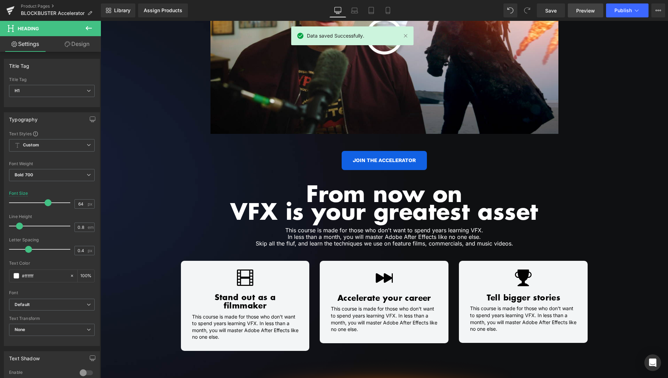
click at [579, 8] on span "Preview" at bounding box center [585, 10] width 19 height 7
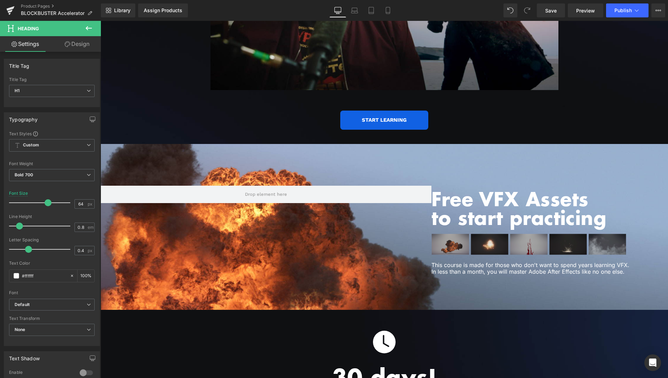
scroll to position [1455, 0]
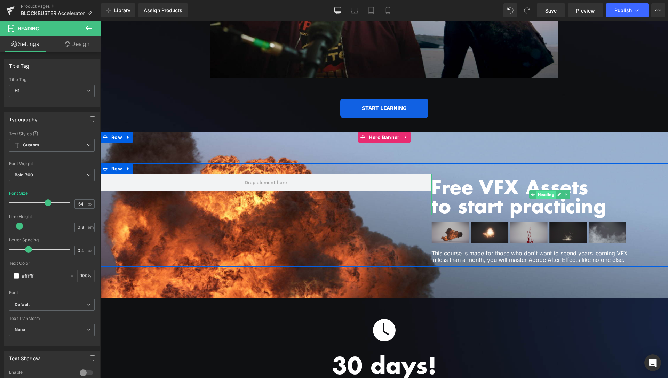
click at [542, 190] on span "Heading" at bounding box center [546, 194] width 19 height 8
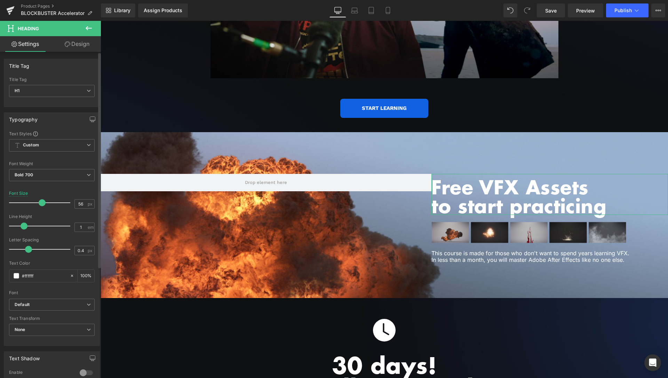
type input "57"
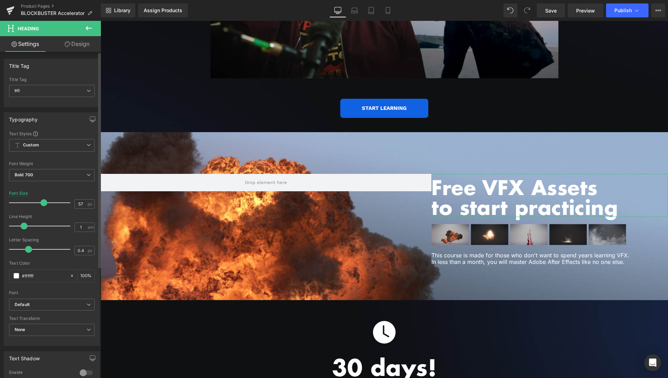
drag, startPoint x: 40, startPoint y: 201, endPoint x: 57, endPoint y: 157, distance: 47.3
click at [41, 201] on span at bounding box center [43, 202] width 7 height 7
click at [560, 15] on link "Save" at bounding box center [551, 10] width 28 height 14
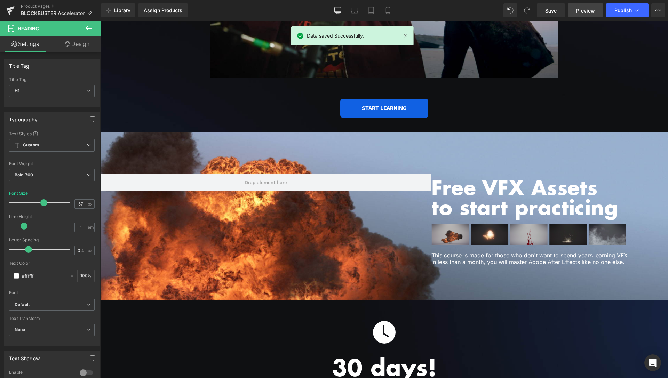
click at [581, 8] on span "Preview" at bounding box center [585, 10] width 19 height 7
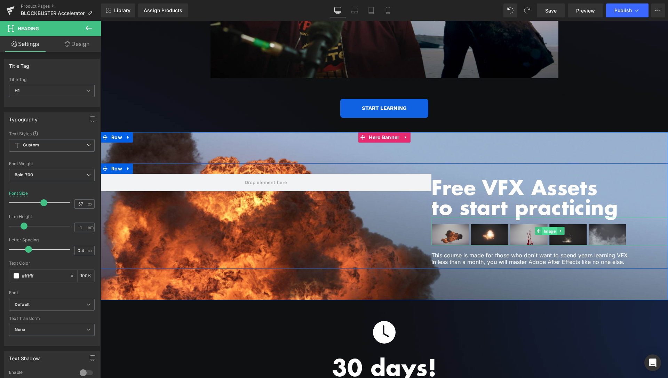
click at [543, 227] on span "Image" at bounding box center [550, 231] width 15 height 8
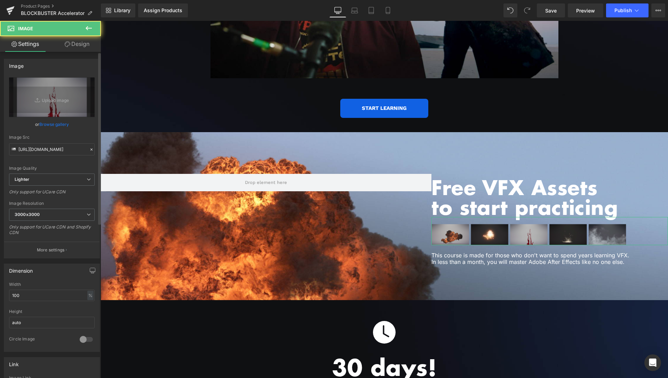
click at [45, 125] on link "Browse gallery" at bounding box center [54, 124] width 30 height 12
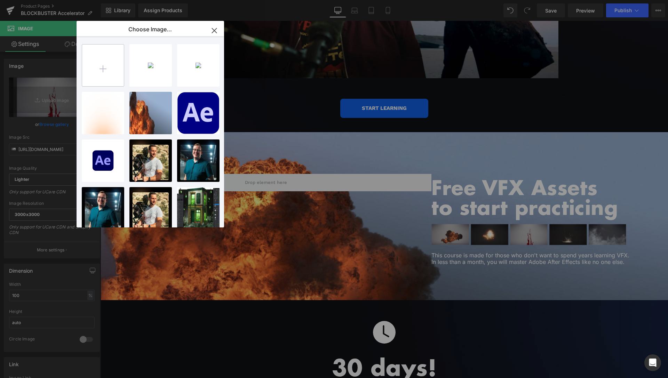
click at [100, 78] on input "file" at bounding box center [103, 66] width 42 height 42
type input "C:\fakepath\Free-5.png"
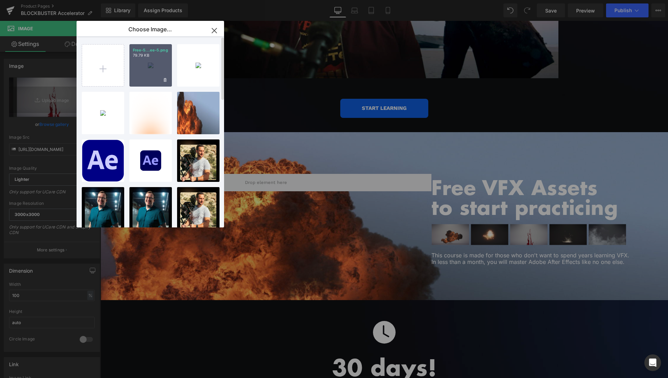
drag, startPoint x: 145, startPoint y: 69, endPoint x: 5, endPoint y: 90, distance: 141.6
click at [145, 69] on div "Free-5...ee-5.png 79.79 KB" at bounding box center [150, 65] width 42 height 42
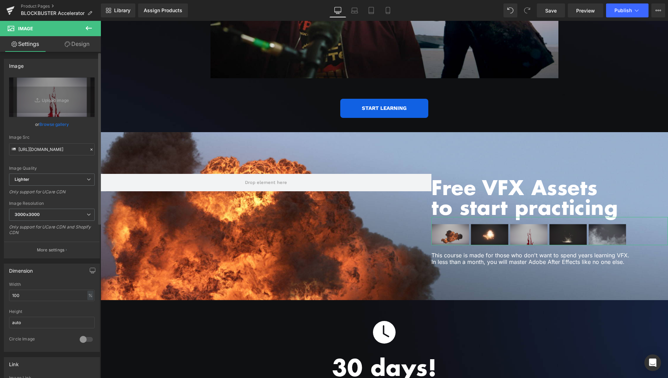
click at [59, 125] on link "Browse gallery" at bounding box center [54, 124] width 30 height 12
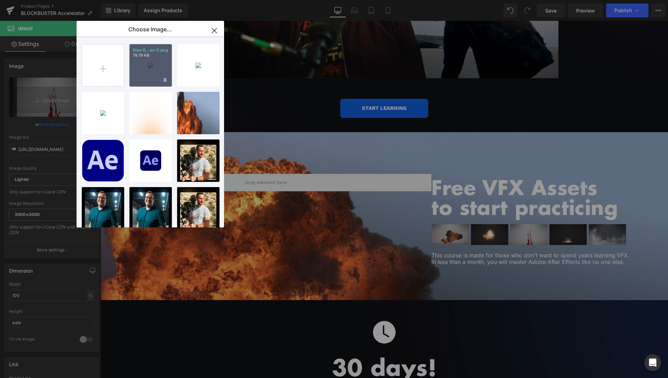
click at [139, 62] on div "Free-5...ee-5.png 79.79 KB" at bounding box center [150, 65] width 42 height 42
type input "https://ucarecdn.com/c669f406-304d-4323-8508-68fb1cc54bf7/-/format/auto/-/previ…"
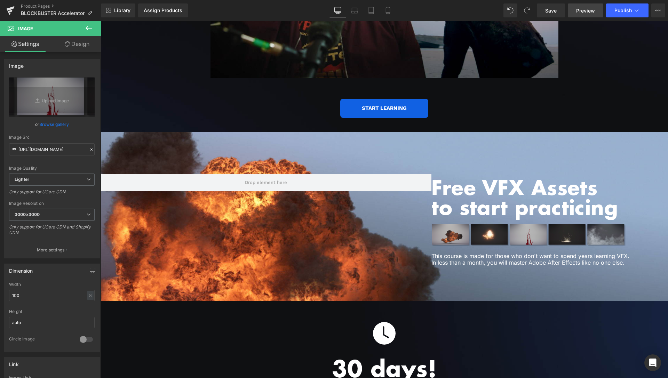
drag, startPoint x: 551, startPoint y: 12, endPoint x: 570, endPoint y: 12, distance: 19.5
click at [551, 12] on span "Save" at bounding box center [550, 10] width 11 height 7
click at [586, 7] on span "Preview" at bounding box center [585, 10] width 19 height 7
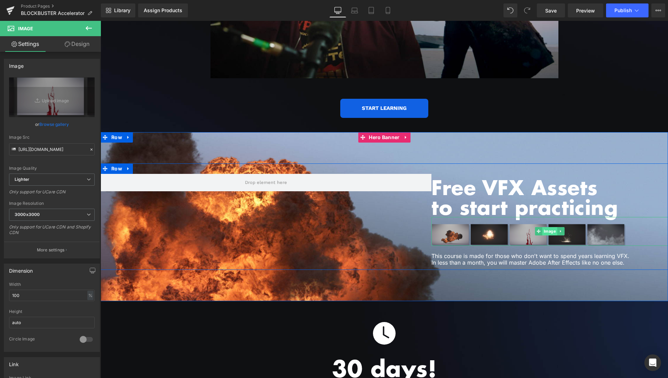
click at [546, 227] on span "Image" at bounding box center [550, 231] width 15 height 8
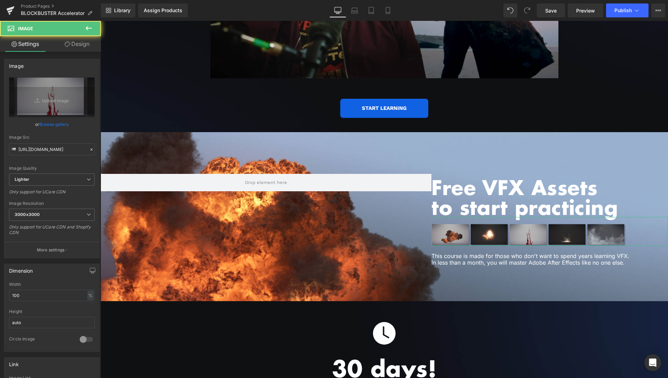
click at [73, 44] on link "Design" at bounding box center [77, 44] width 50 height 16
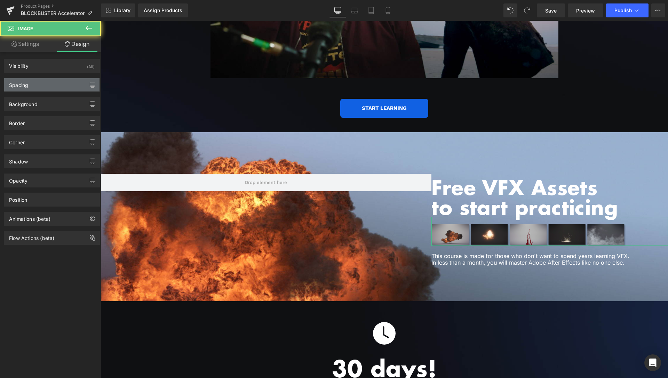
type input "0"
type input "20"
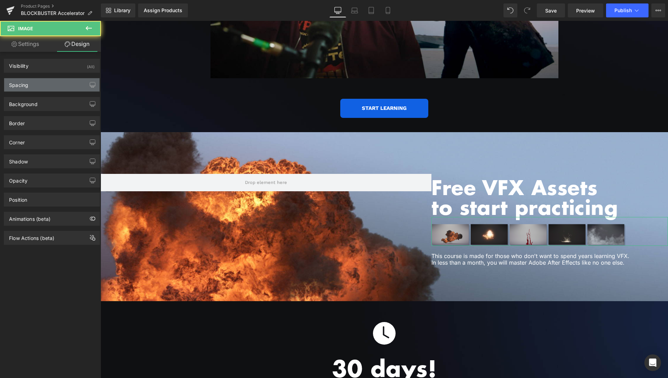
type input "120"
type input "0"
click at [52, 83] on div "Spacing" at bounding box center [51, 84] width 95 height 13
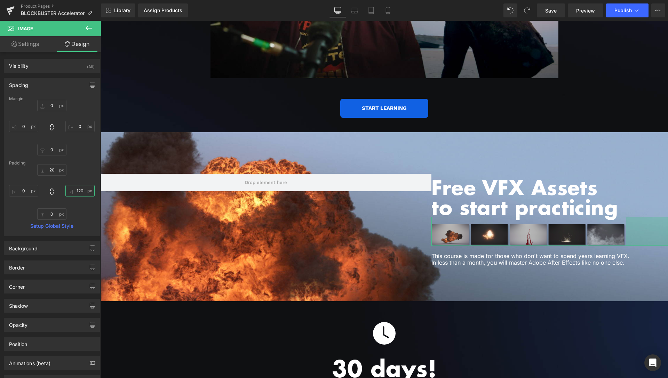
click at [74, 194] on input "120" at bounding box center [79, 190] width 29 height 11
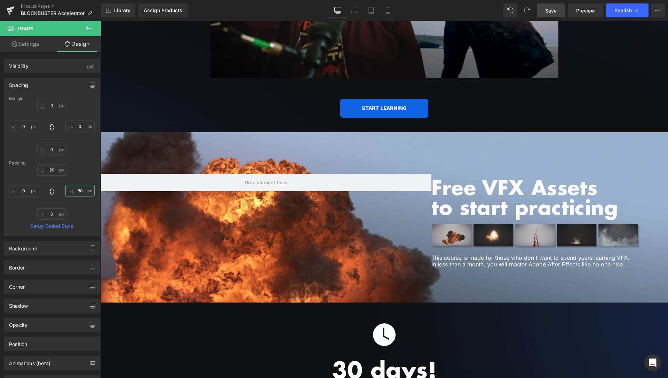
type input "80"
click at [555, 11] on span "Save" at bounding box center [550, 10] width 11 height 7
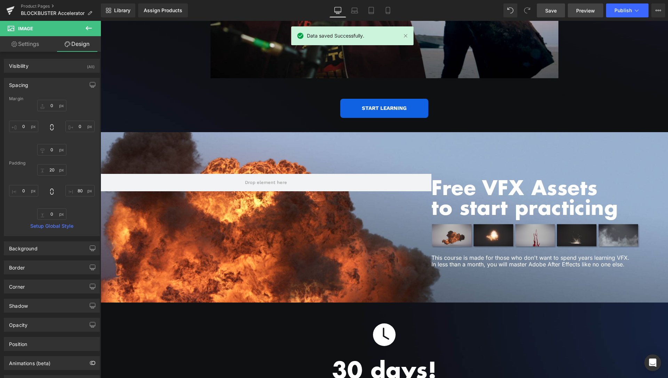
click at [582, 8] on span "Preview" at bounding box center [585, 10] width 19 height 7
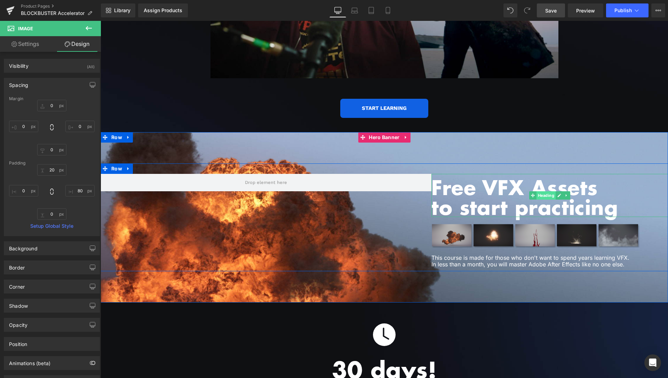
click at [548, 191] on span "Heading" at bounding box center [546, 195] width 19 height 8
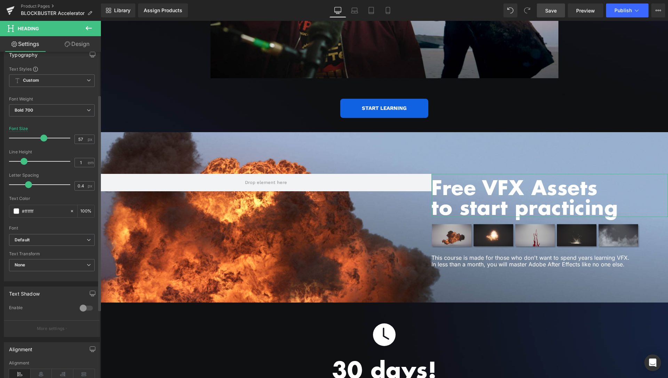
scroll to position [71, 0]
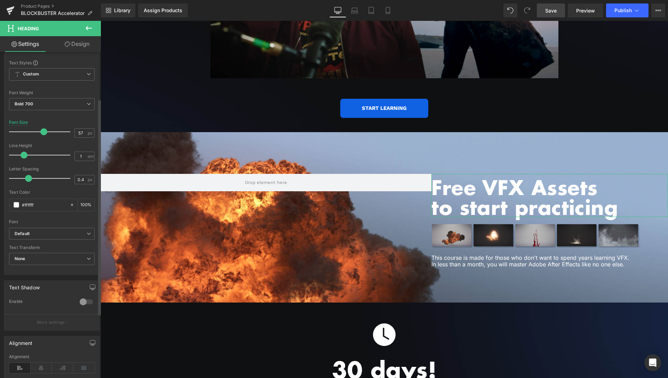
click at [78, 302] on div at bounding box center [86, 302] width 17 height 11
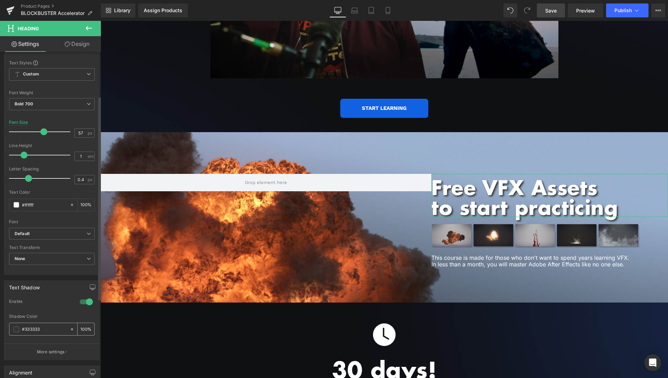
click at [16, 330] on span at bounding box center [17, 330] width 6 height 6
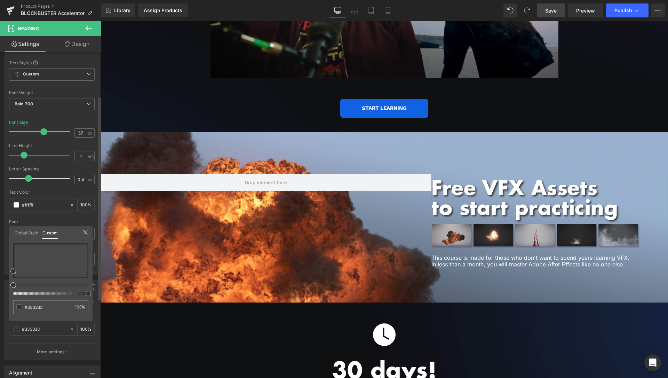
type input "#644444"
drag, startPoint x: 28, startPoint y: 267, endPoint x: 0, endPoint y: 292, distance: 37.2
click at [0, 292] on div "Text Shadow 1 Enable rgba(100, 68, 68, 1) Shadow Color #644444 100 % More setti…" at bounding box center [52, 317] width 104 height 85
type input "#020202"
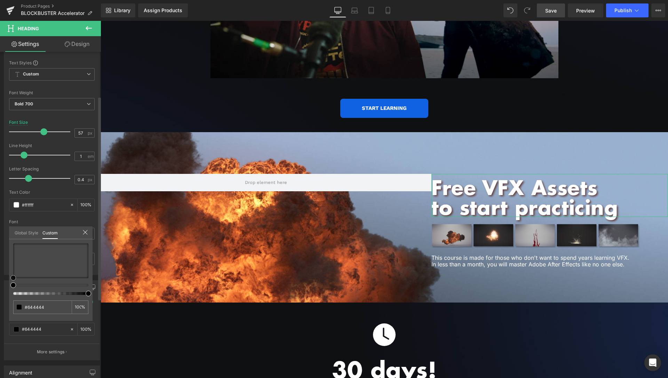
type input "#020202"
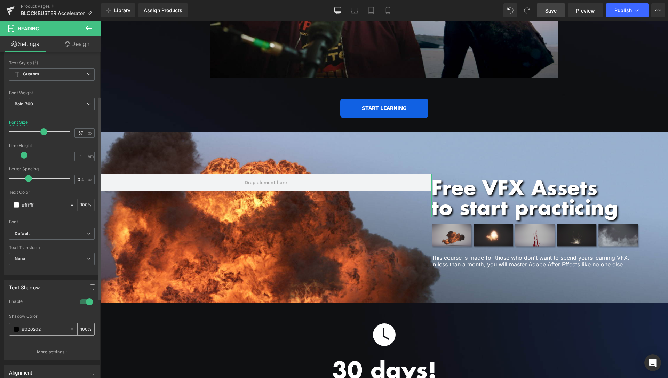
click at [80, 330] on input "100" at bounding box center [83, 329] width 7 height 8
drag, startPoint x: 80, startPoint y: 329, endPoint x: 71, endPoint y: 330, distance: 8.4
click at [80, 330] on input "100" at bounding box center [83, 329] width 7 height 8
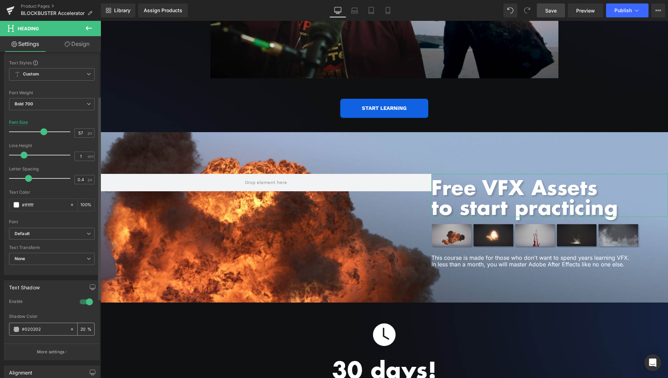
click at [80, 327] on input "20" at bounding box center [83, 329] width 7 height 8
click at [559, 13] on link "Save" at bounding box center [551, 10] width 28 height 14
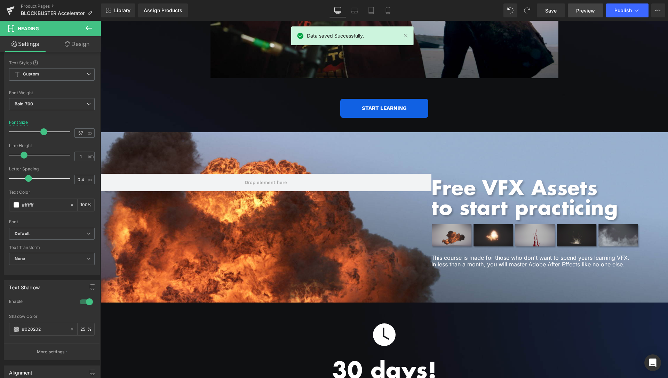
click at [585, 8] on span "Preview" at bounding box center [585, 10] width 19 height 7
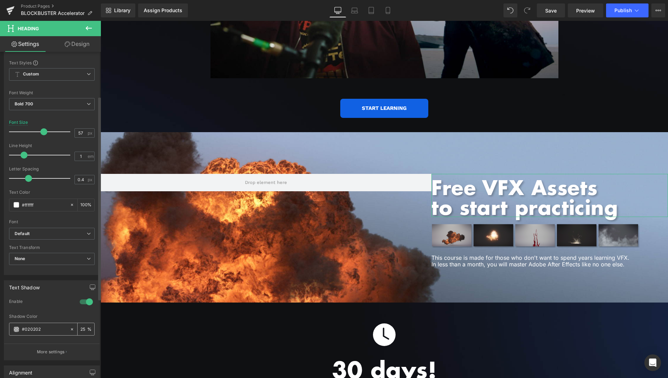
click at [80, 329] on input "25" at bounding box center [83, 329] width 7 height 8
type input "2"
click at [80, 329] on input "50" at bounding box center [83, 329] width 7 height 8
click at [551, 10] on span "Save" at bounding box center [550, 10] width 11 height 7
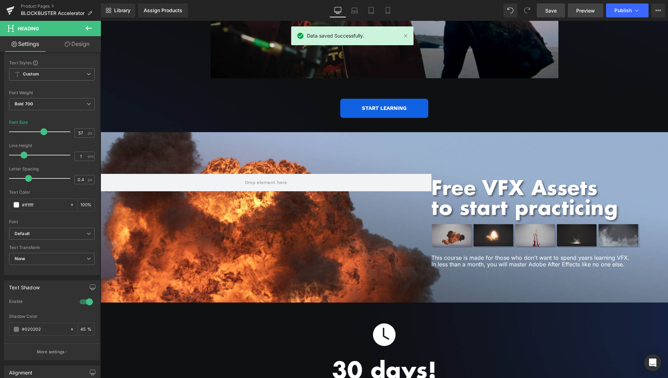
click at [582, 10] on span "Preview" at bounding box center [585, 10] width 19 height 7
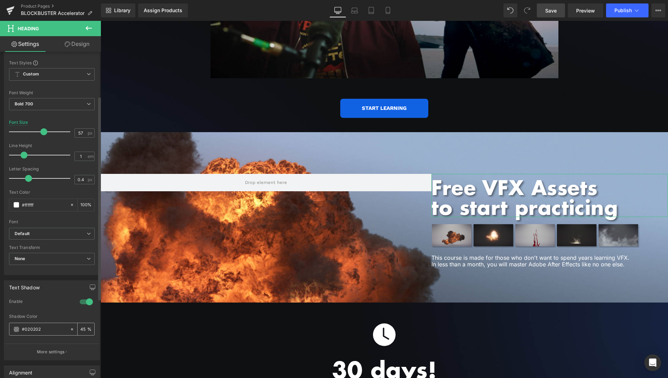
drag, startPoint x: 79, startPoint y: 327, endPoint x: 65, endPoint y: 329, distance: 14.7
click at [80, 329] on input "45" at bounding box center [83, 329] width 7 height 8
type input "65"
click at [555, 11] on span "Save" at bounding box center [550, 10] width 11 height 7
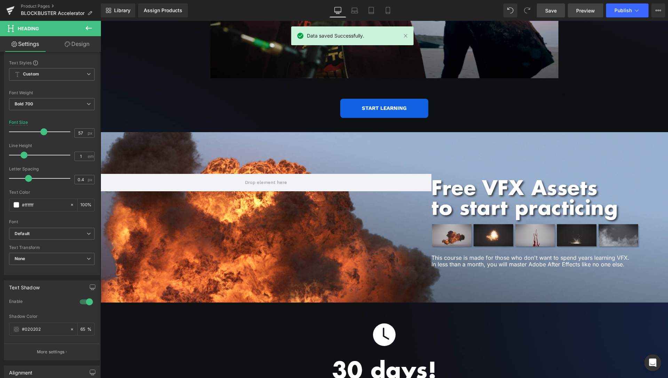
click at [584, 6] on link "Preview" at bounding box center [585, 10] width 35 height 14
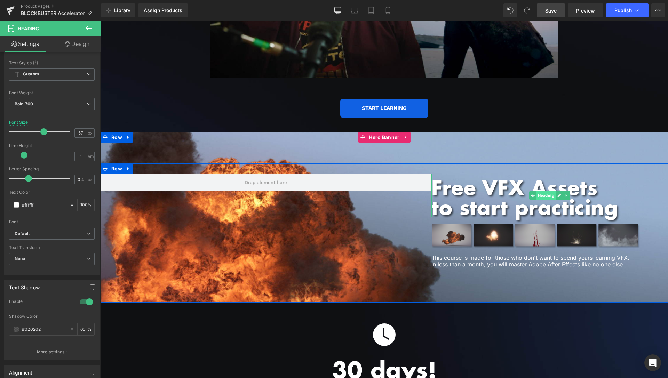
click at [545, 191] on span "Heading" at bounding box center [546, 195] width 19 height 8
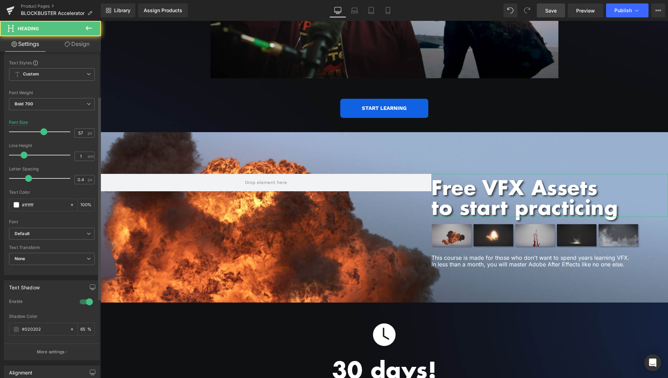
click at [79, 305] on div at bounding box center [86, 302] width 17 height 11
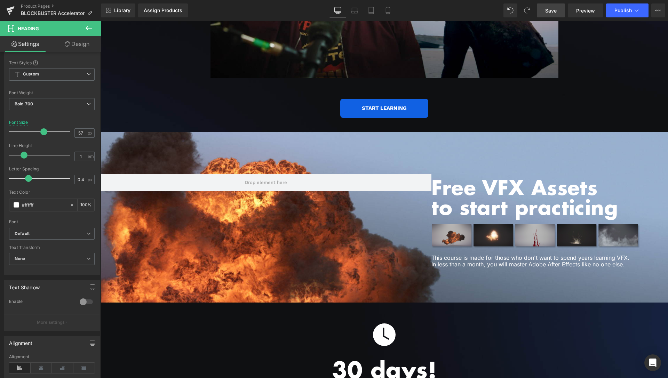
click at [552, 8] on span "Save" at bounding box center [550, 10] width 11 height 7
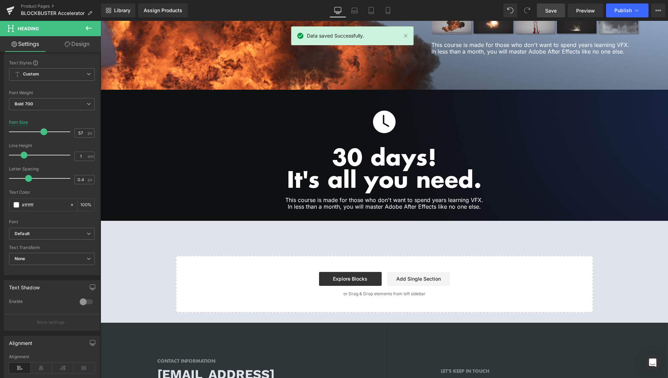
scroll to position [1526, 0]
